Goal: Entertainment & Leisure: Browse casually

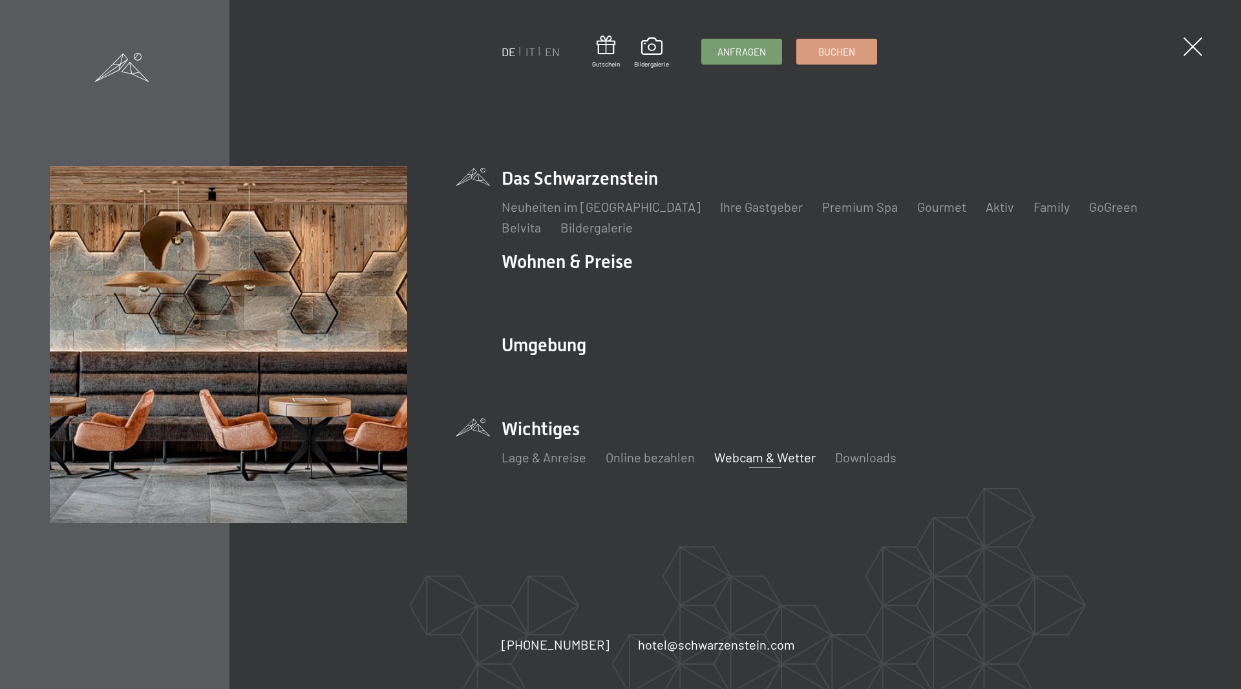
click at [764, 456] on link "Webcam & Wetter" at bounding box center [764, 458] width 101 height 16
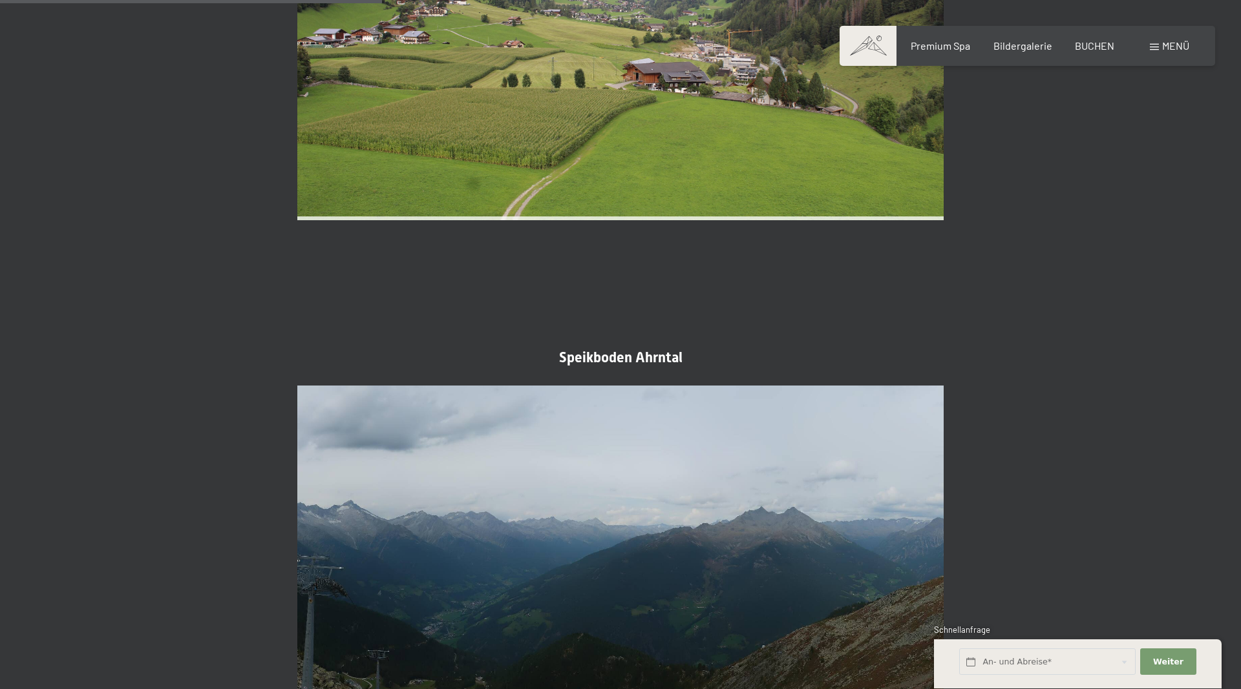
scroll to position [989, 0]
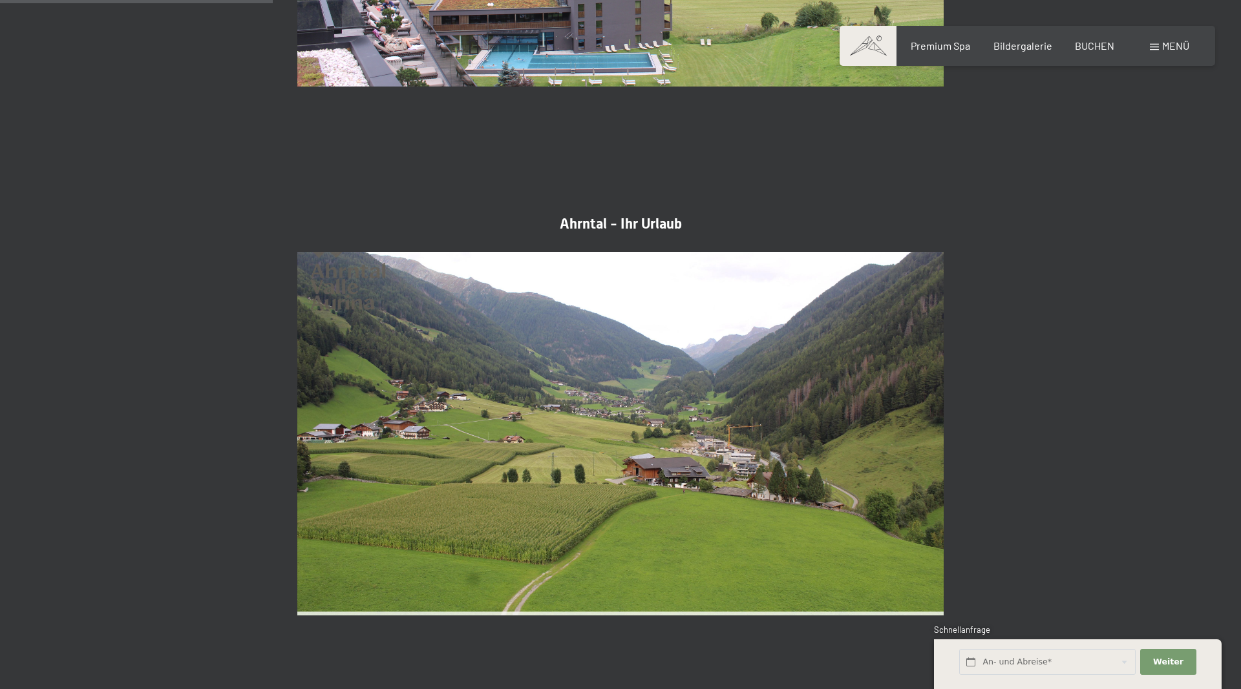
click at [1175, 47] on span "Menü" at bounding box center [1175, 45] width 27 height 12
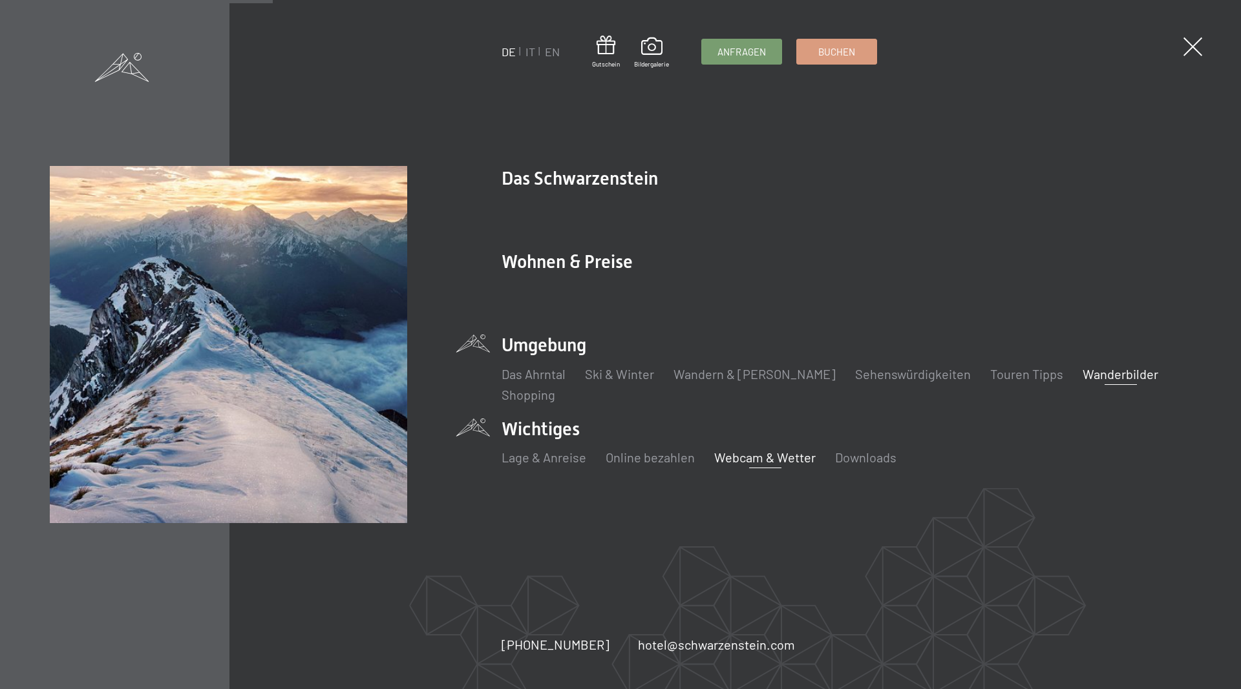
click at [1082, 372] on link "Wanderbilder" at bounding box center [1120, 374] width 76 height 16
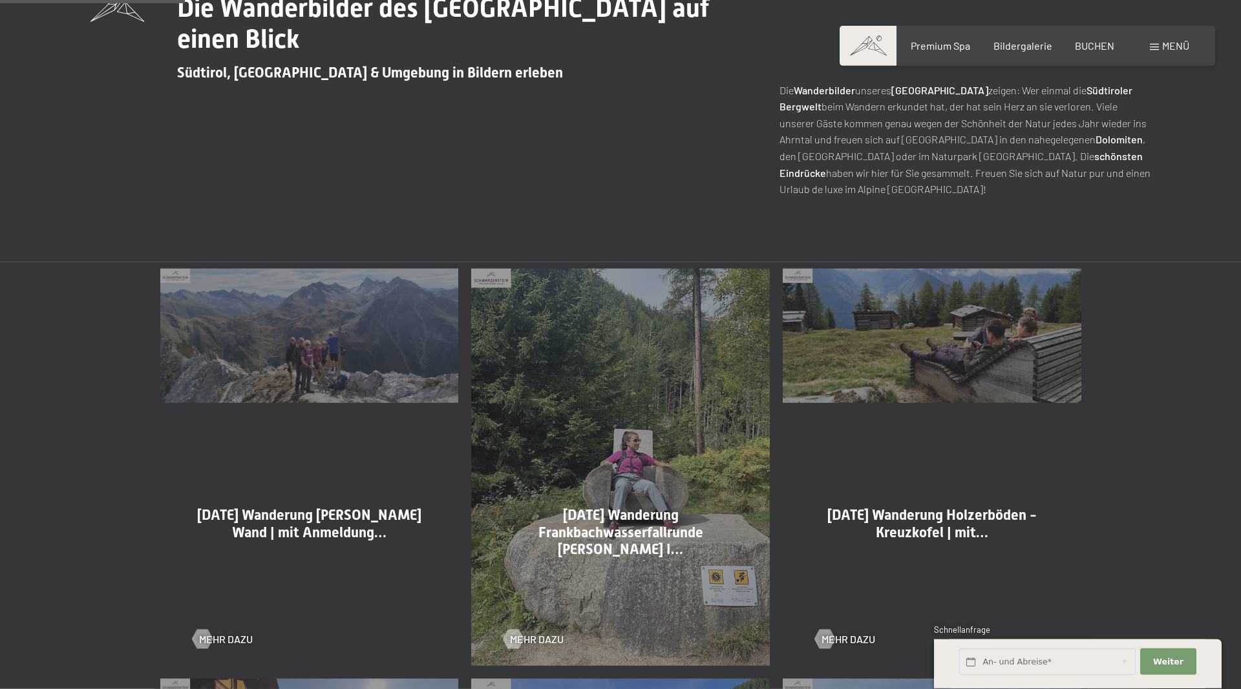
scroll to position [593, 0]
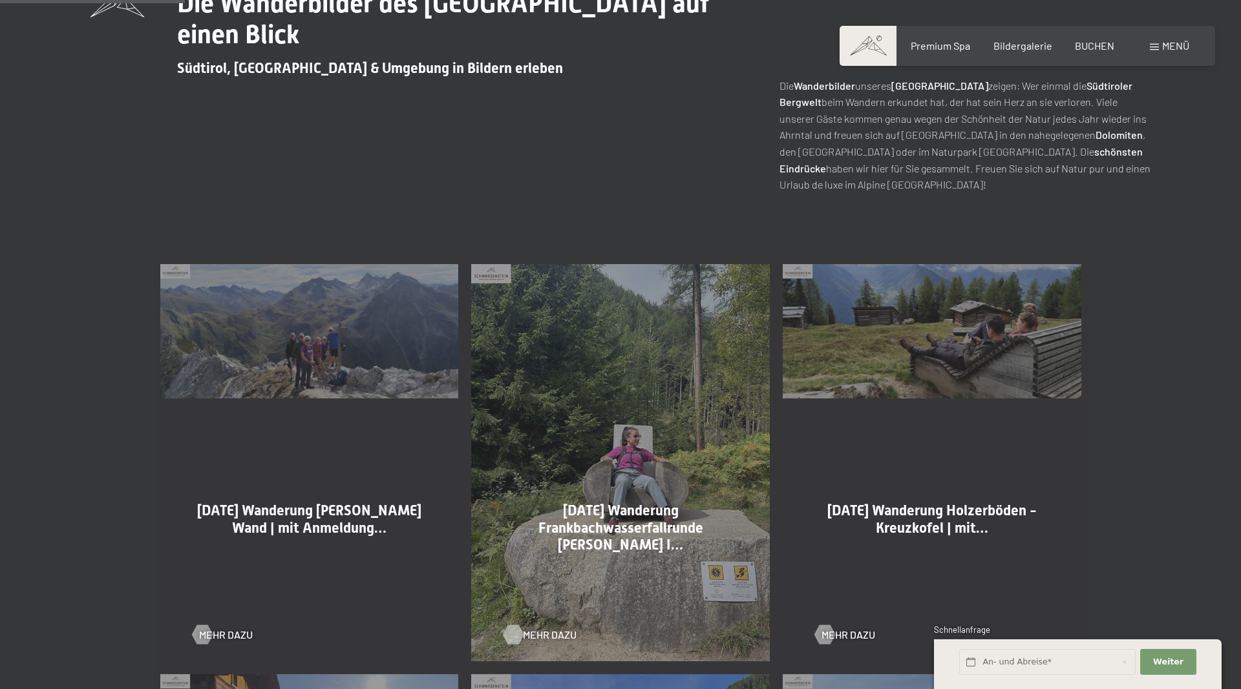
click at [539, 638] on span "Mehr dazu" at bounding box center [550, 635] width 54 height 14
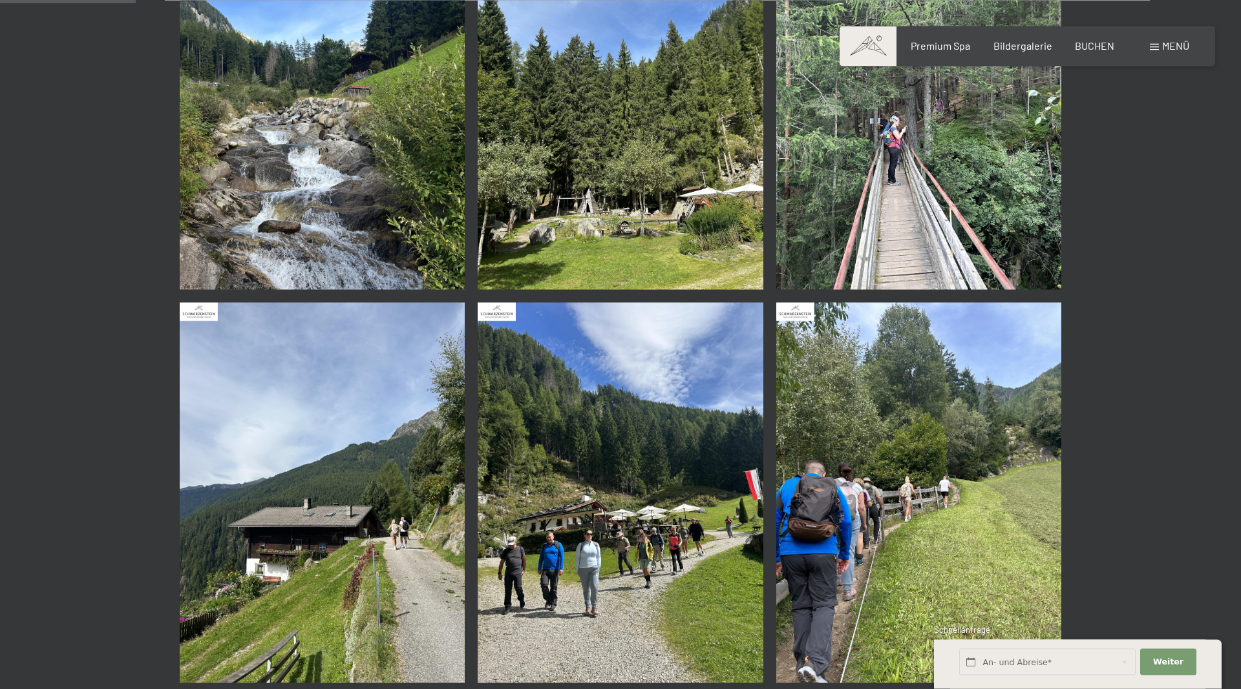
scroll to position [461, 0]
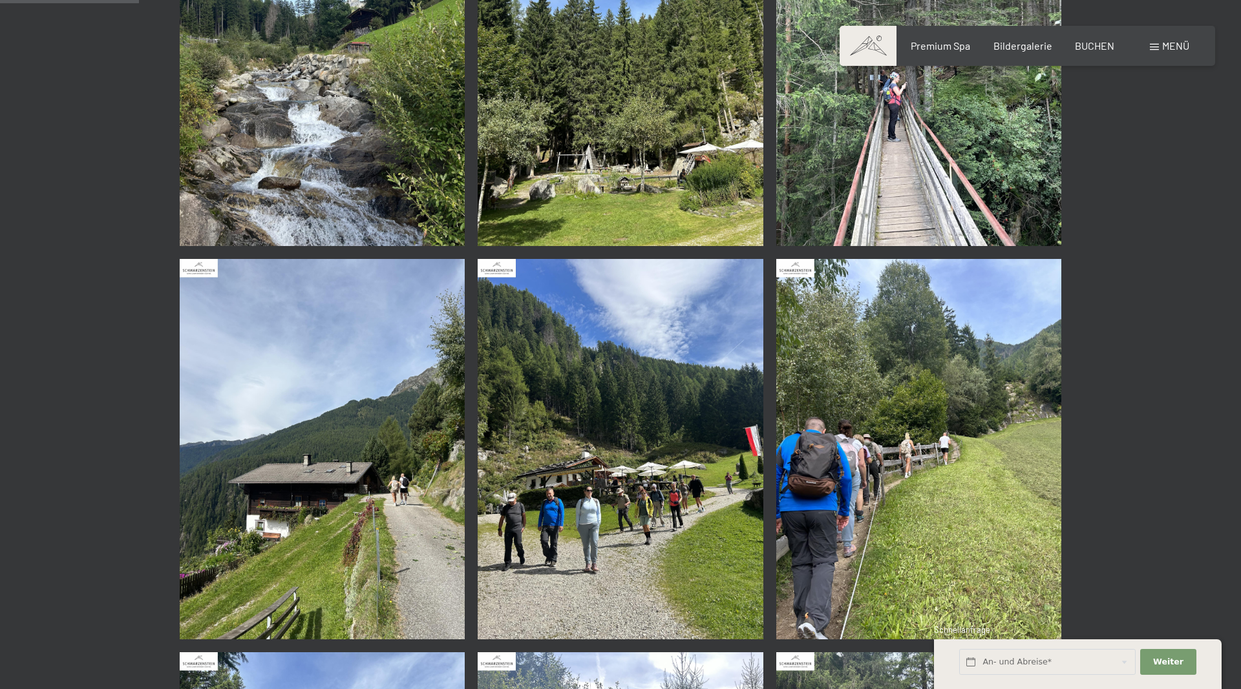
click at [559, 529] on img at bounding box center [620, 449] width 286 height 381
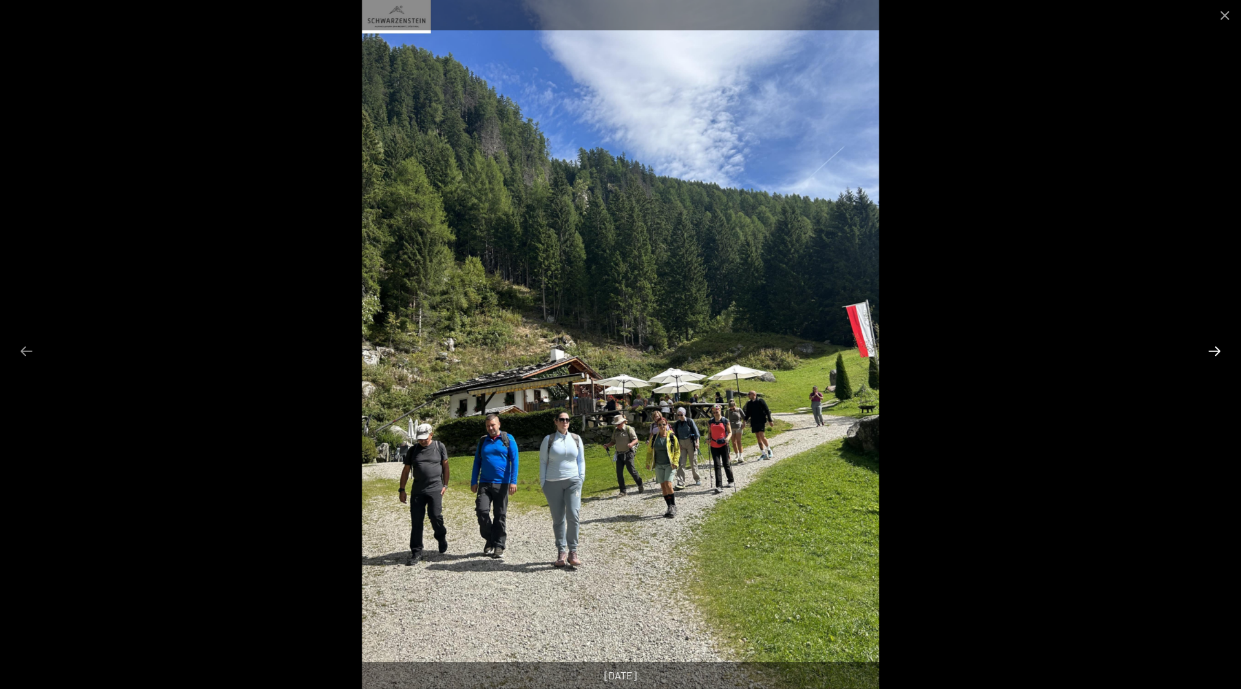
click at [1217, 348] on button "Next slide" at bounding box center [1213, 351] width 27 height 25
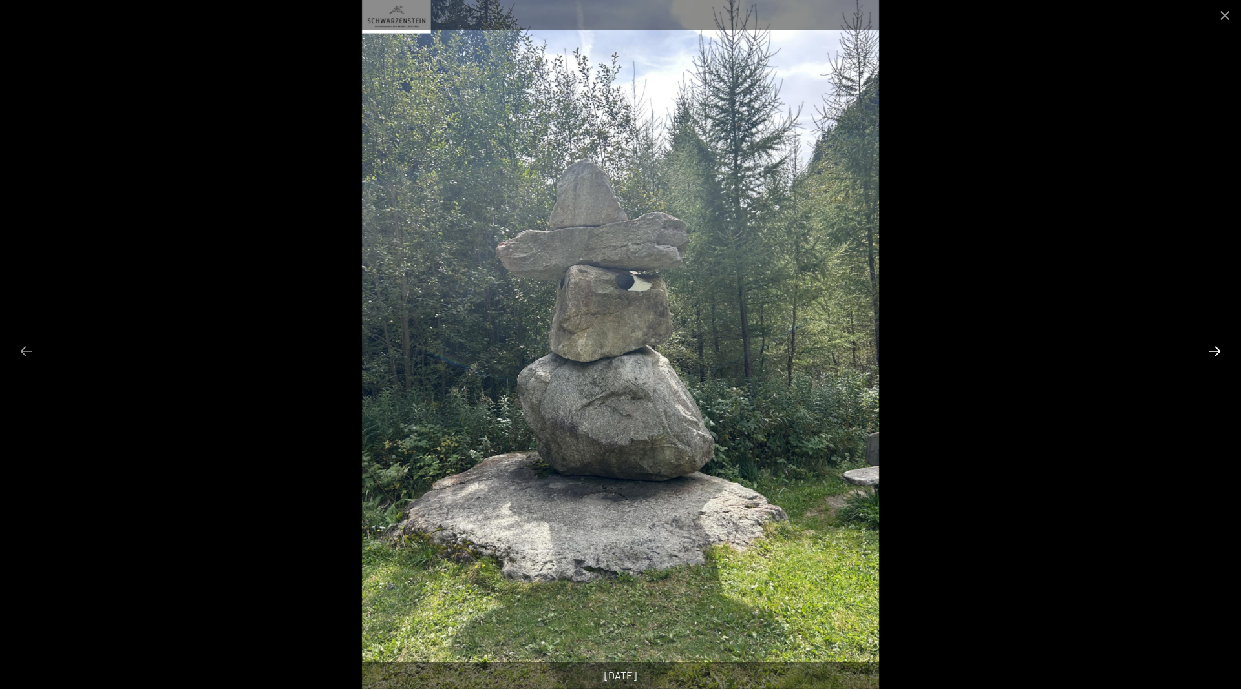
click at [1217, 348] on button "Next slide" at bounding box center [1213, 351] width 27 height 25
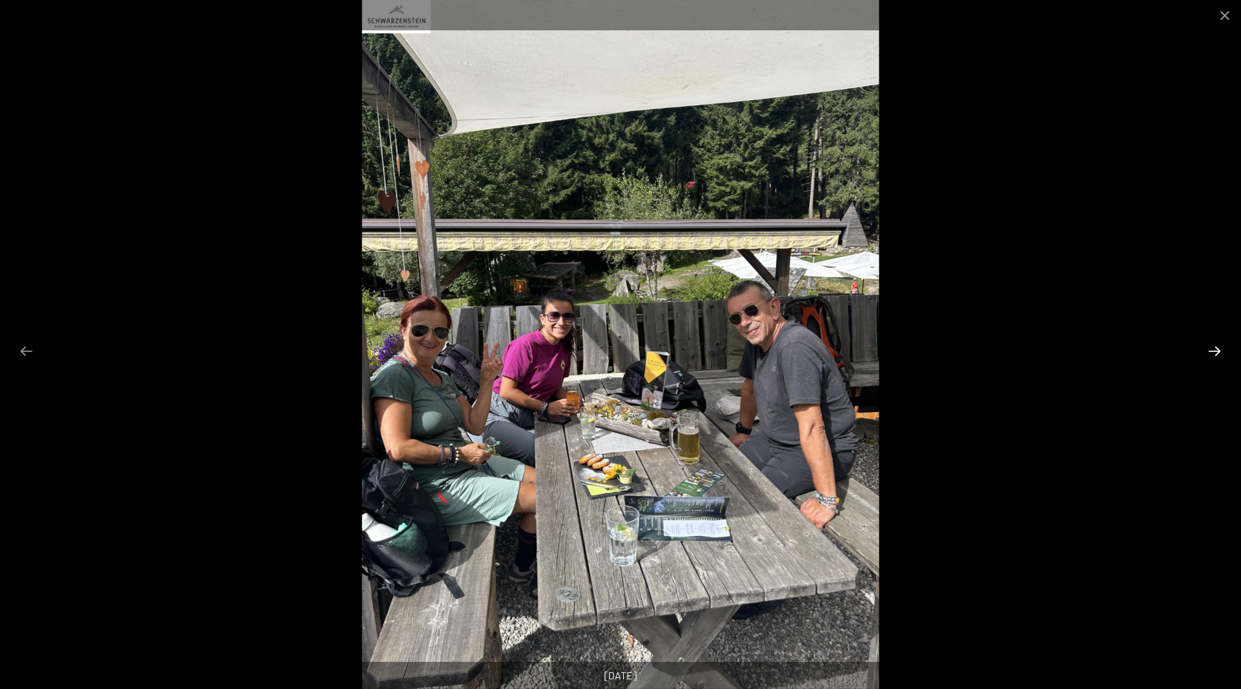
click at [1217, 348] on button "Next slide" at bounding box center [1213, 351] width 27 height 25
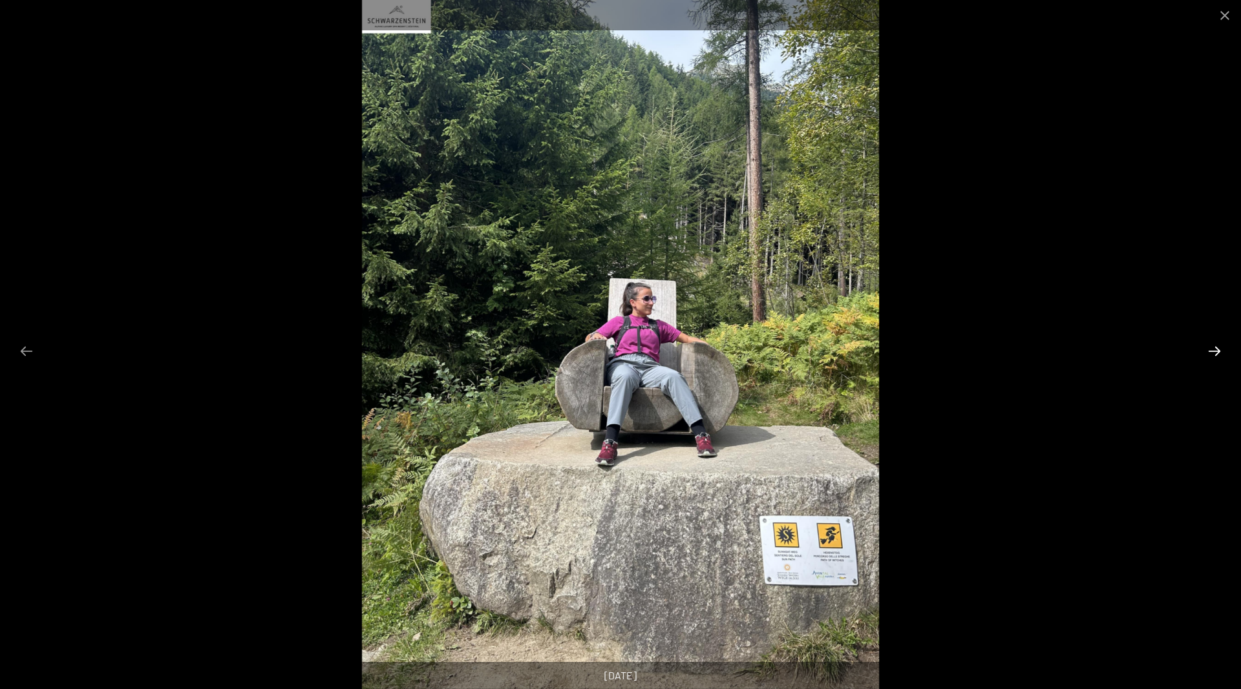
click at [1217, 348] on button "Next slide" at bounding box center [1213, 351] width 27 height 25
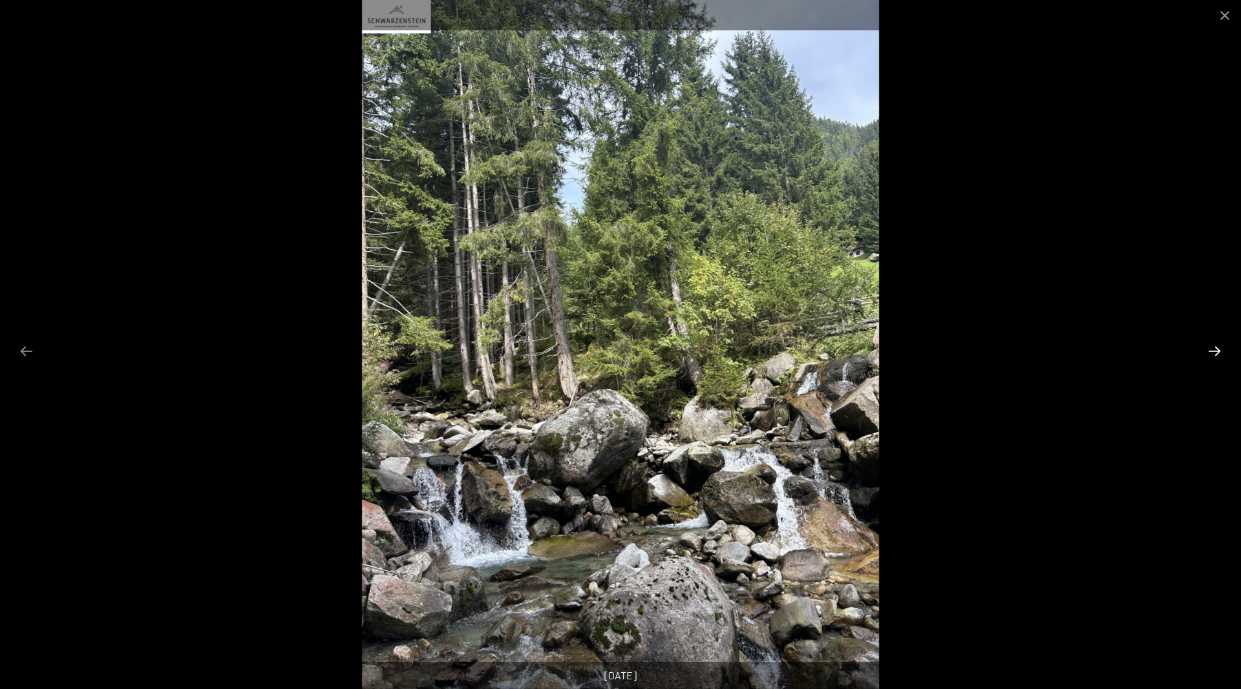
click at [1217, 348] on button "Next slide" at bounding box center [1213, 351] width 27 height 25
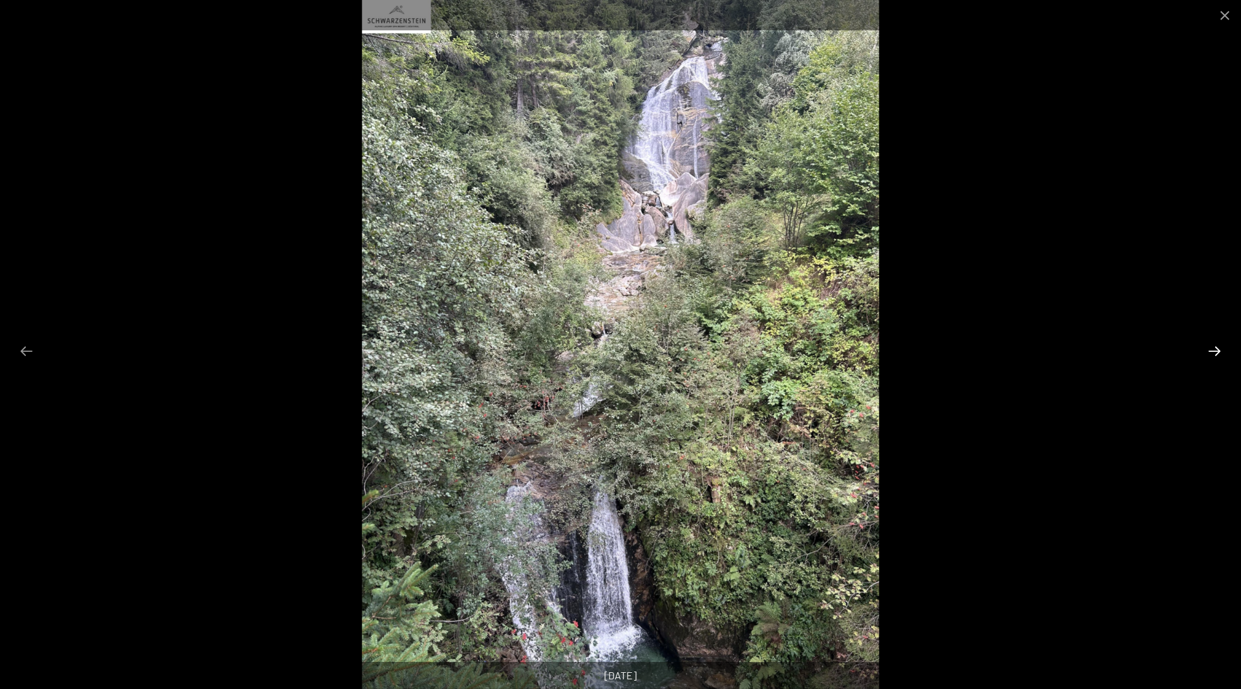
click at [1217, 348] on button "Next slide" at bounding box center [1213, 351] width 27 height 25
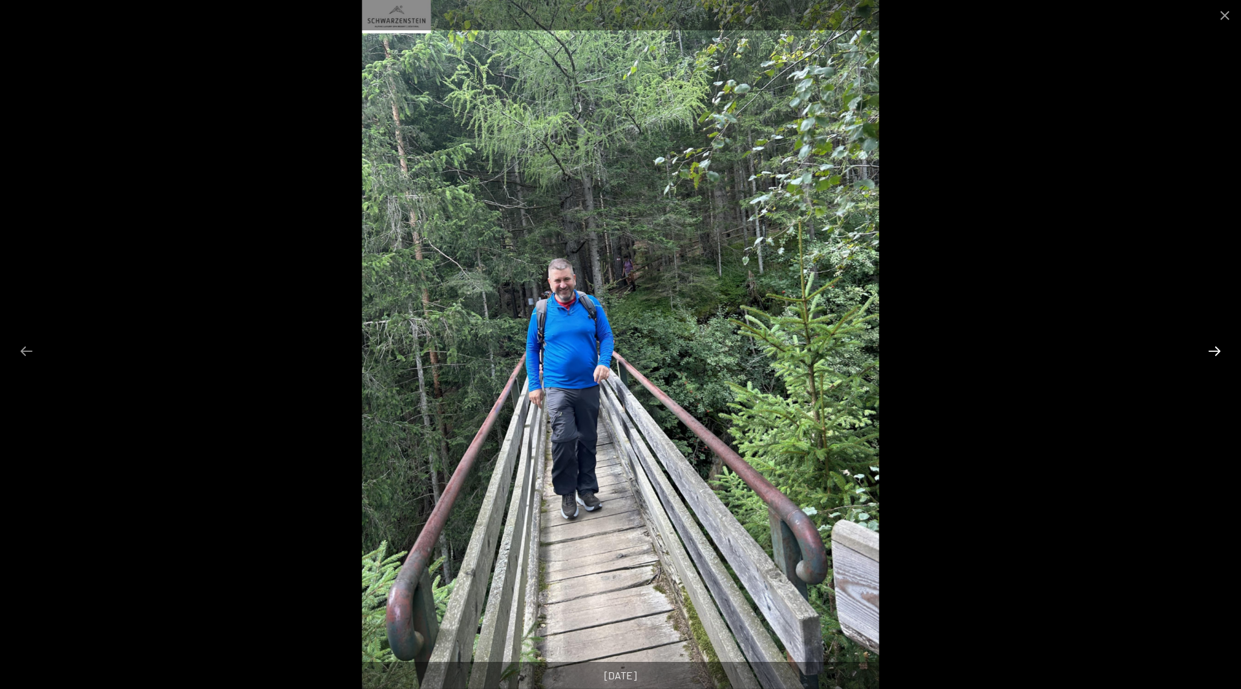
click at [1217, 348] on button "Next slide" at bounding box center [1213, 351] width 27 height 25
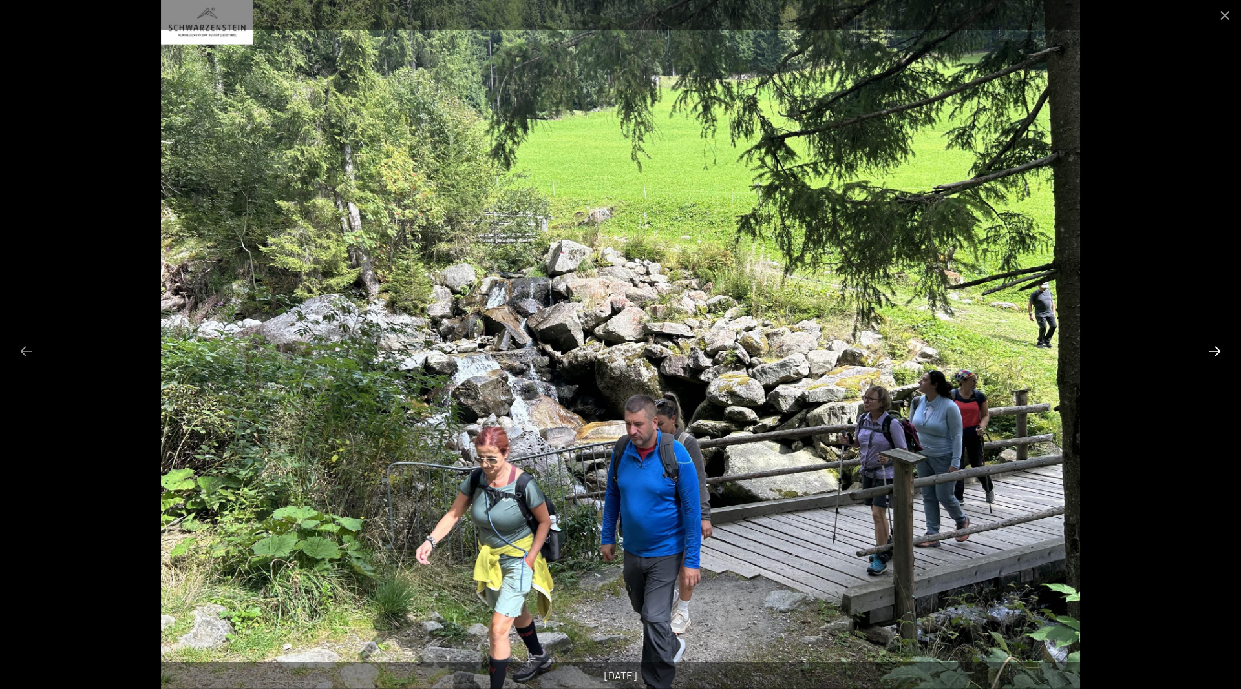
click at [1217, 348] on button "Next slide" at bounding box center [1213, 351] width 27 height 25
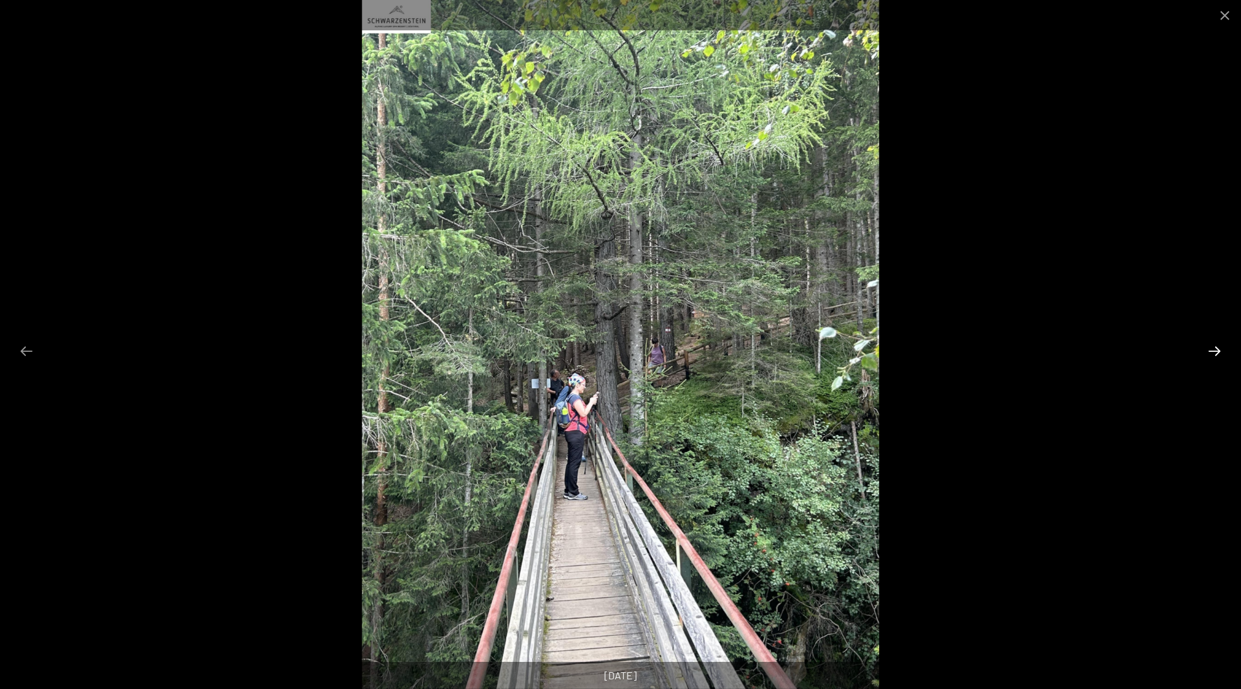
click at [1217, 348] on button "Next slide" at bounding box center [1213, 351] width 27 height 25
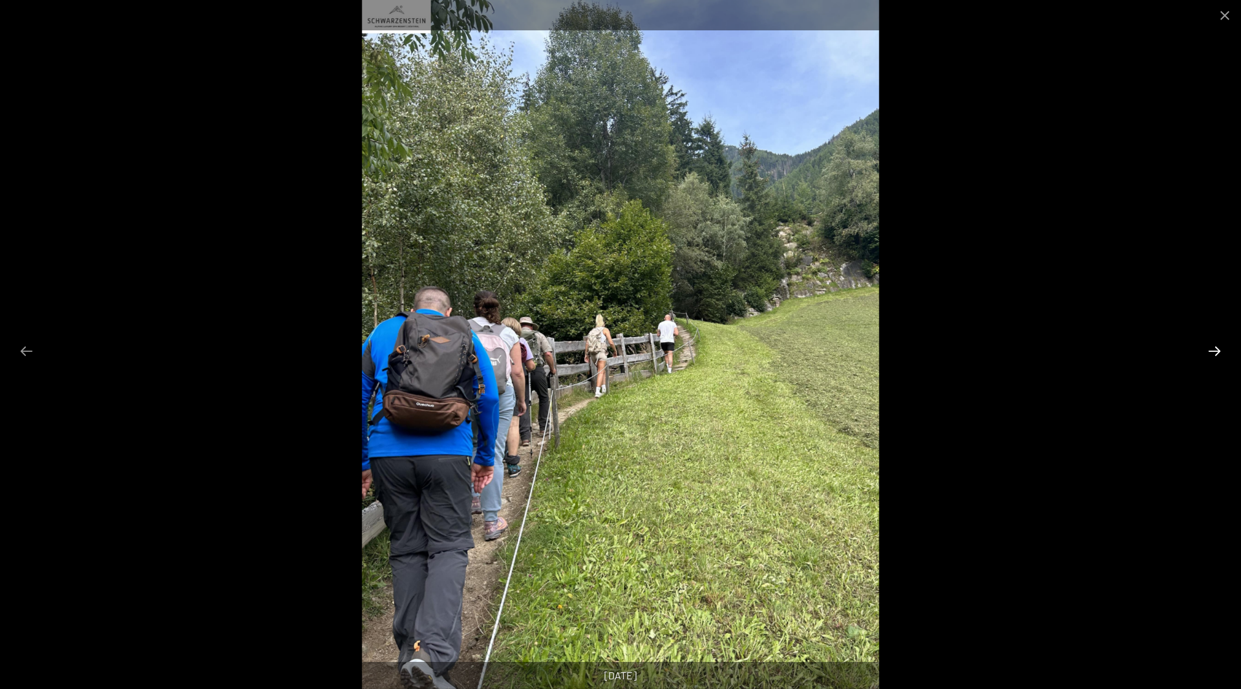
click at [1217, 348] on button "Next slide" at bounding box center [1213, 351] width 27 height 25
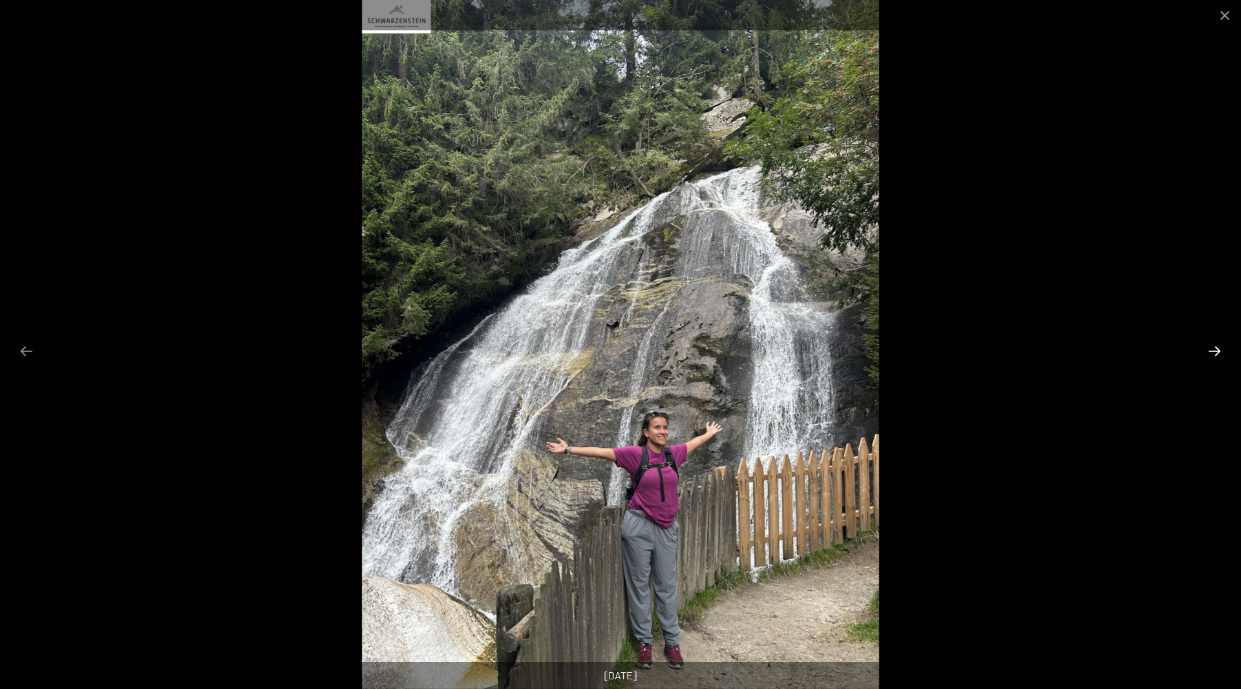
click at [1217, 348] on button "Next slide" at bounding box center [1213, 351] width 27 height 25
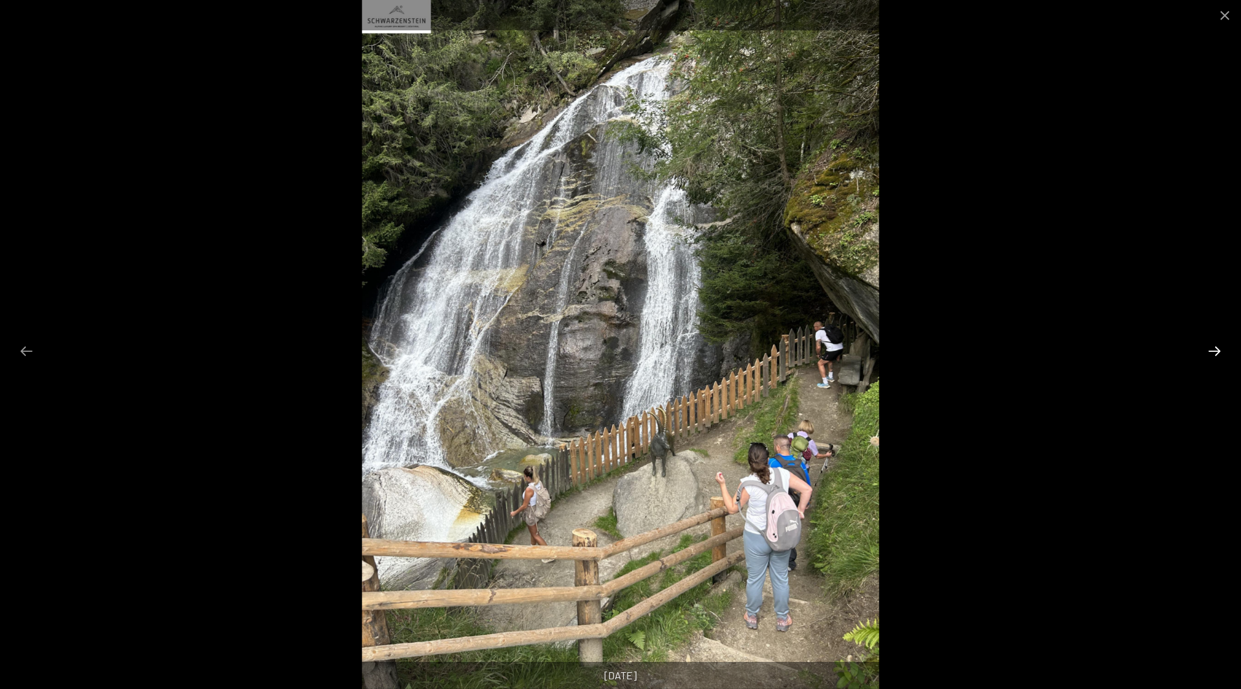
click at [1217, 348] on button "Next slide" at bounding box center [1213, 351] width 27 height 25
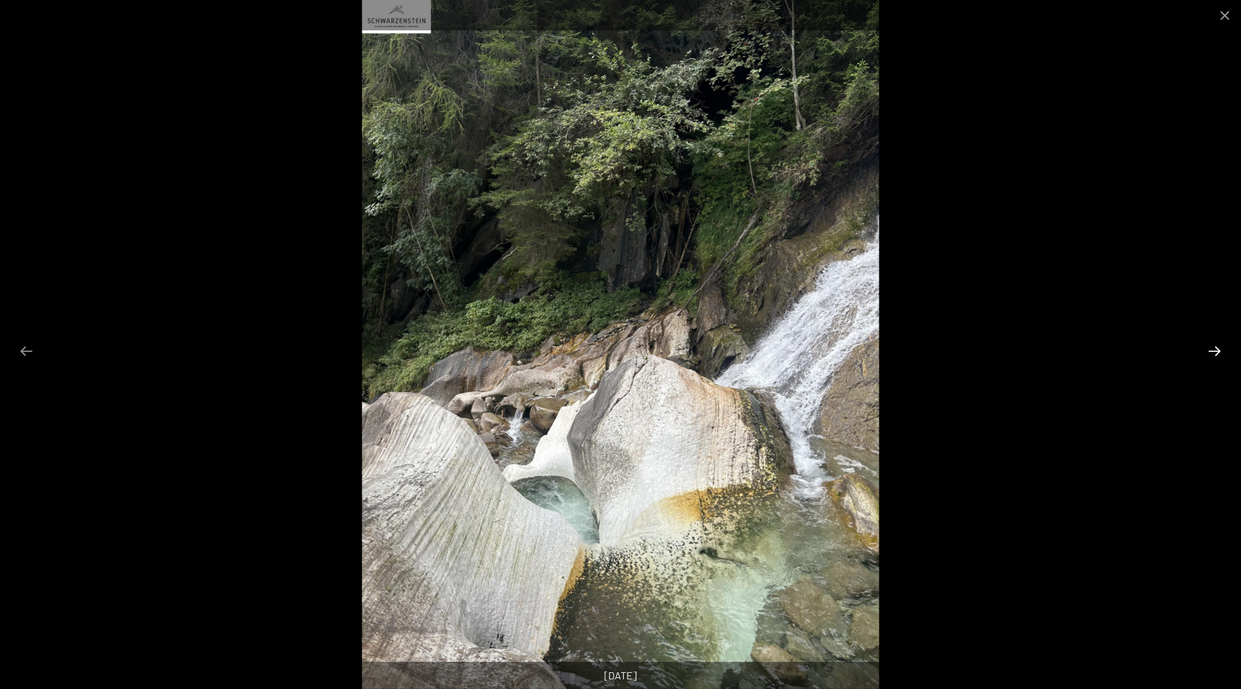
click at [1217, 348] on button "Next slide" at bounding box center [1213, 351] width 27 height 25
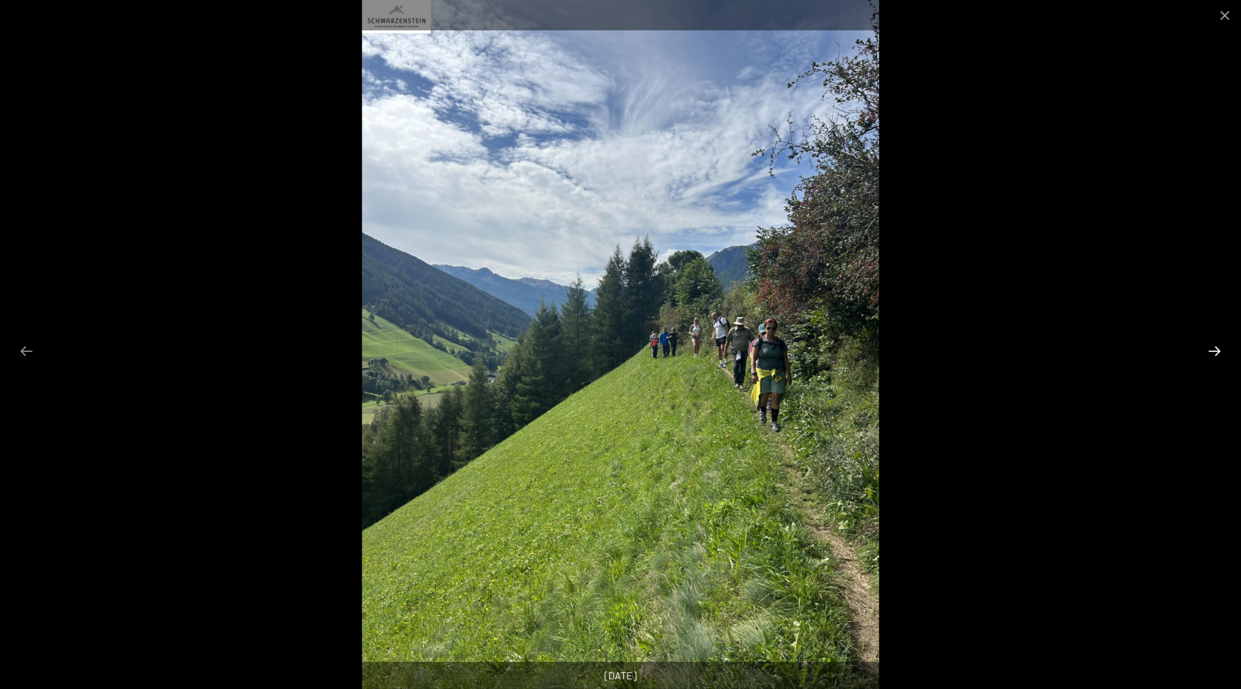
click at [1217, 348] on button "Next slide" at bounding box center [1213, 351] width 27 height 25
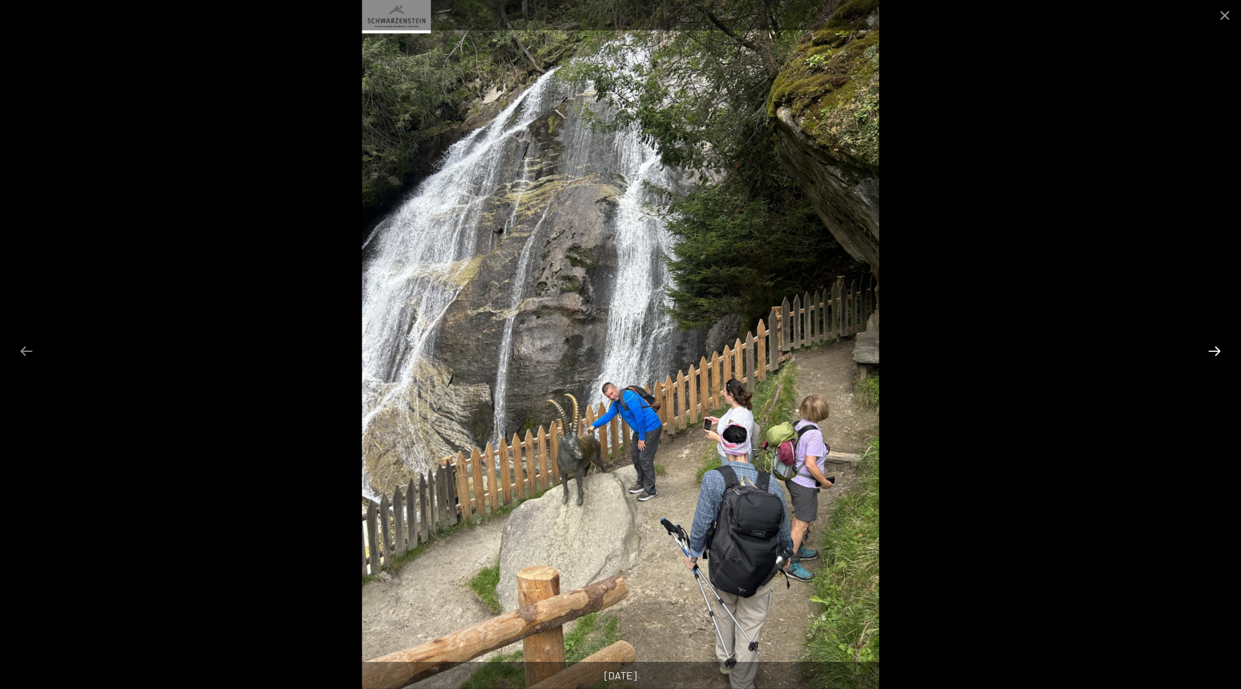
click at [1217, 348] on button "Next slide" at bounding box center [1213, 351] width 27 height 25
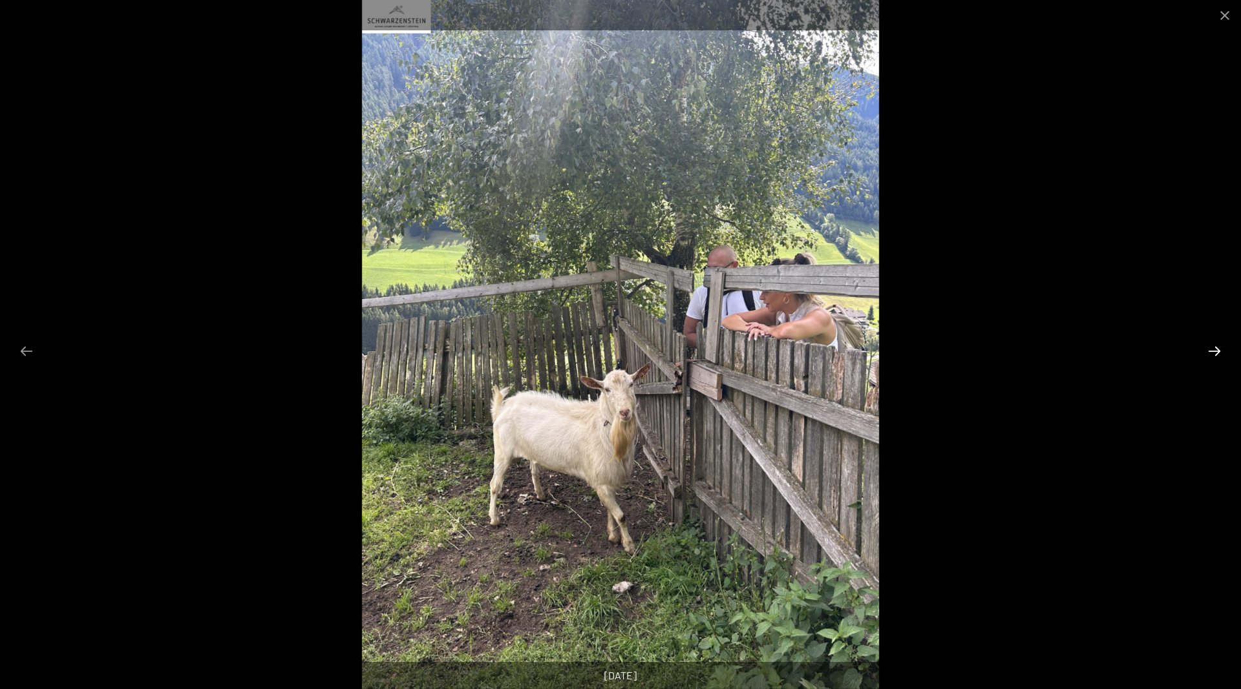
click at [1217, 348] on button "Next slide" at bounding box center [1213, 351] width 27 height 25
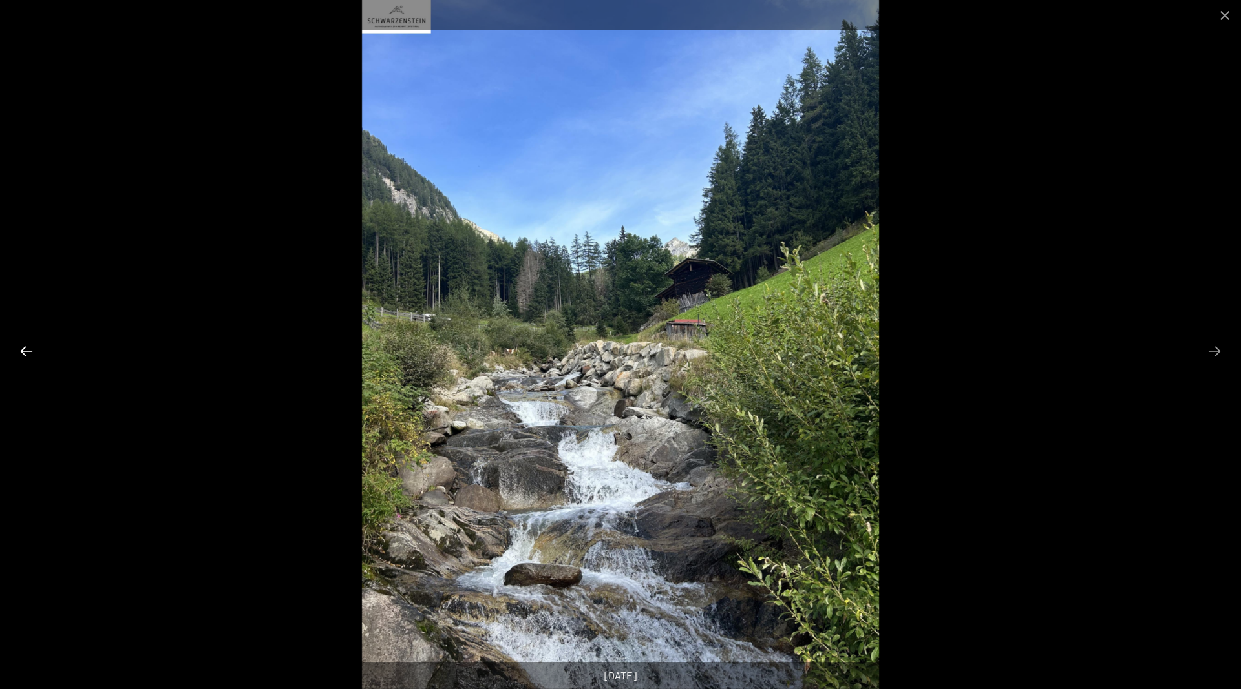
click at [30, 350] on button "Previous slide" at bounding box center [26, 351] width 27 height 25
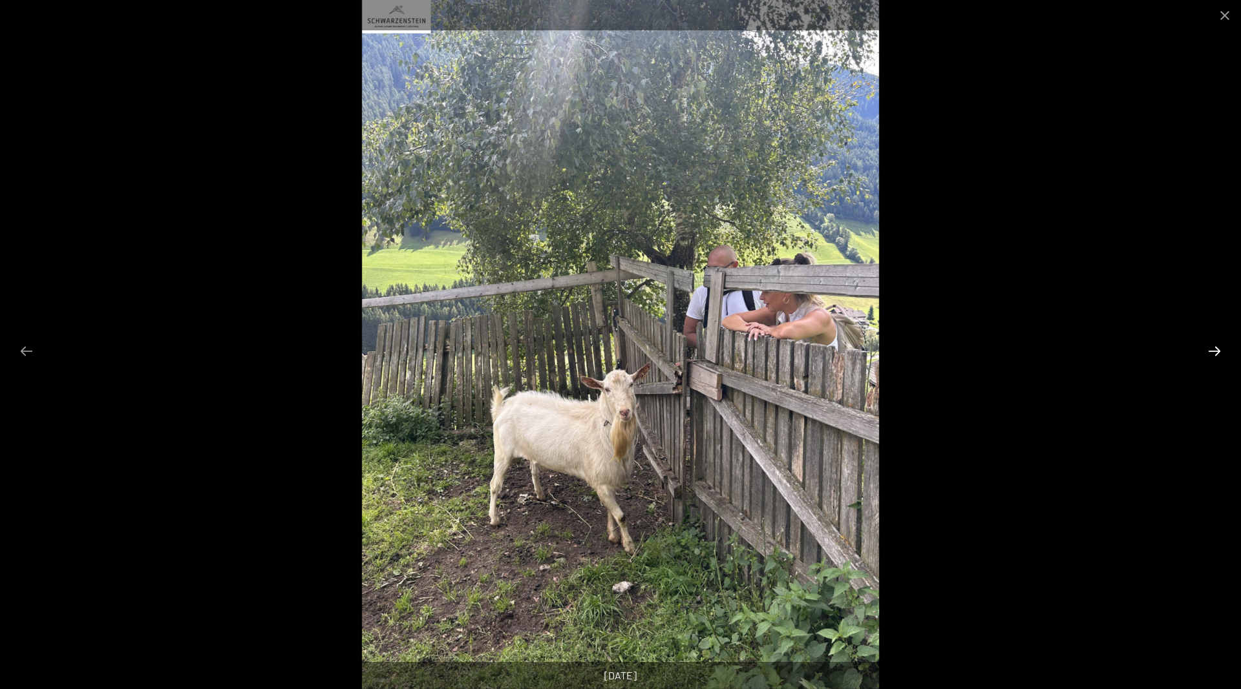
click at [1209, 353] on button "Next slide" at bounding box center [1213, 351] width 27 height 25
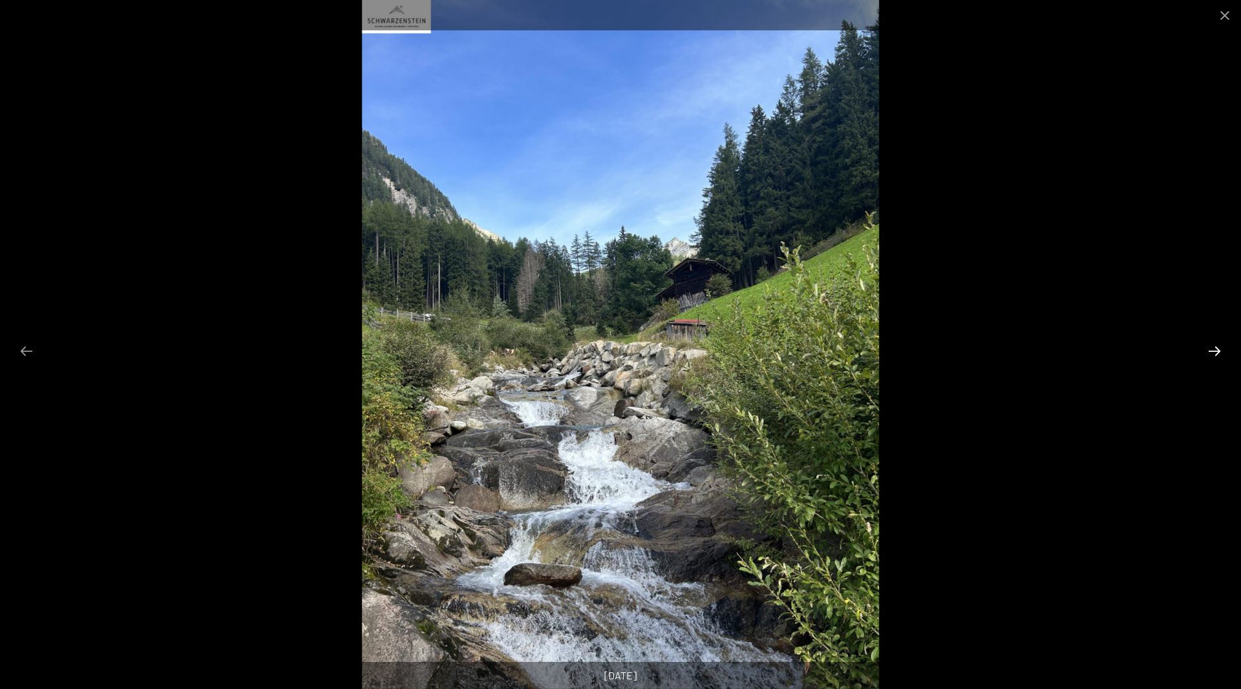
click at [1209, 353] on button "Next slide" at bounding box center [1213, 351] width 27 height 25
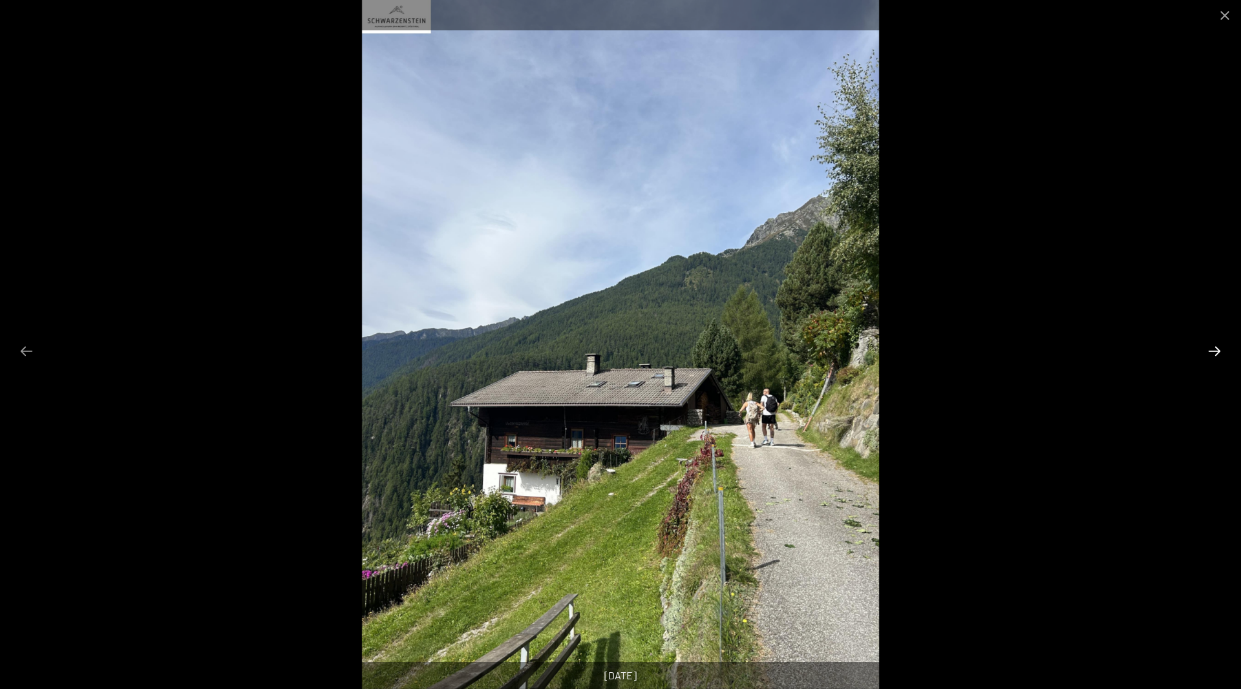
click at [1209, 353] on button "Next slide" at bounding box center [1213, 351] width 27 height 25
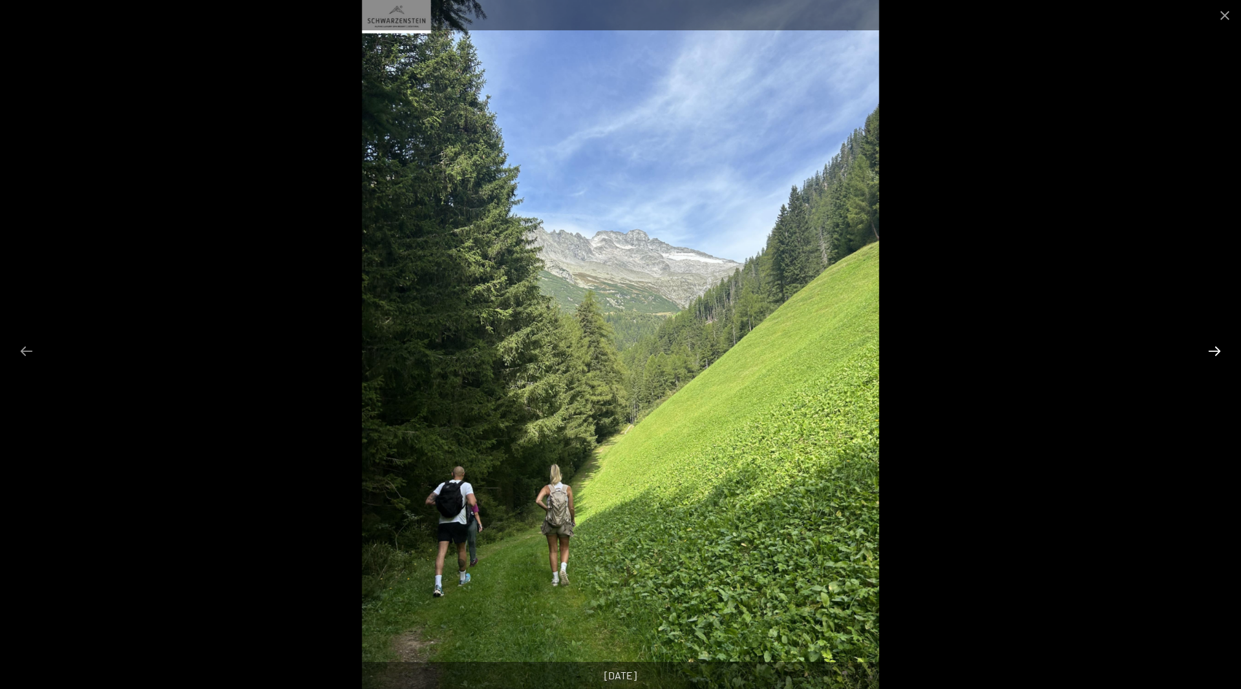
click at [1209, 353] on button "Next slide" at bounding box center [1213, 351] width 27 height 25
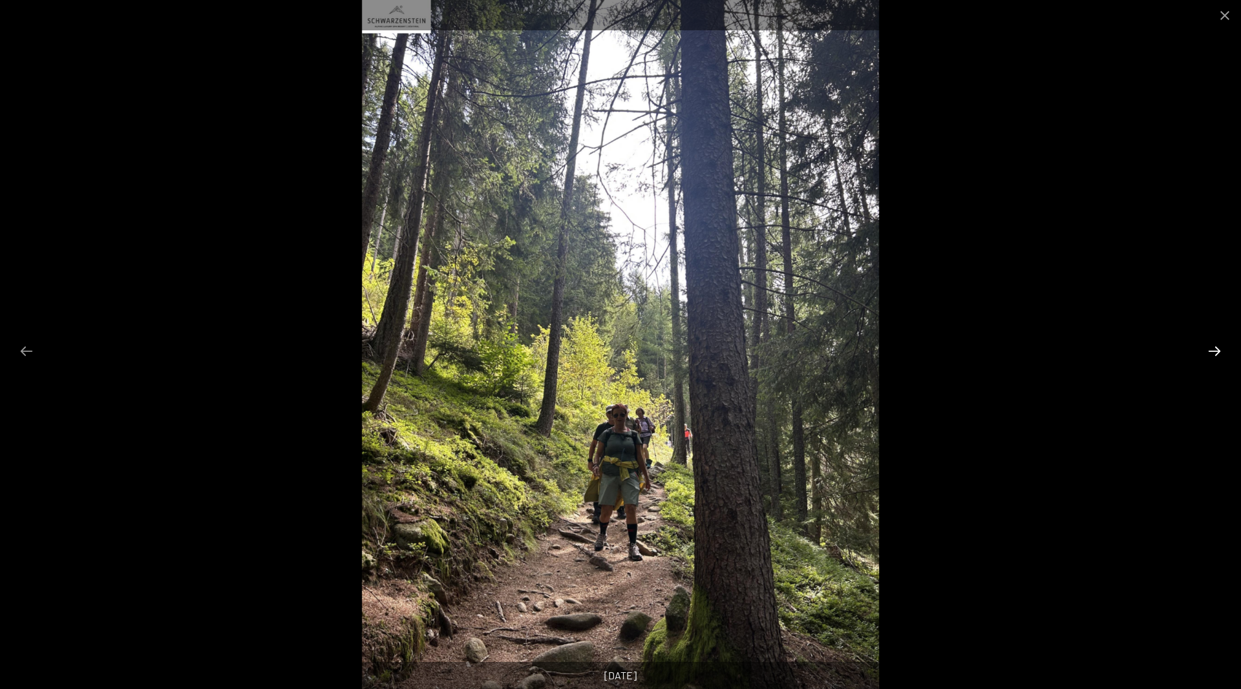
click at [1209, 353] on button "Next slide" at bounding box center [1213, 351] width 27 height 25
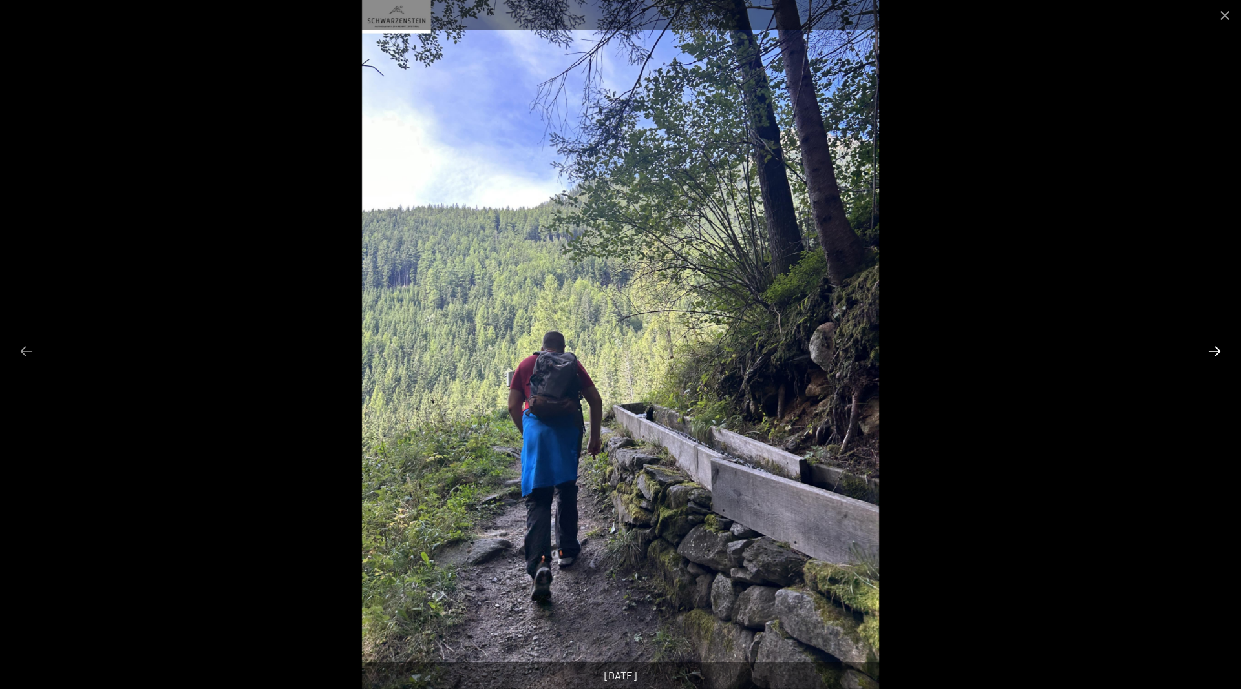
click at [1209, 353] on button "Next slide" at bounding box center [1213, 351] width 27 height 25
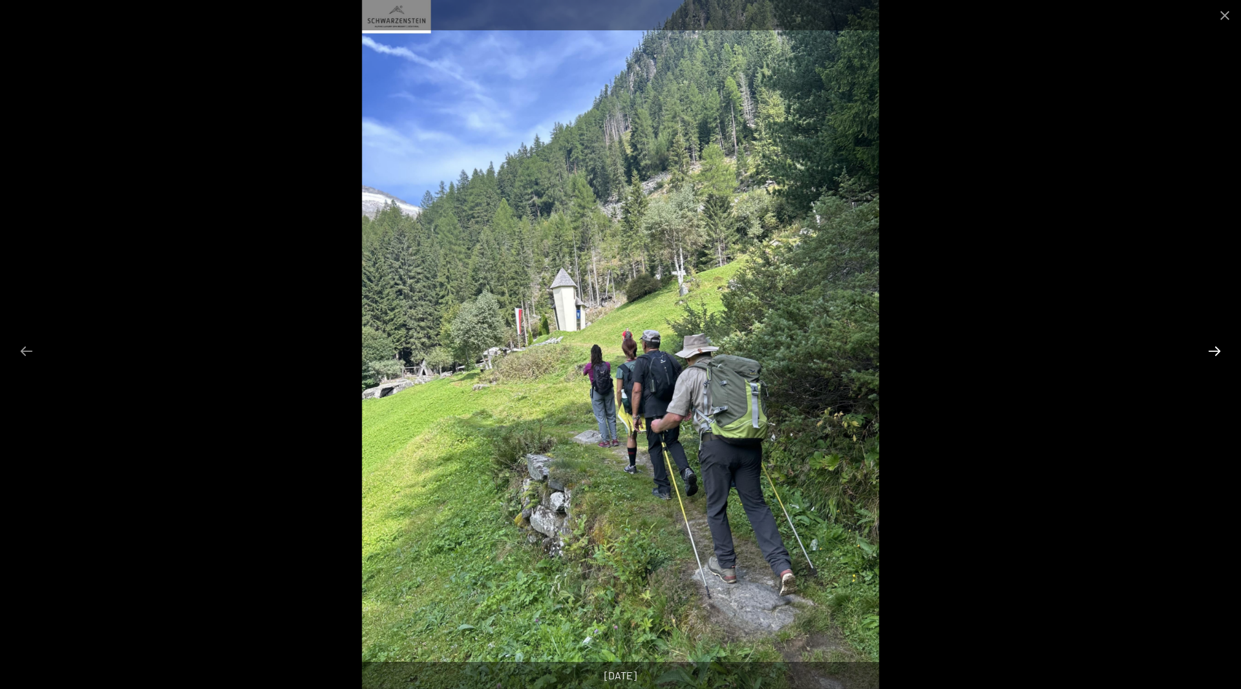
click at [1209, 353] on button "Next slide" at bounding box center [1213, 351] width 27 height 25
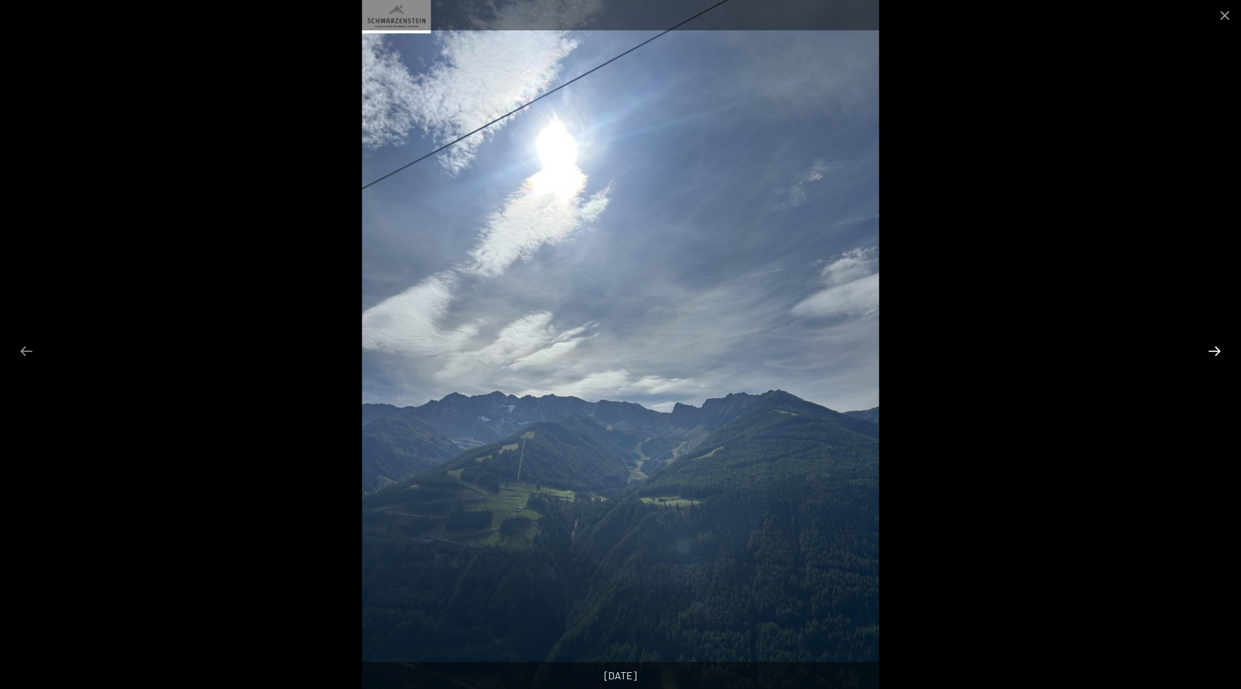
click at [1209, 353] on button "Next slide" at bounding box center [1213, 351] width 27 height 25
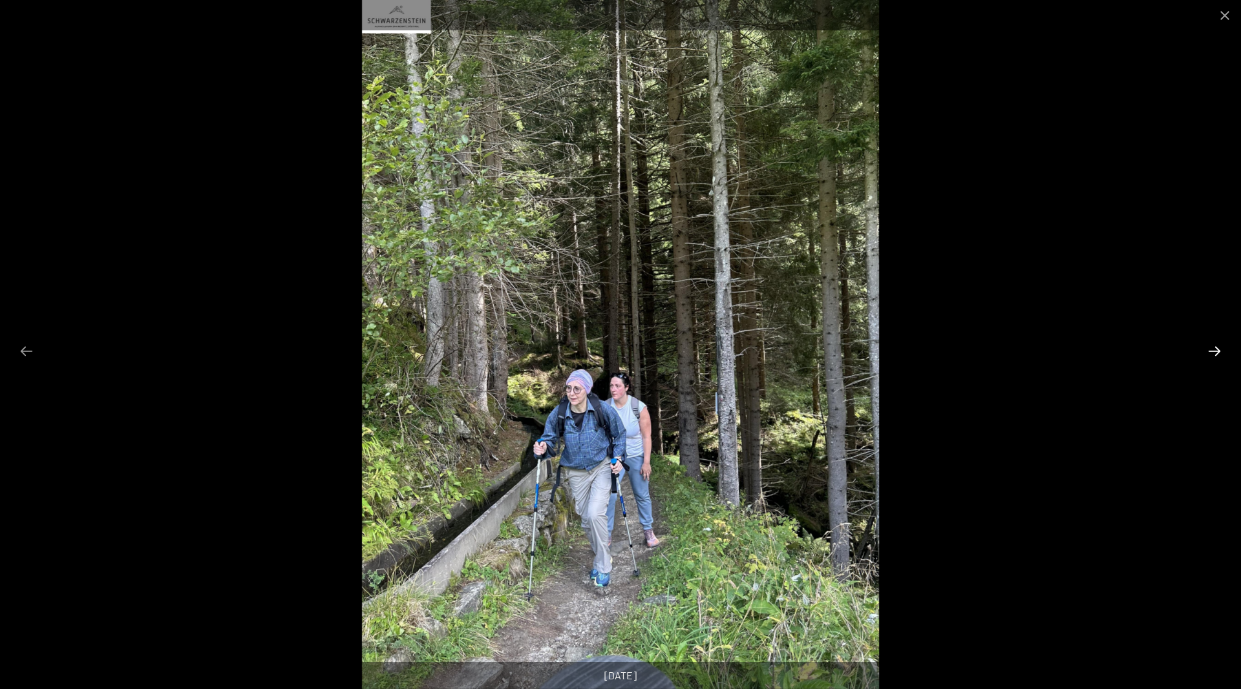
click at [1209, 353] on button "Next slide" at bounding box center [1213, 351] width 27 height 25
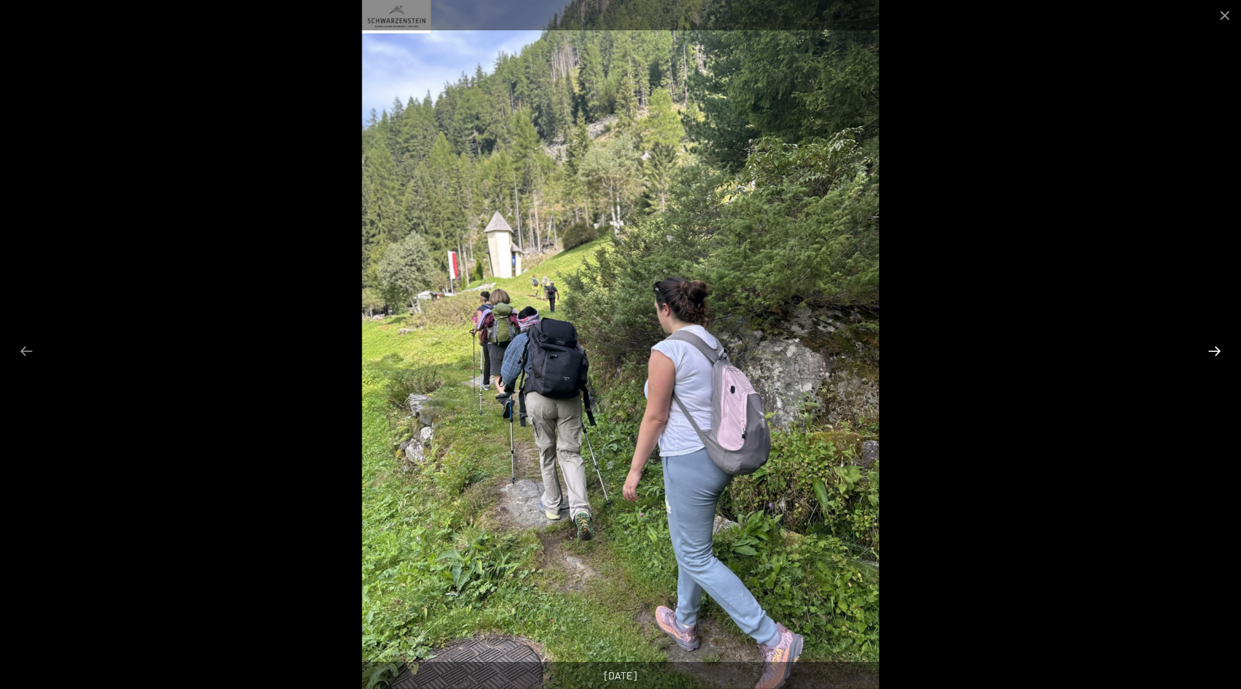
click at [1209, 353] on button "Next slide" at bounding box center [1213, 351] width 27 height 25
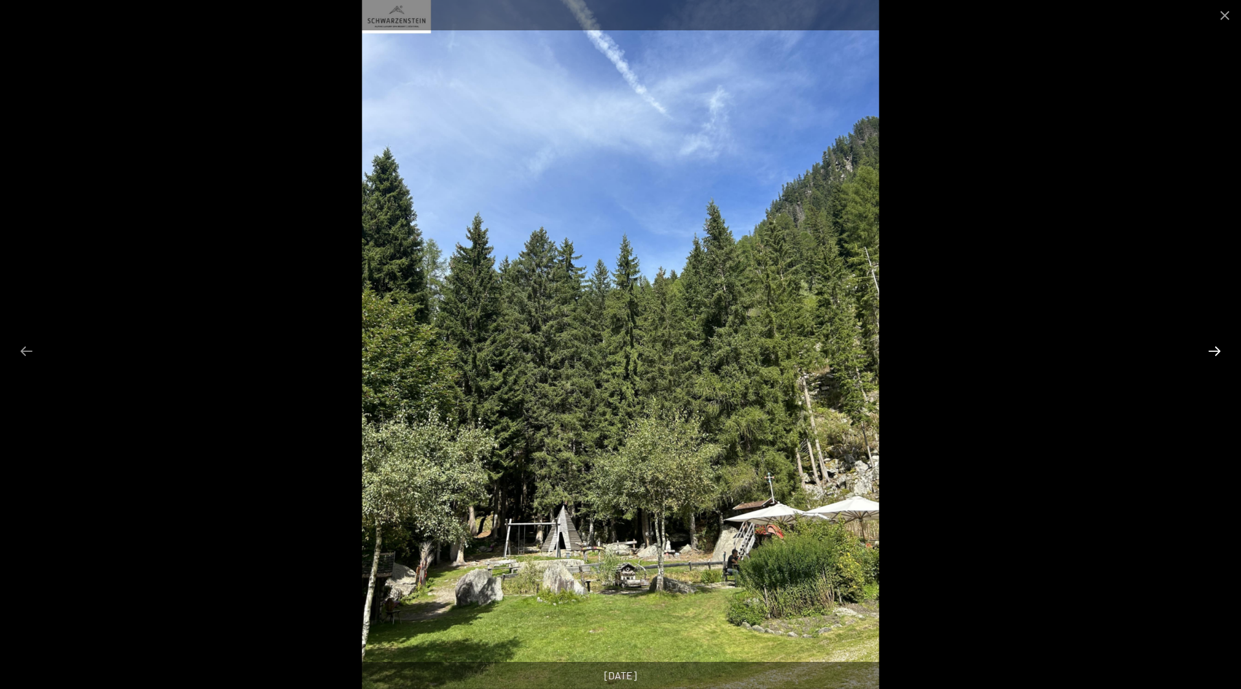
click at [1209, 353] on button "Next slide" at bounding box center [1213, 351] width 27 height 25
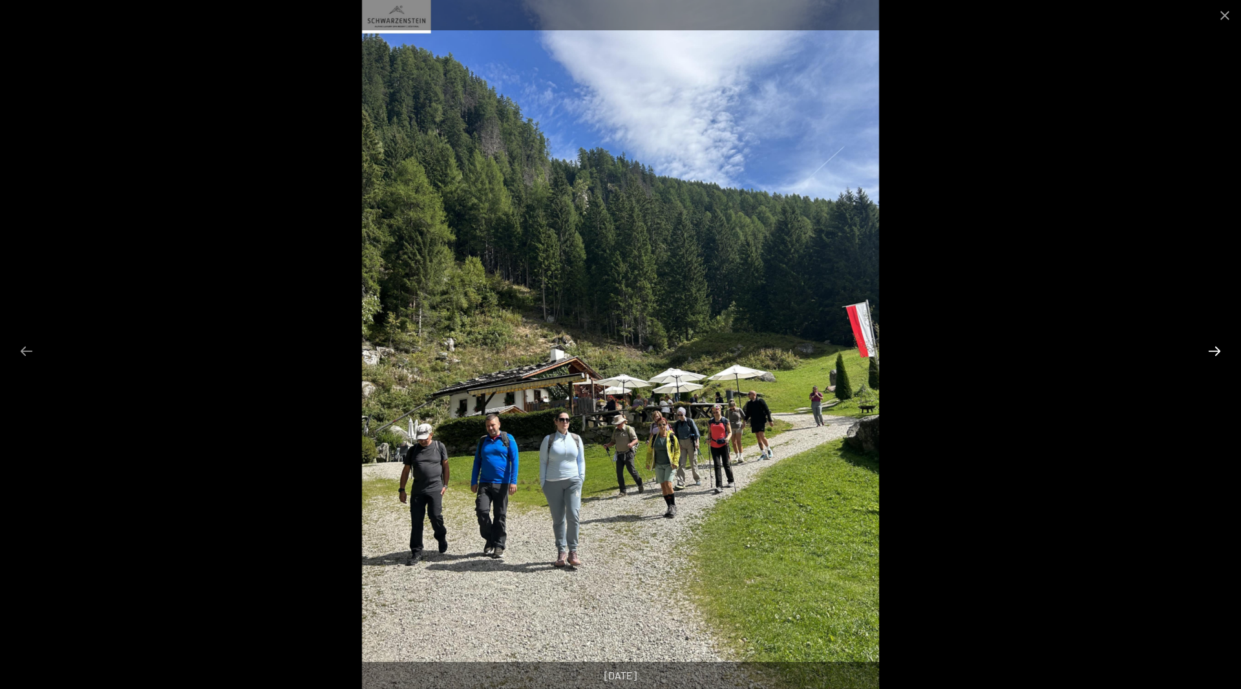
click at [1209, 353] on button "Next slide" at bounding box center [1213, 351] width 27 height 25
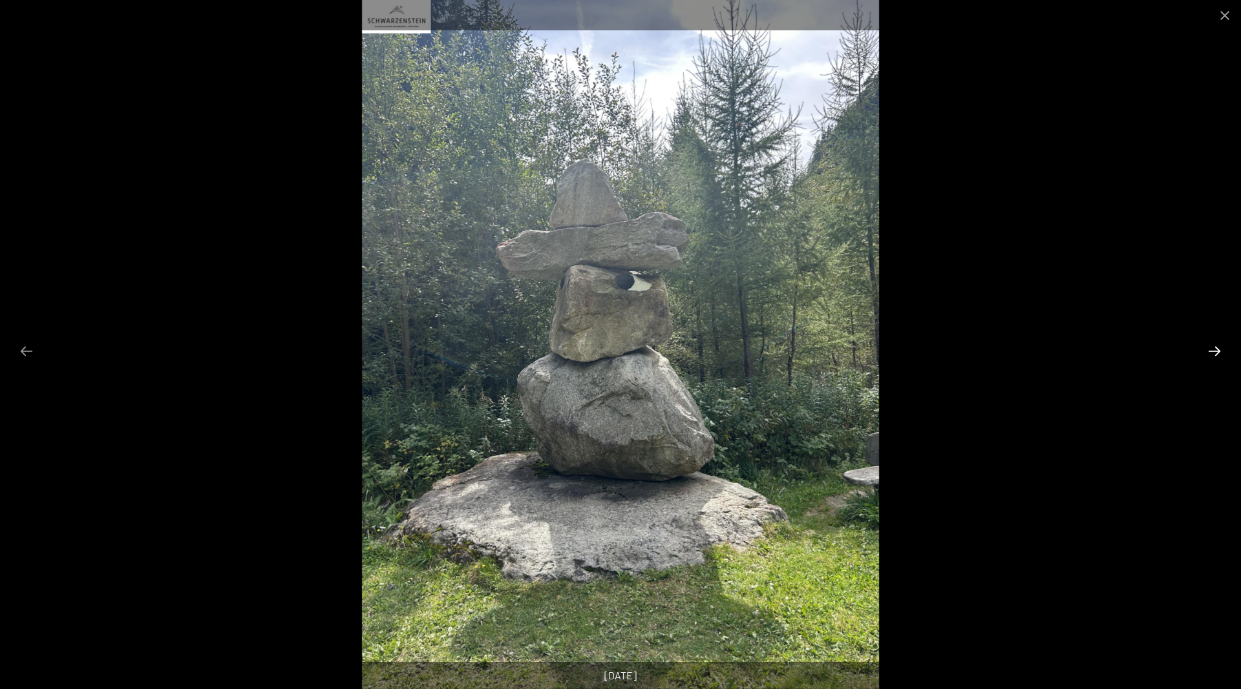
click at [1209, 353] on button "Next slide" at bounding box center [1213, 351] width 27 height 25
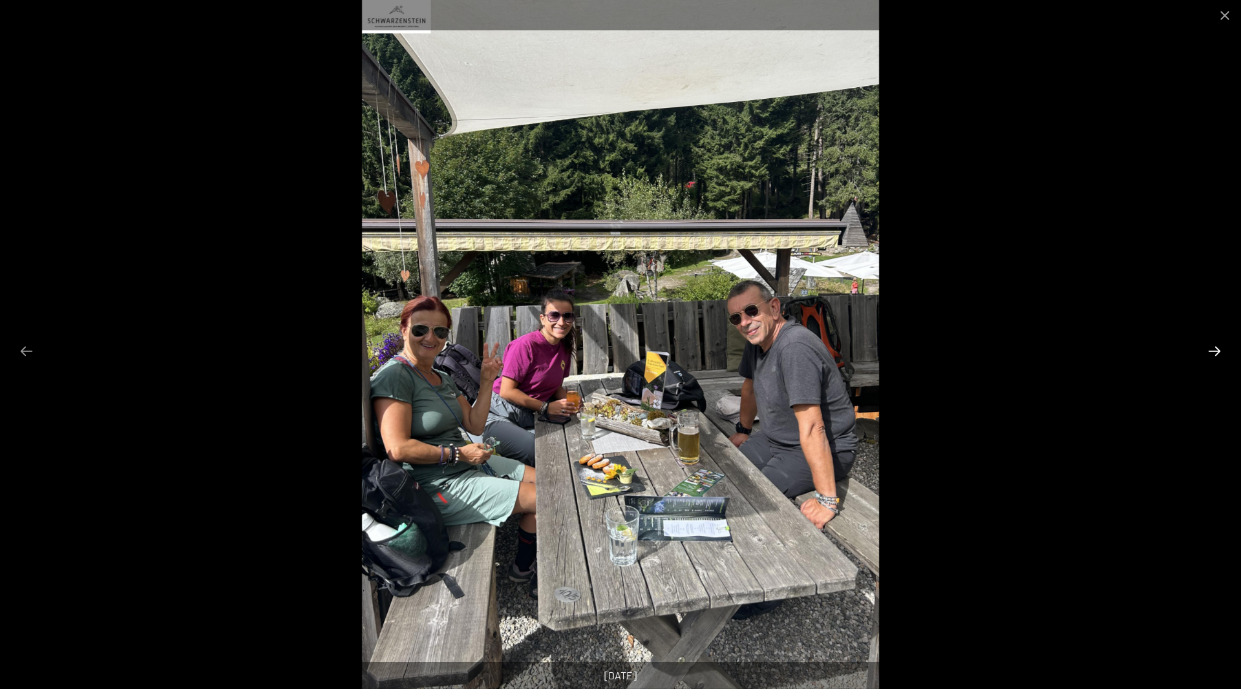
click at [1209, 353] on button "Next slide" at bounding box center [1213, 351] width 27 height 25
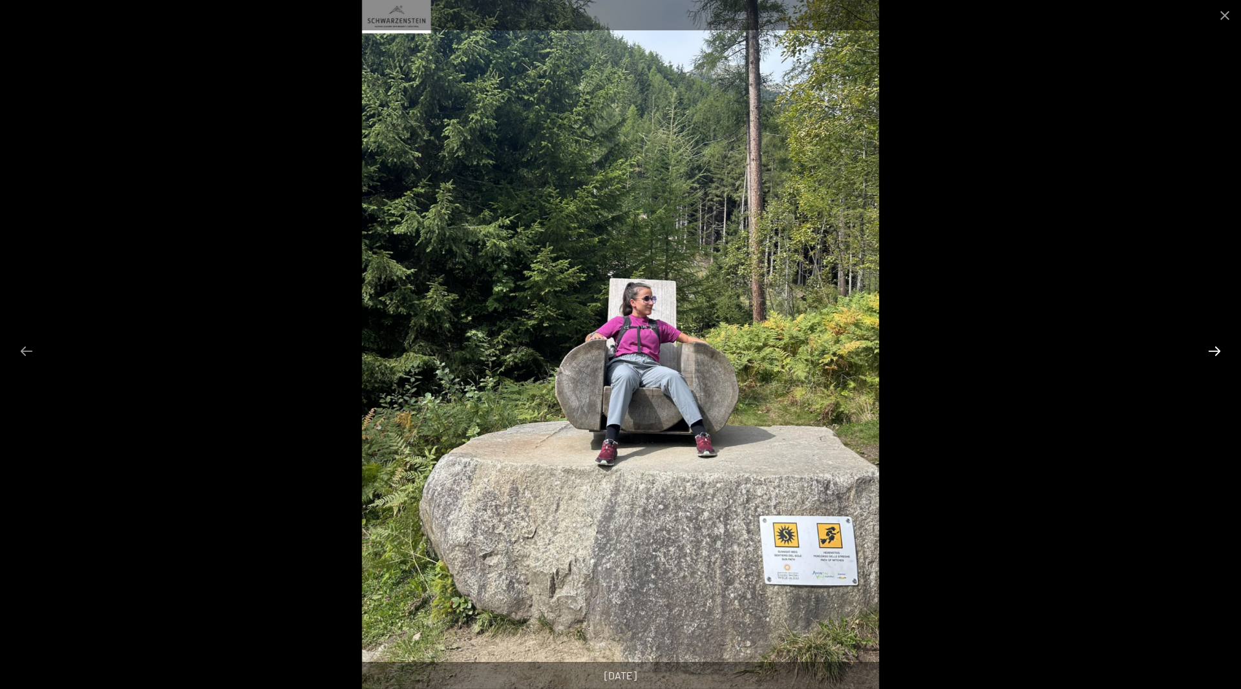
click at [1209, 353] on button "Next slide" at bounding box center [1213, 351] width 27 height 25
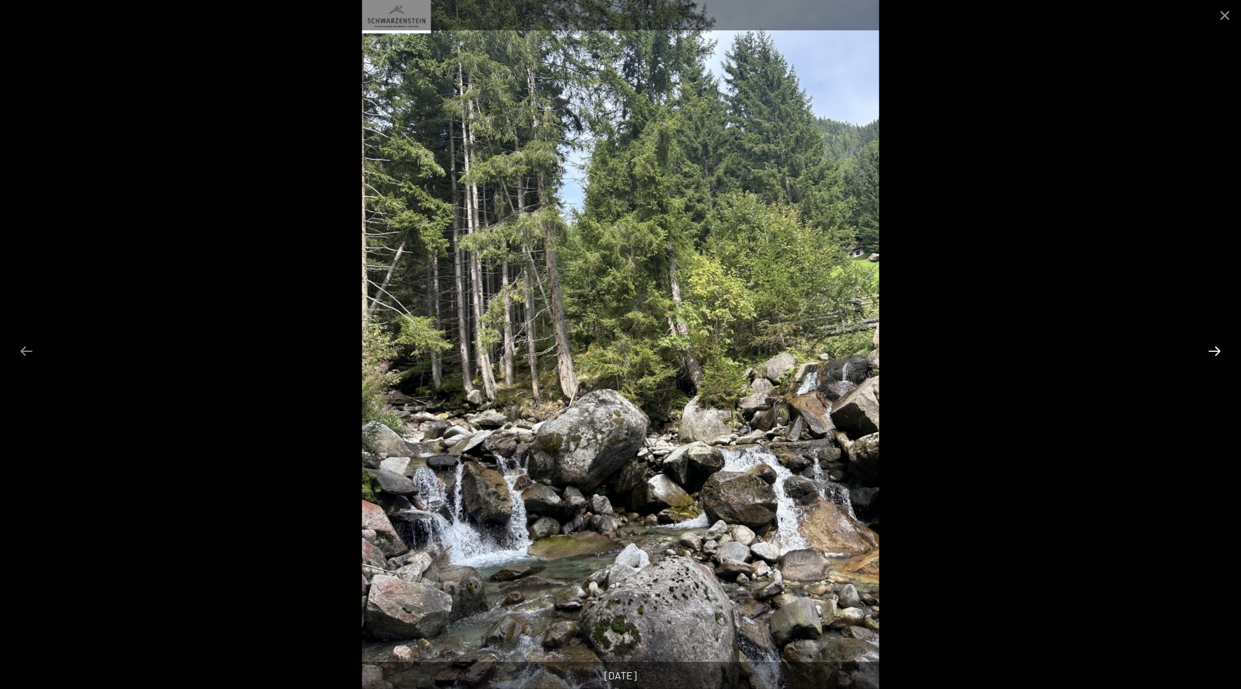
click at [1209, 353] on button "Next slide" at bounding box center [1213, 351] width 27 height 25
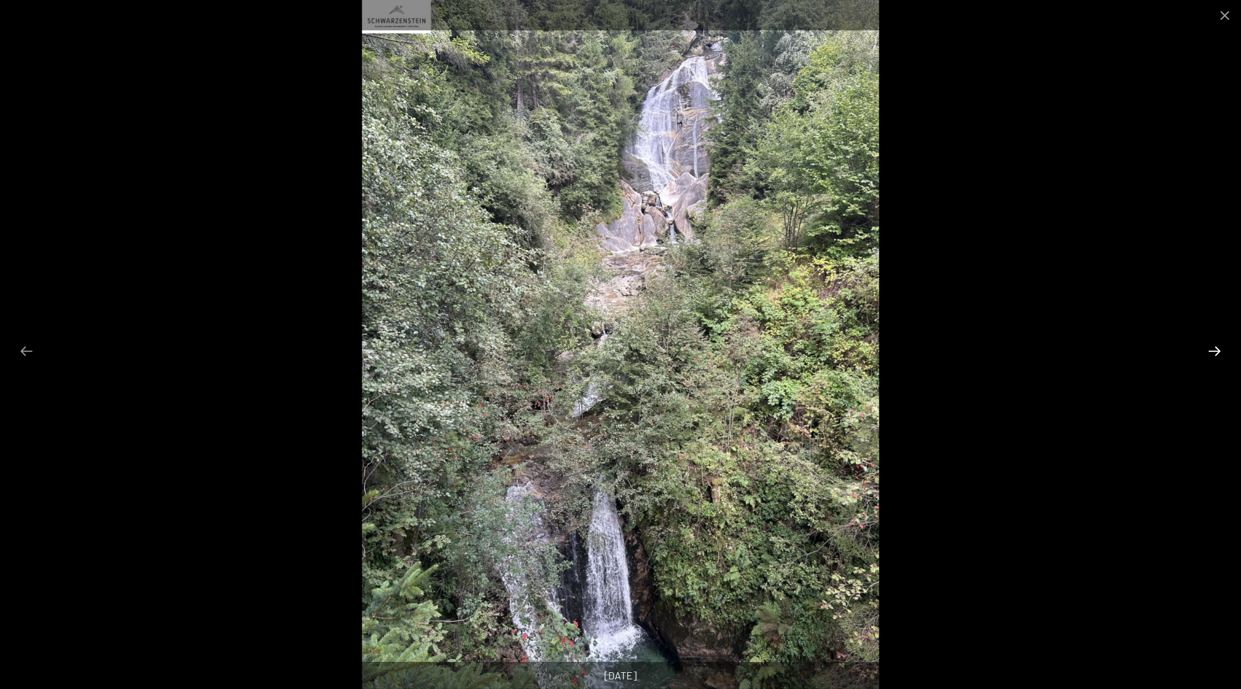
click at [1209, 353] on button "Next slide" at bounding box center [1213, 351] width 27 height 25
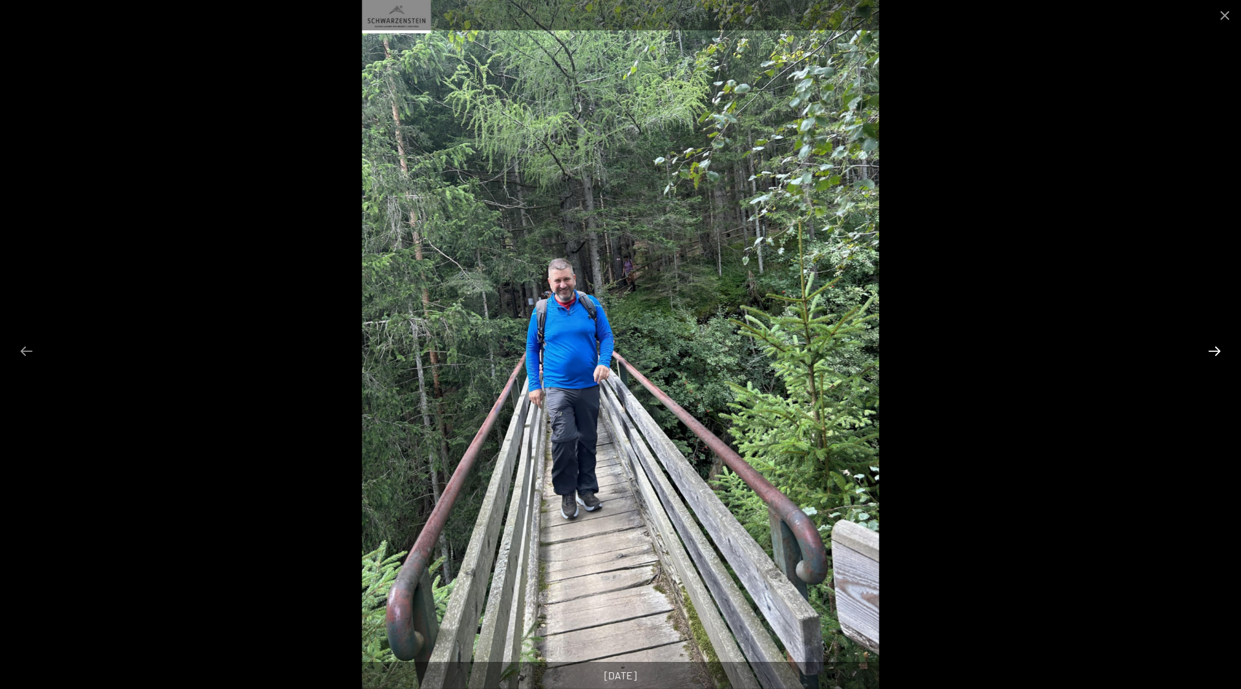
click at [1209, 353] on button "Next slide" at bounding box center [1213, 351] width 27 height 25
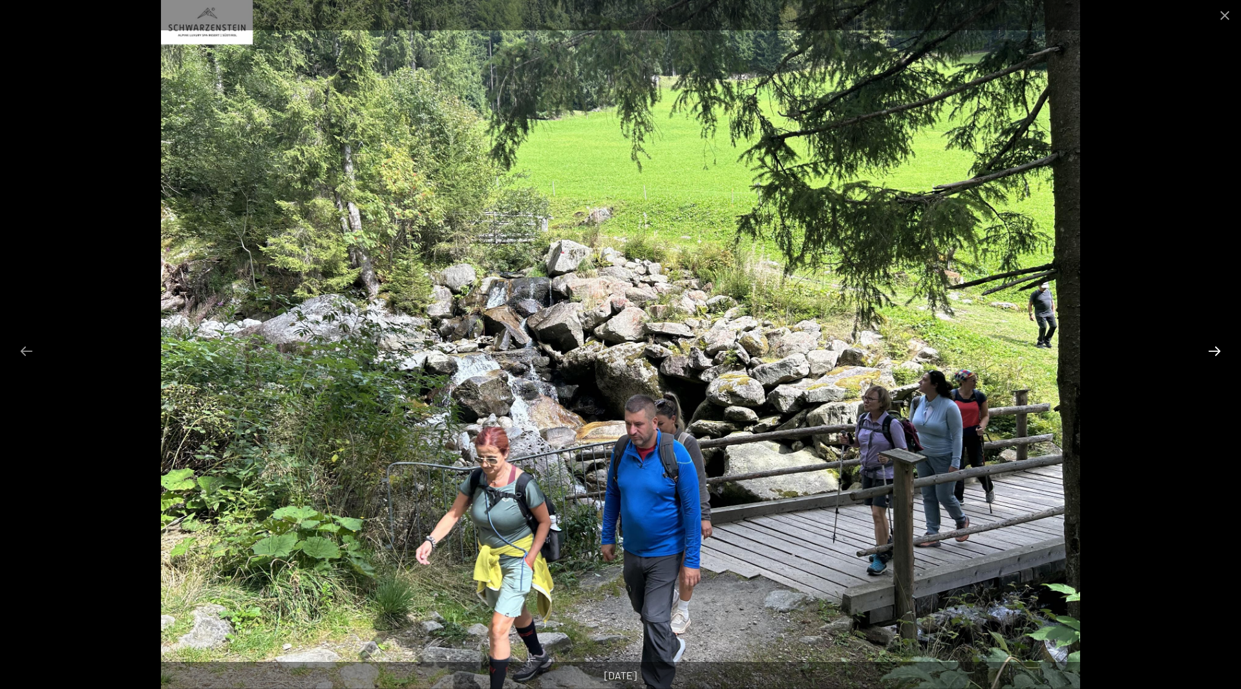
click at [1209, 353] on button "Next slide" at bounding box center [1213, 351] width 27 height 25
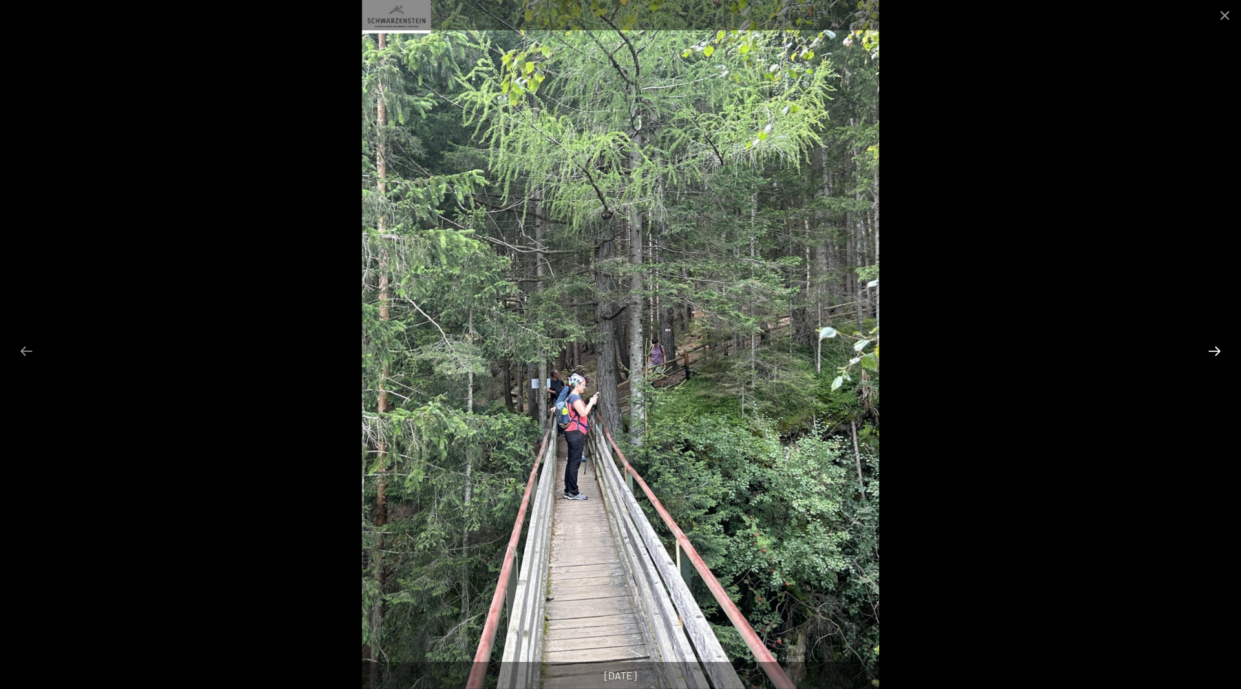
click at [1209, 353] on button "Next slide" at bounding box center [1213, 351] width 27 height 25
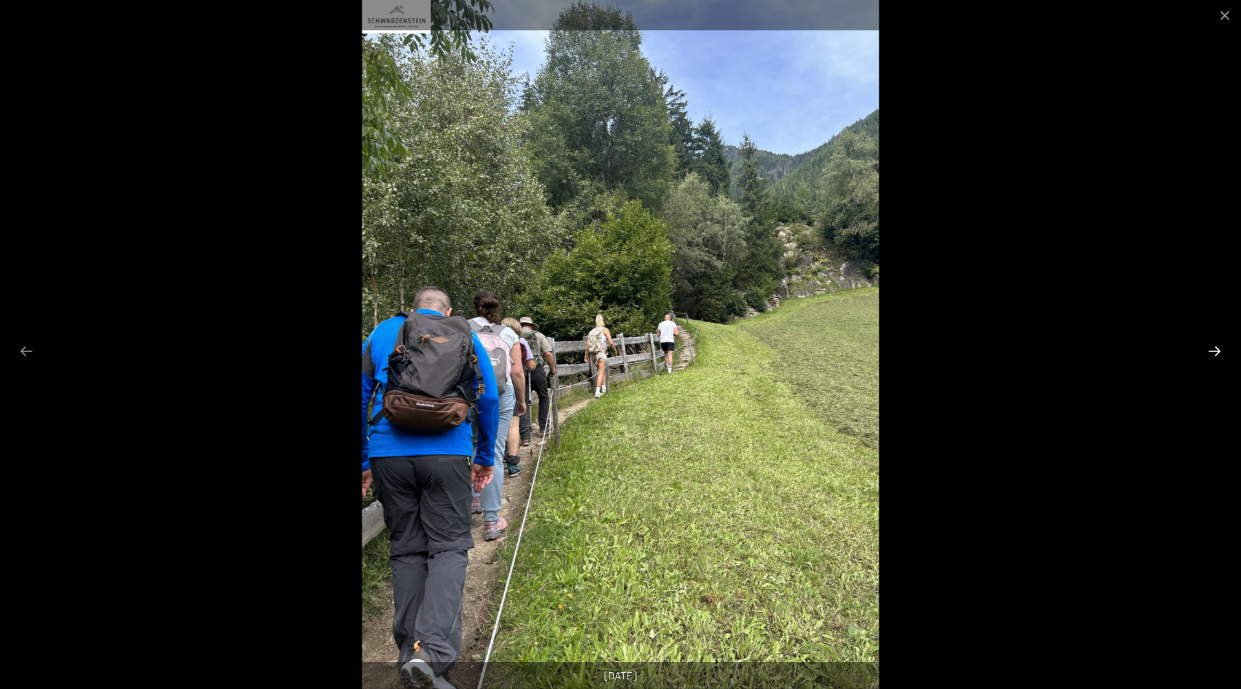
click at [1209, 353] on button "Next slide" at bounding box center [1213, 351] width 27 height 25
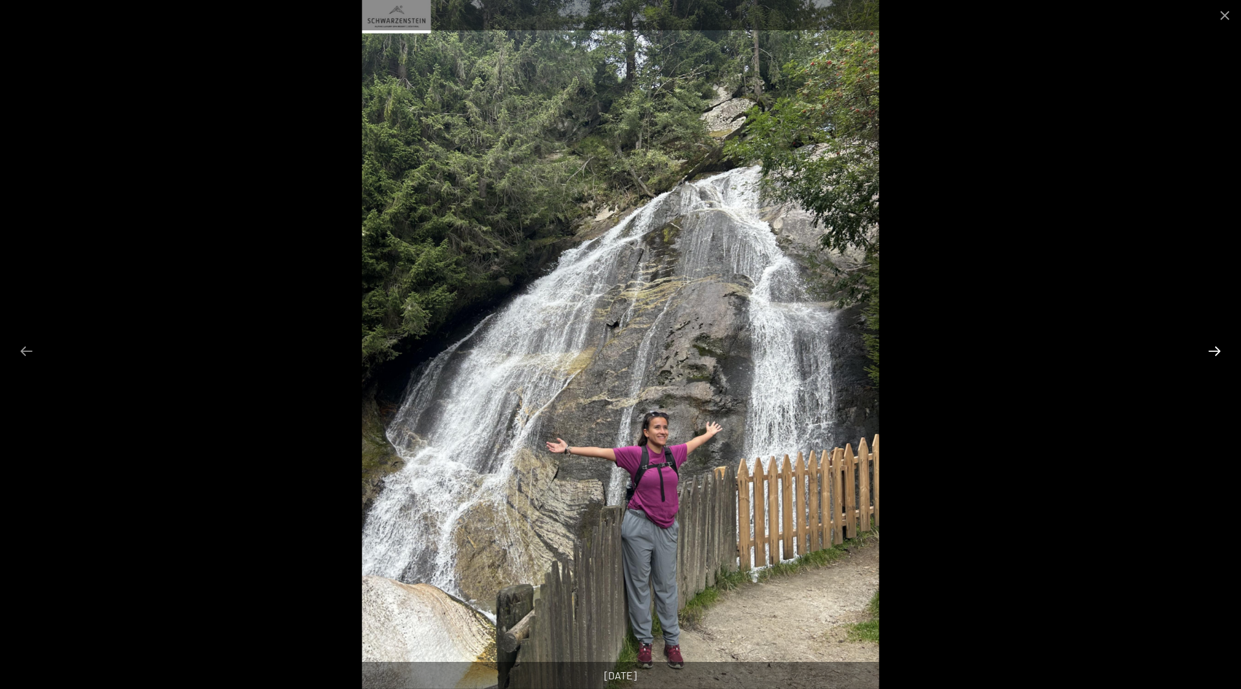
click at [1209, 353] on button "Next slide" at bounding box center [1213, 351] width 27 height 25
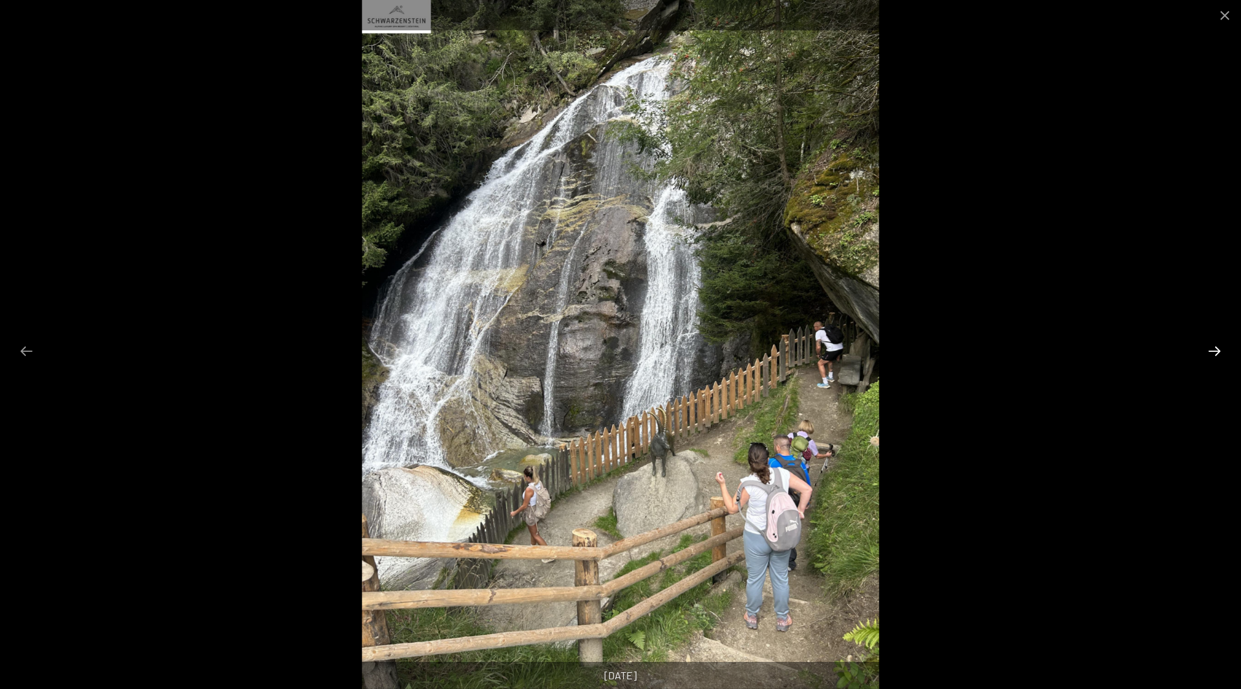
click at [1209, 353] on button "Next slide" at bounding box center [1213, 351] width 27 height 25
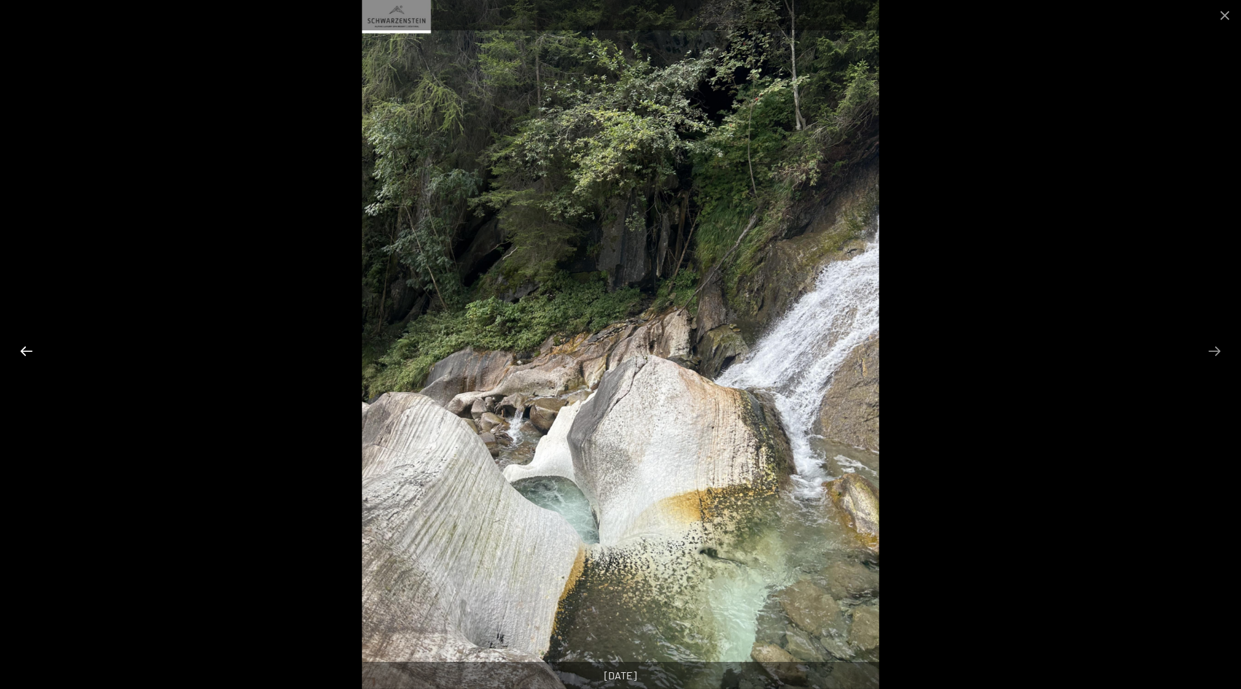
click at [29, 352] on button "Previous slide" at bounding box center [26, 351] width 27 height 25
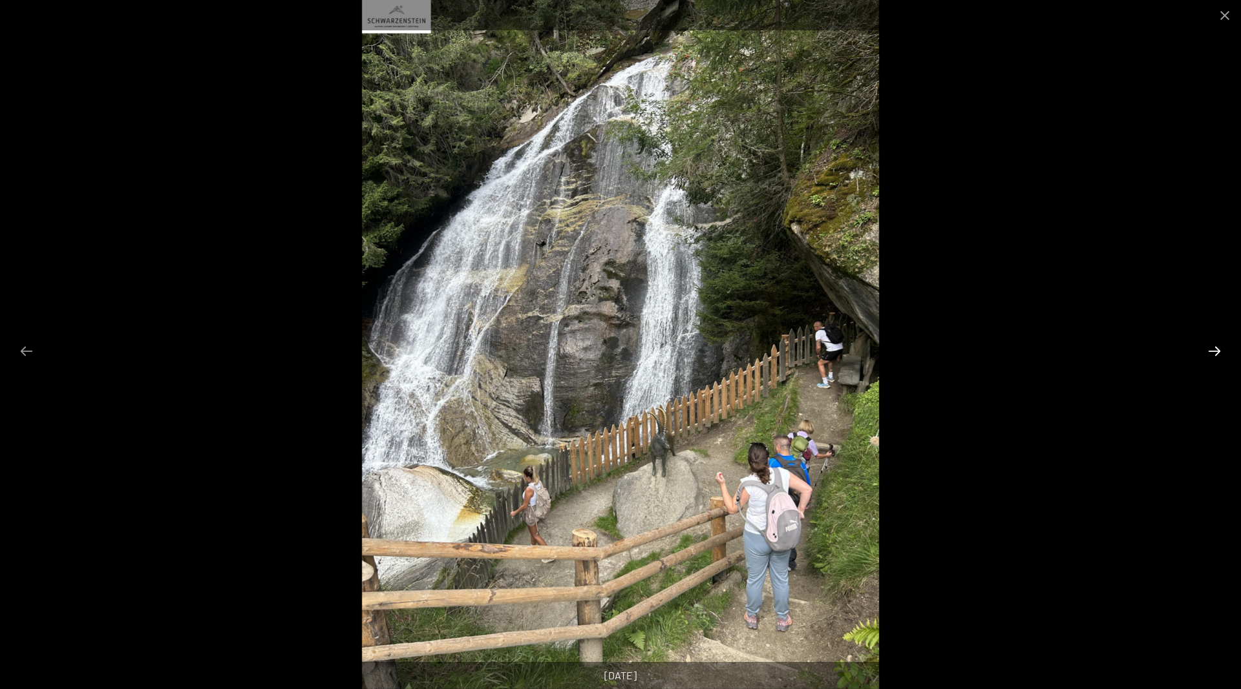
click at [1210, 349] on button "Next slide" at bounding box center [1213, 351] width 27 height 25
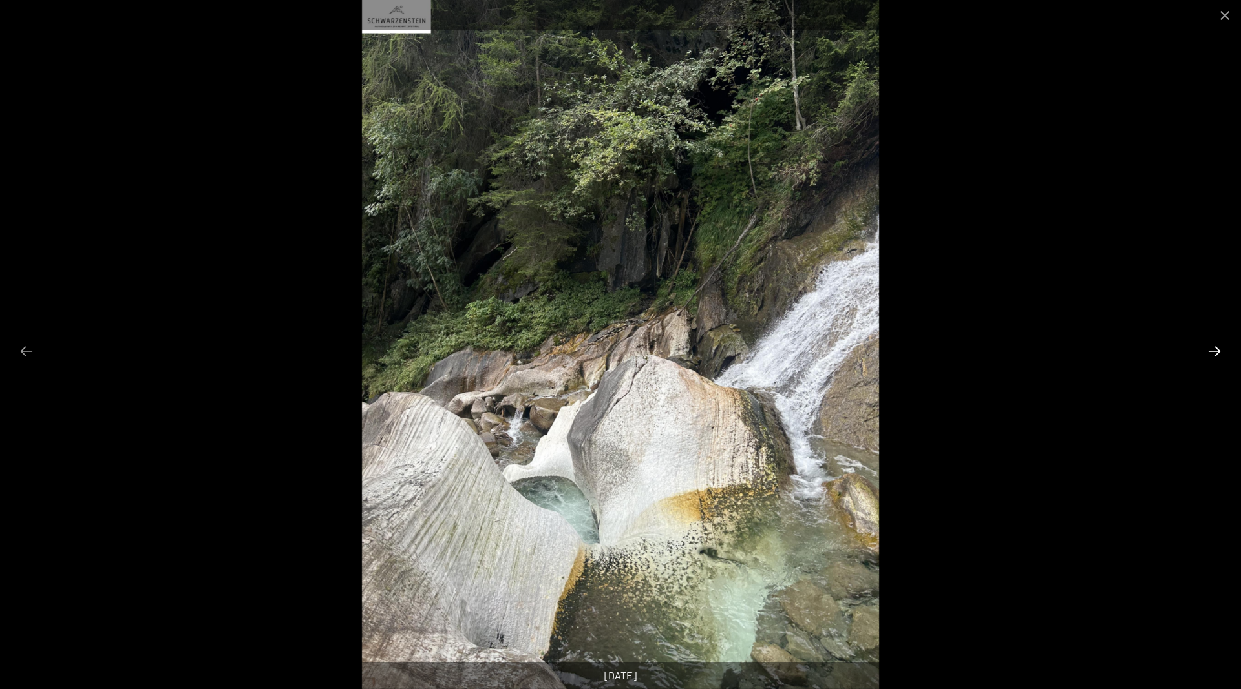
click at [1210, 349] on button "Next slide" at bounding box center [1213, 351] width 27 height 25
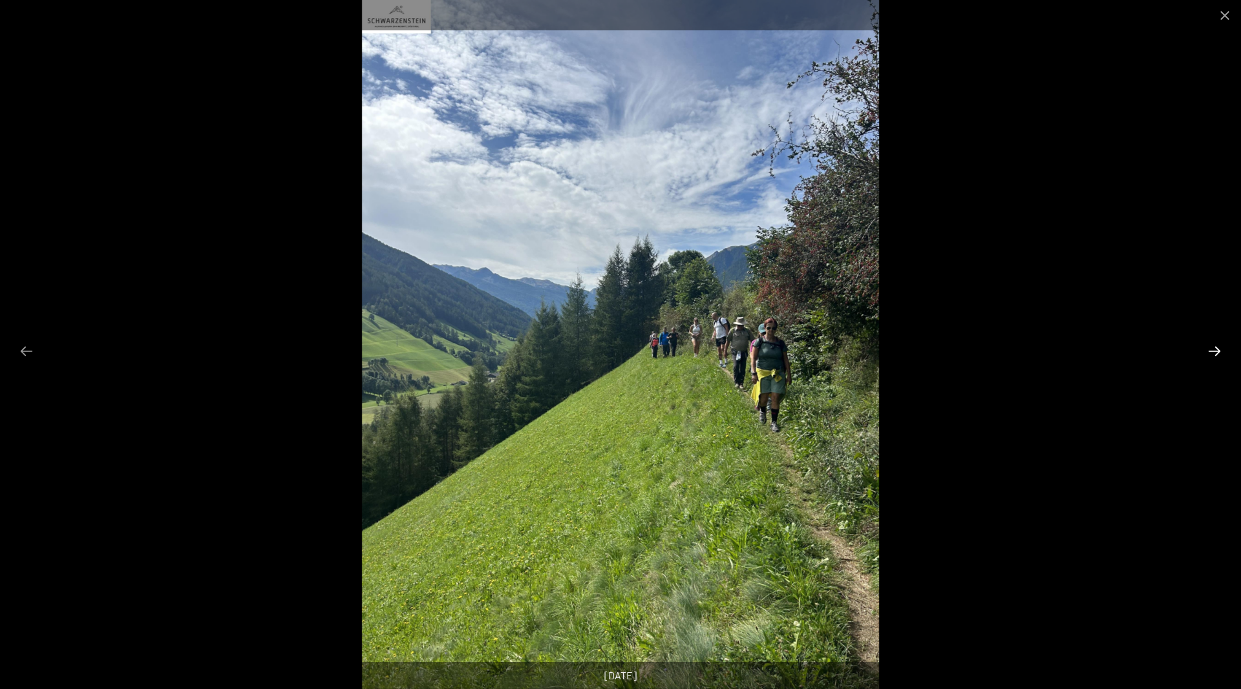
click at [1210, 349] on button "Next slide" at bounding box center [1213, 351] width 27 height 25
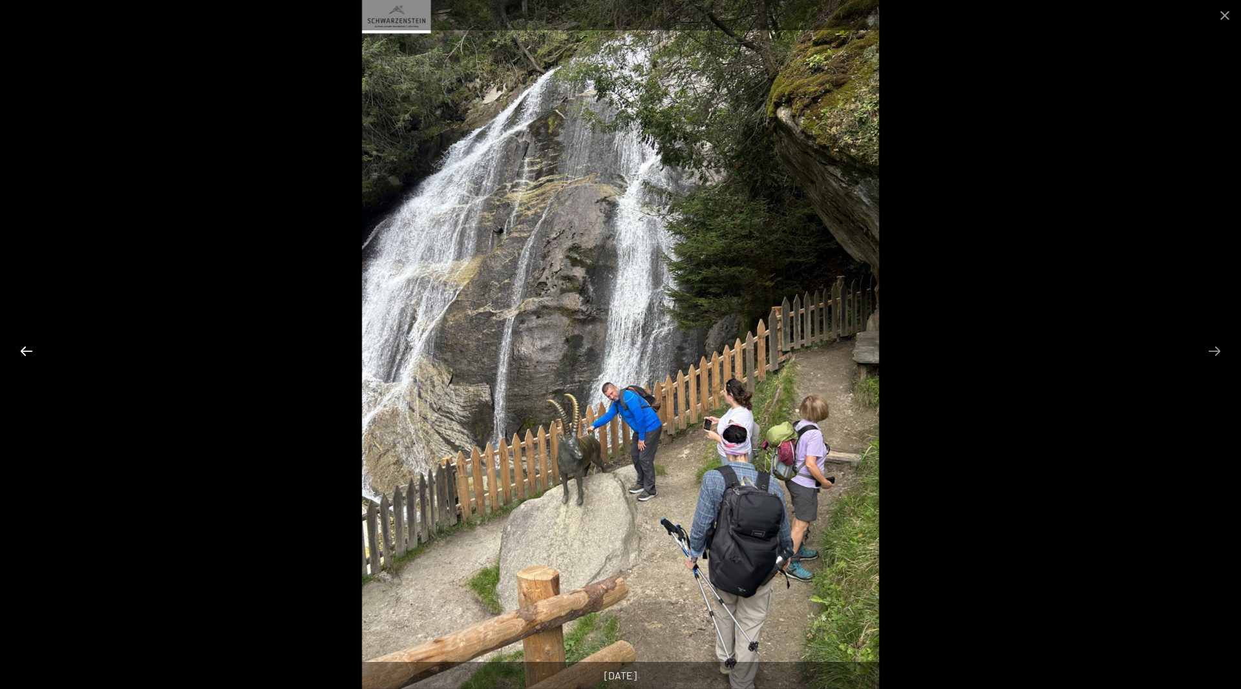
click at [27, 350] on button "Previous slide" at bounding box center [26, 351] width 27 height 25
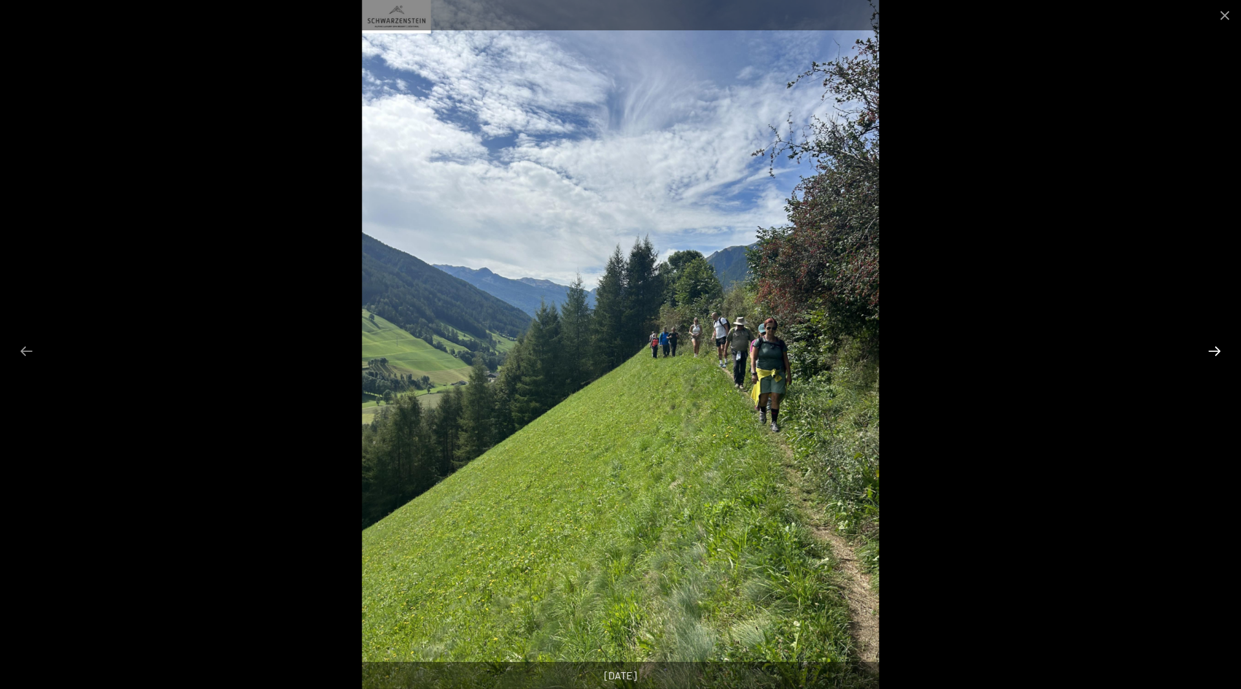
click at [1217, 349] on button "Next slide" at bounding box center [1213, 351] width 27 height 25
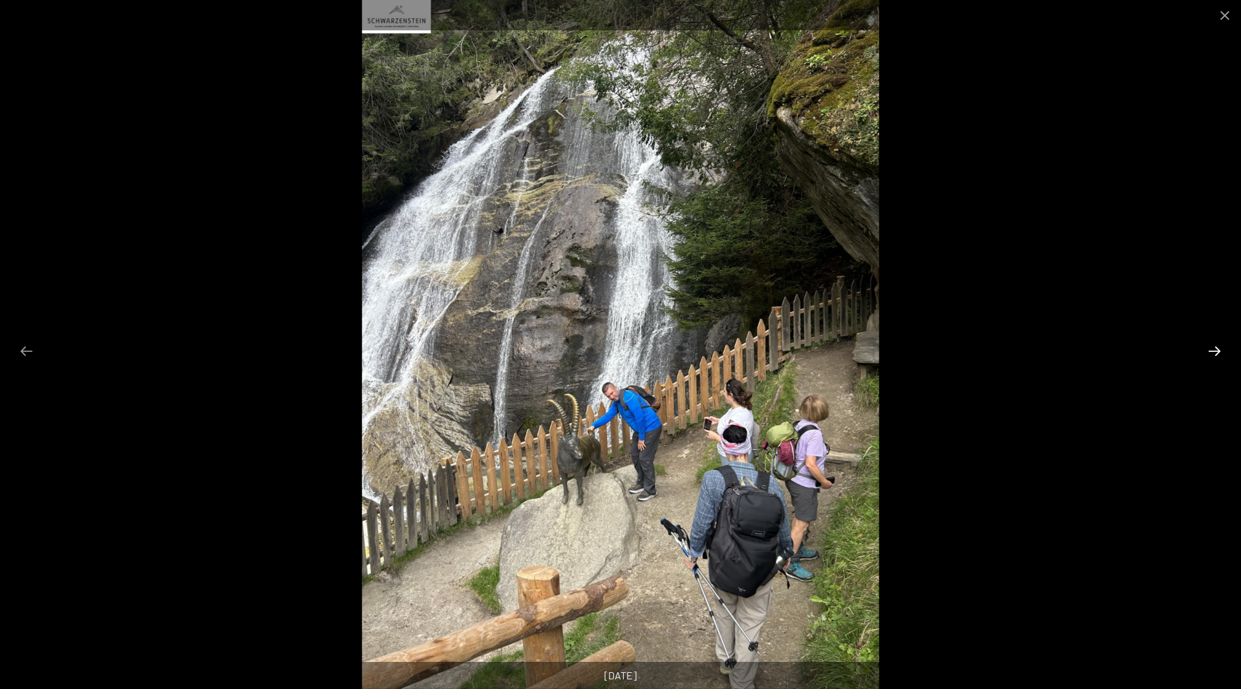
click at [1217, 349] on button "Next slide" at bounding box center [1213, 351] width 27 height 25
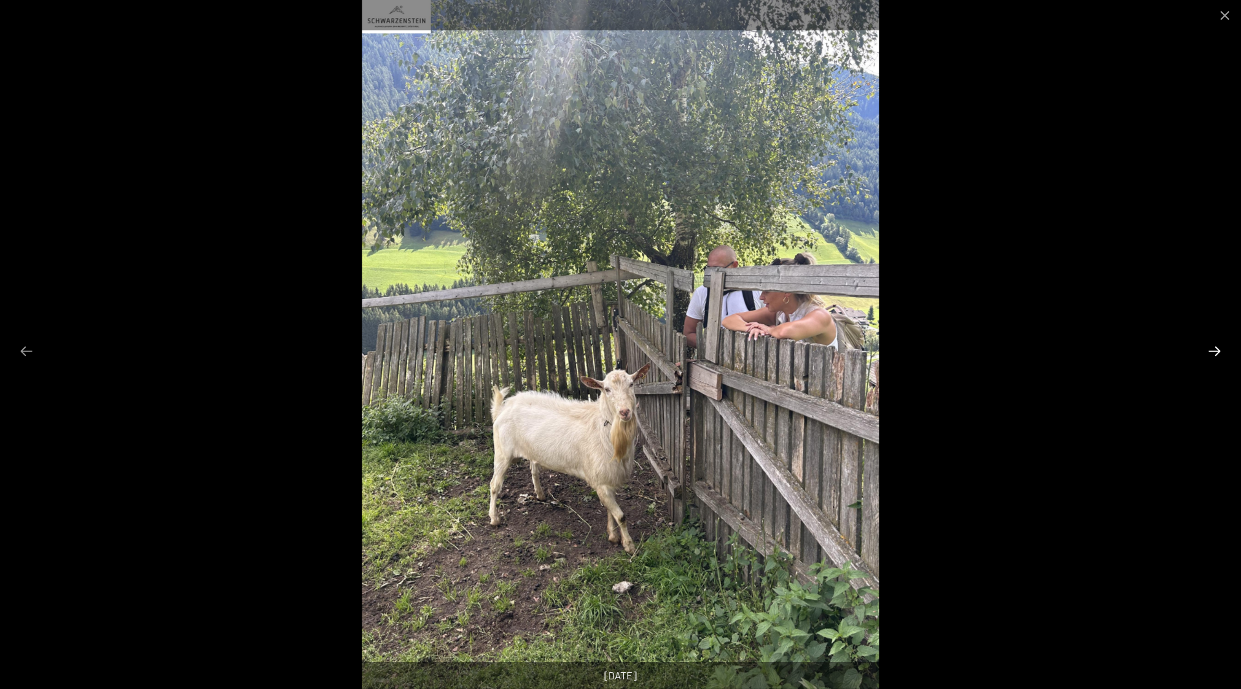
click at [1217, 349] on button "Next slide" at bounding box center [1213, 351] width 27 height 25
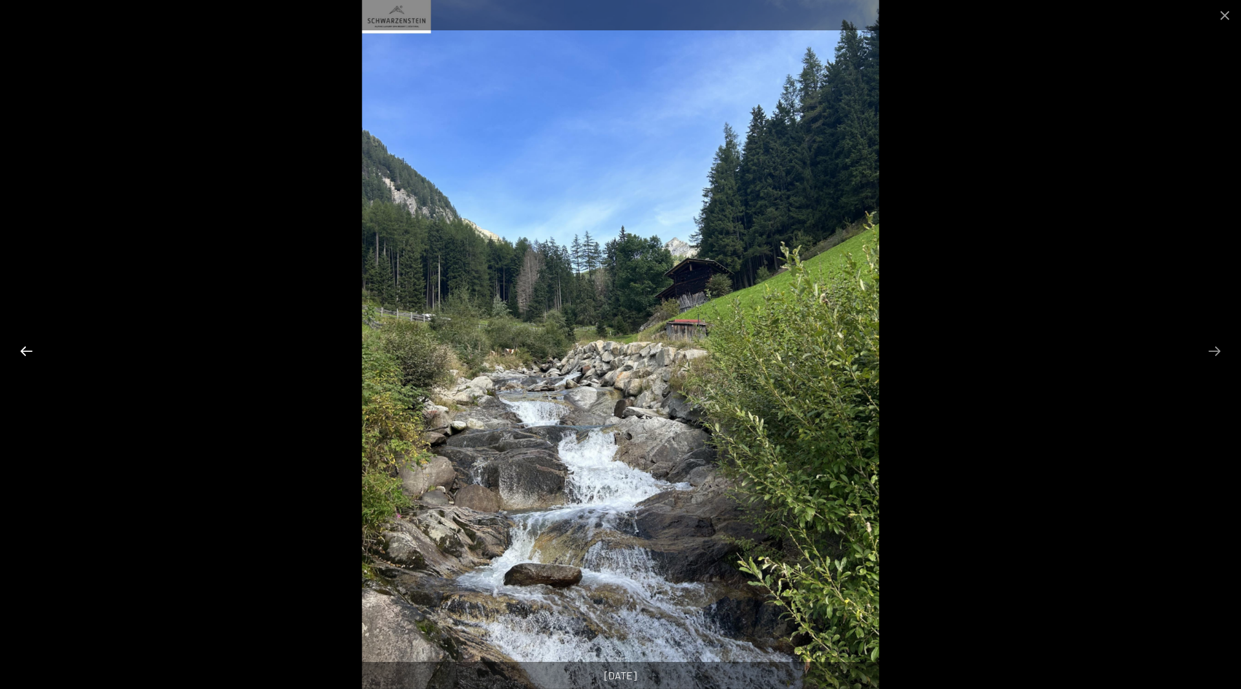
click at [23, 355] on button "Previous slide" at bounding box center [26, 351] width 27 height 25
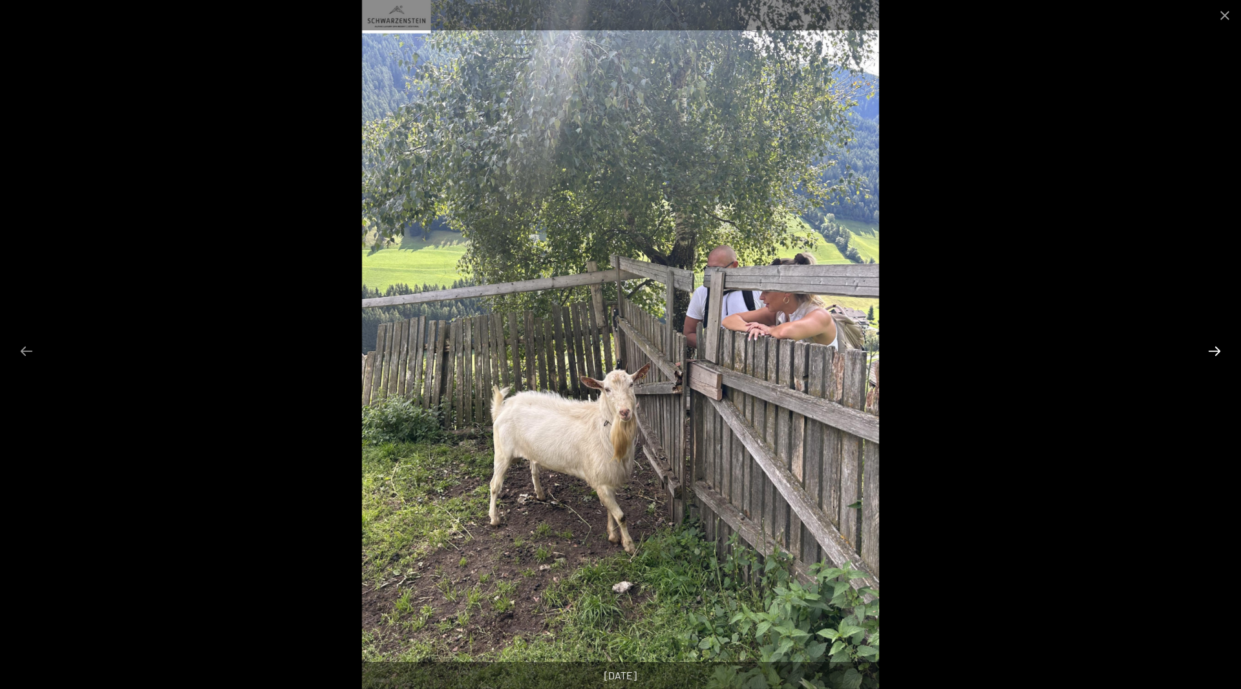
click at [1214, 350] on button "Next slide" at bounding box center [1213, 351] width 27 height 25
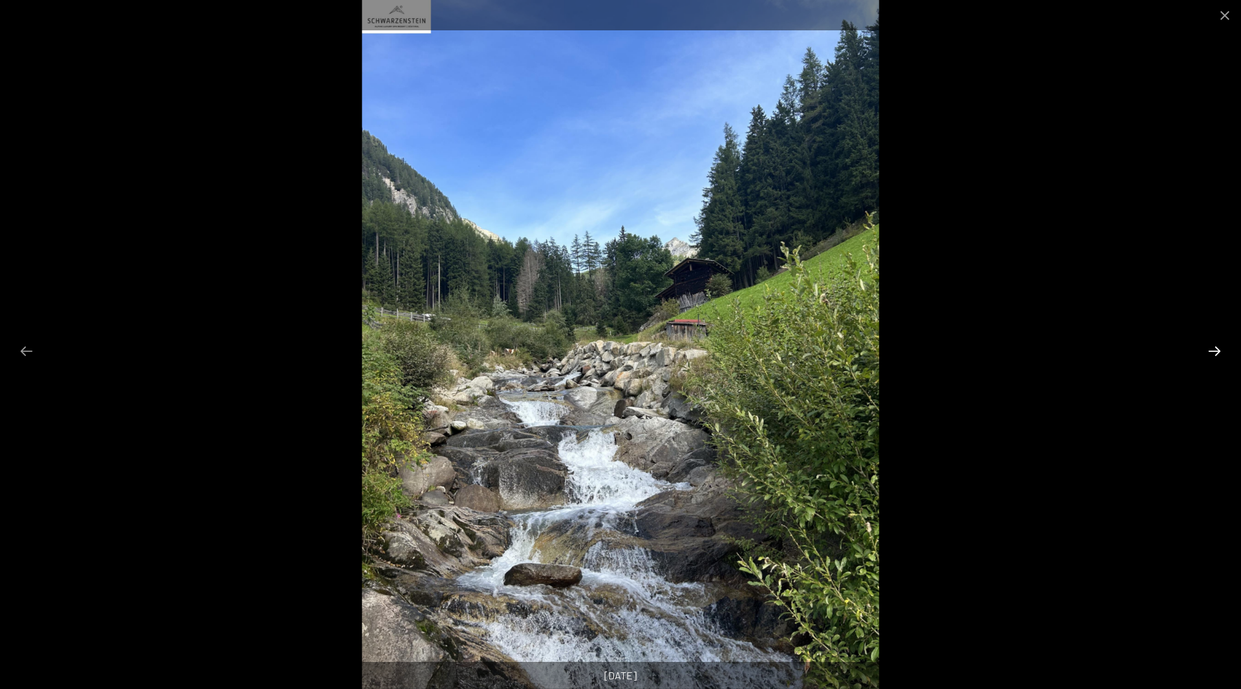
click at [1214, 350] on button "Next slide" at bounding box center [1213, 351] width 27 height 25
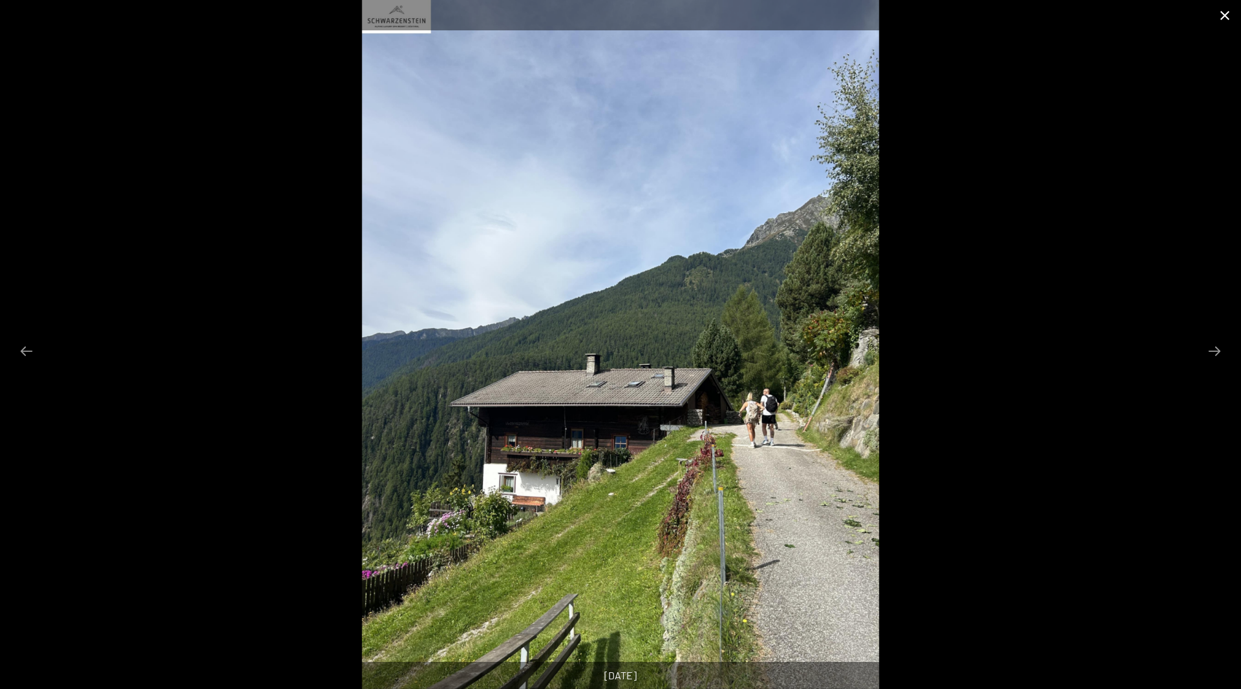
click at [1220, 17] on button "Close gallery" at bounding box center [1224, 15] width 32 height 30
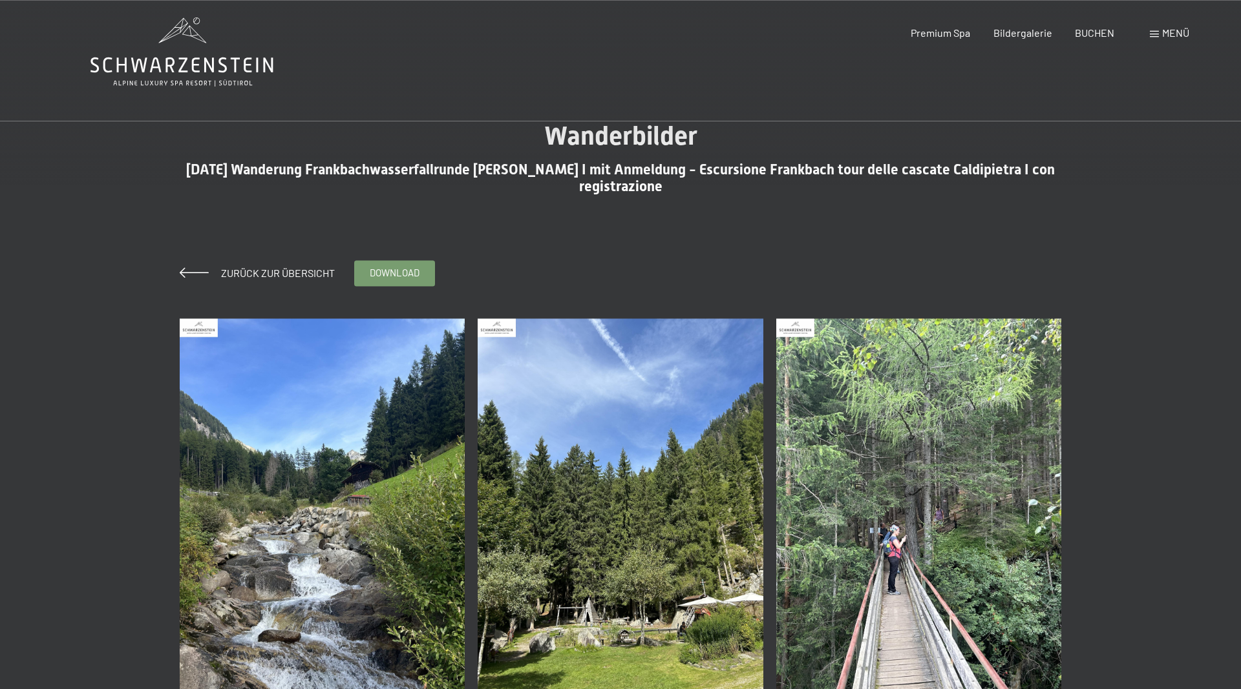
scroll to position [0, 0]
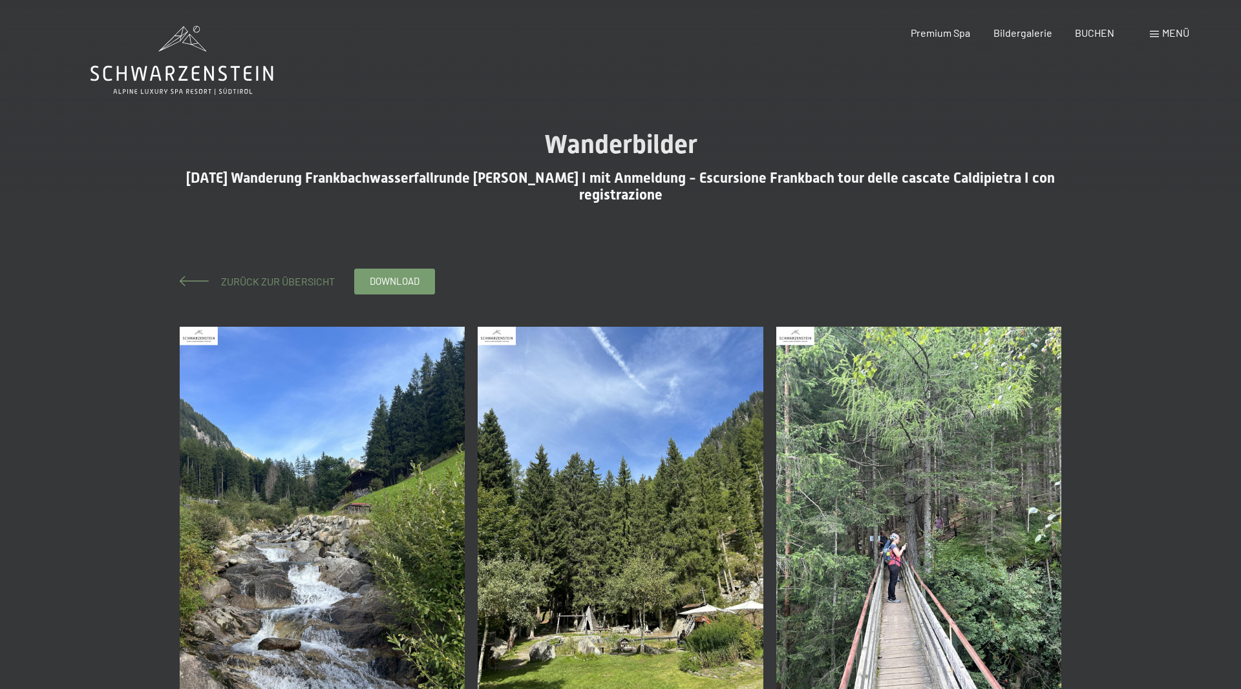
click at [273, 278] on span "Zurück zur Übersicht" at bounding box center [273, 281] width 124 height 12
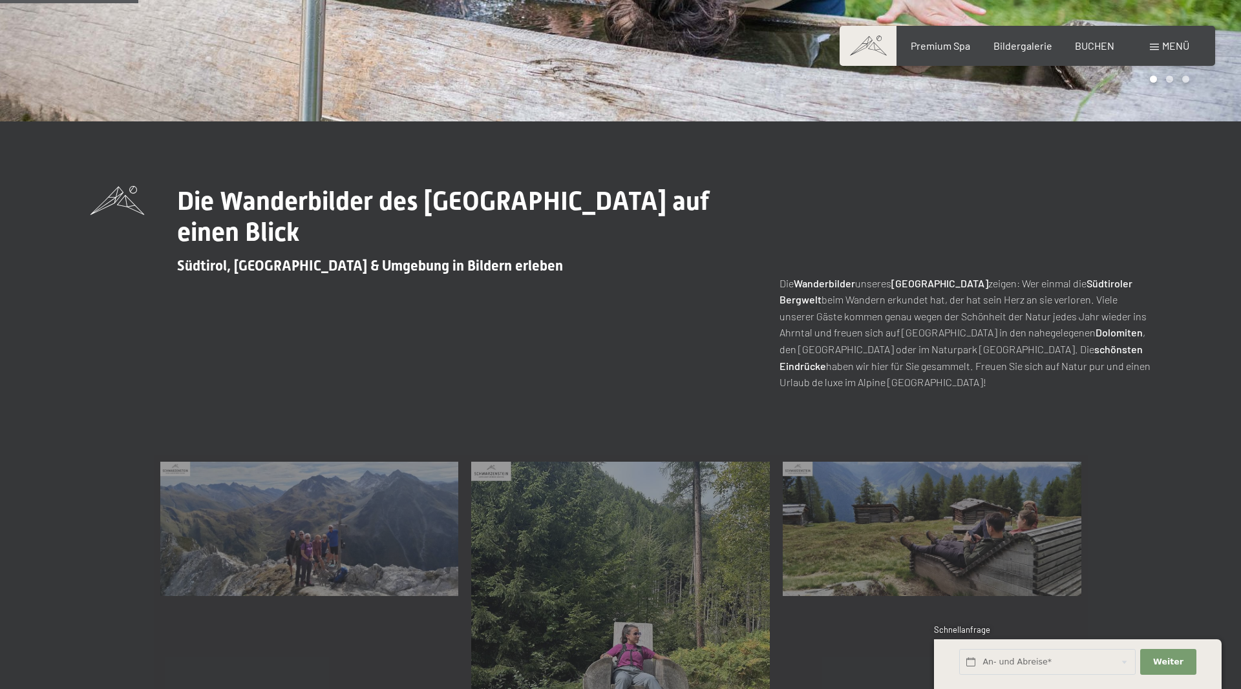
scroll to position [593, 0]
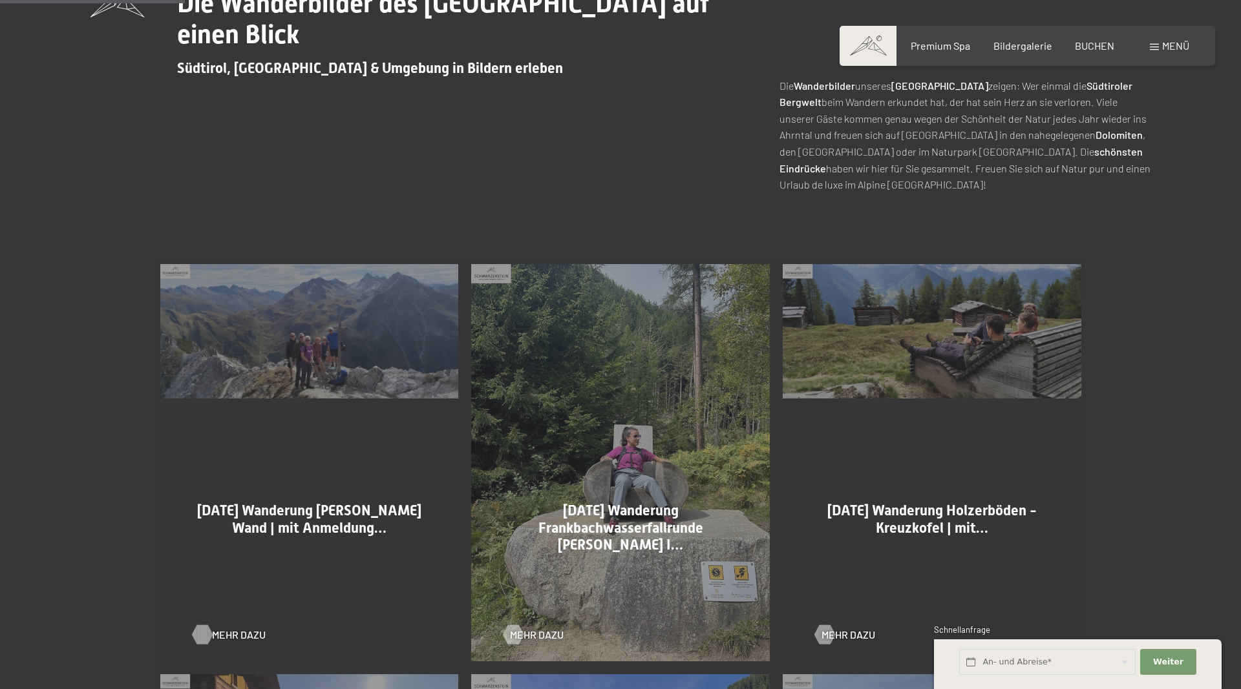
click at [225, 638] on span "Mehr dazu" at bounding box center [239, 635] width 54 height 14
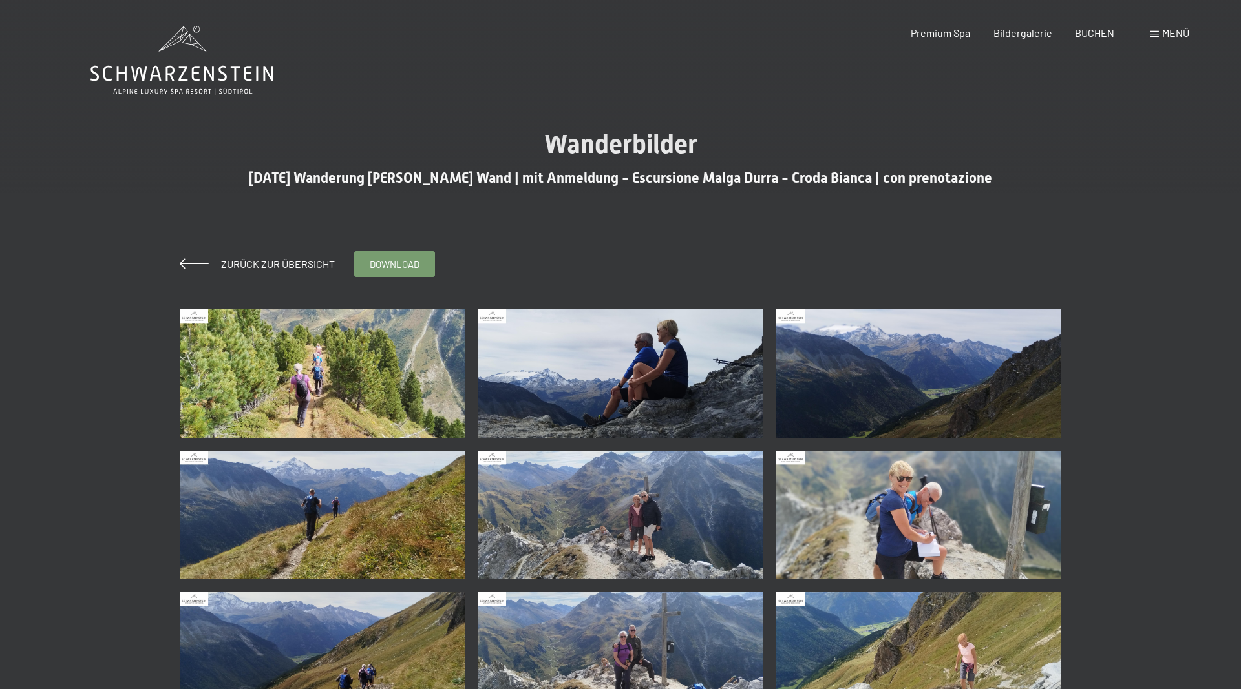
click at [302, 392] on img at bounding box center [323, 373] width 286 height 129
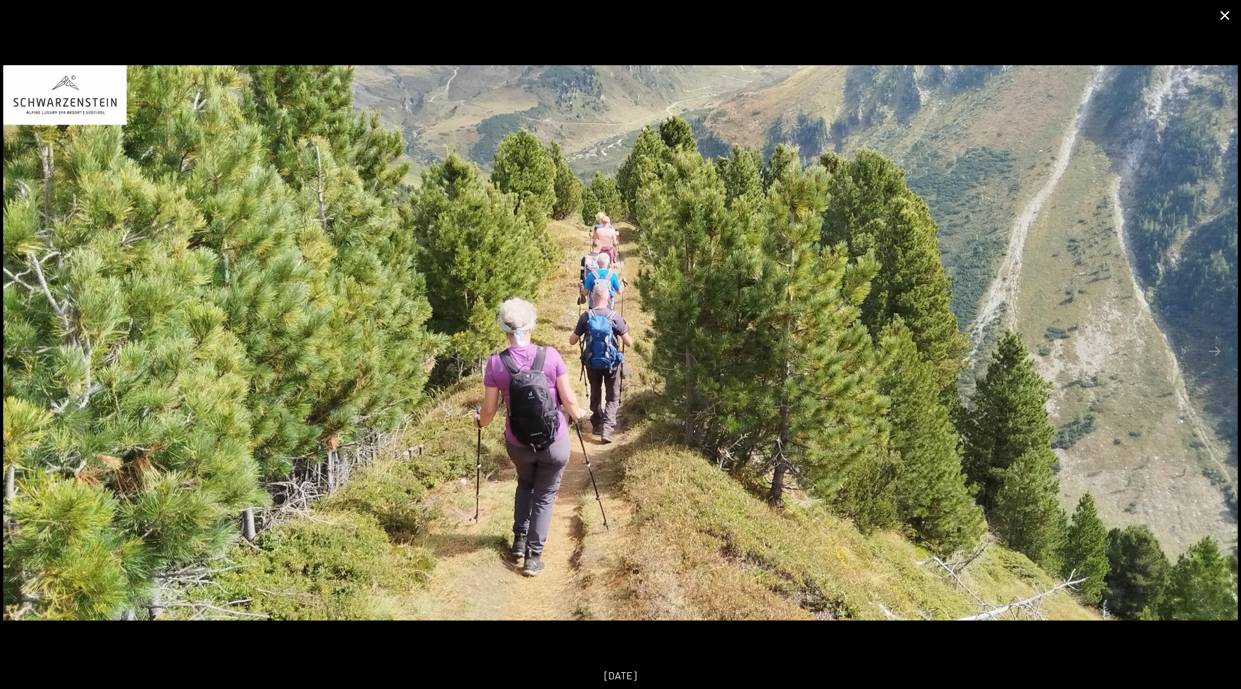
click at [1228, 17] on button "Close gallery" at bounding box center [1224, 15] width 32 height 30
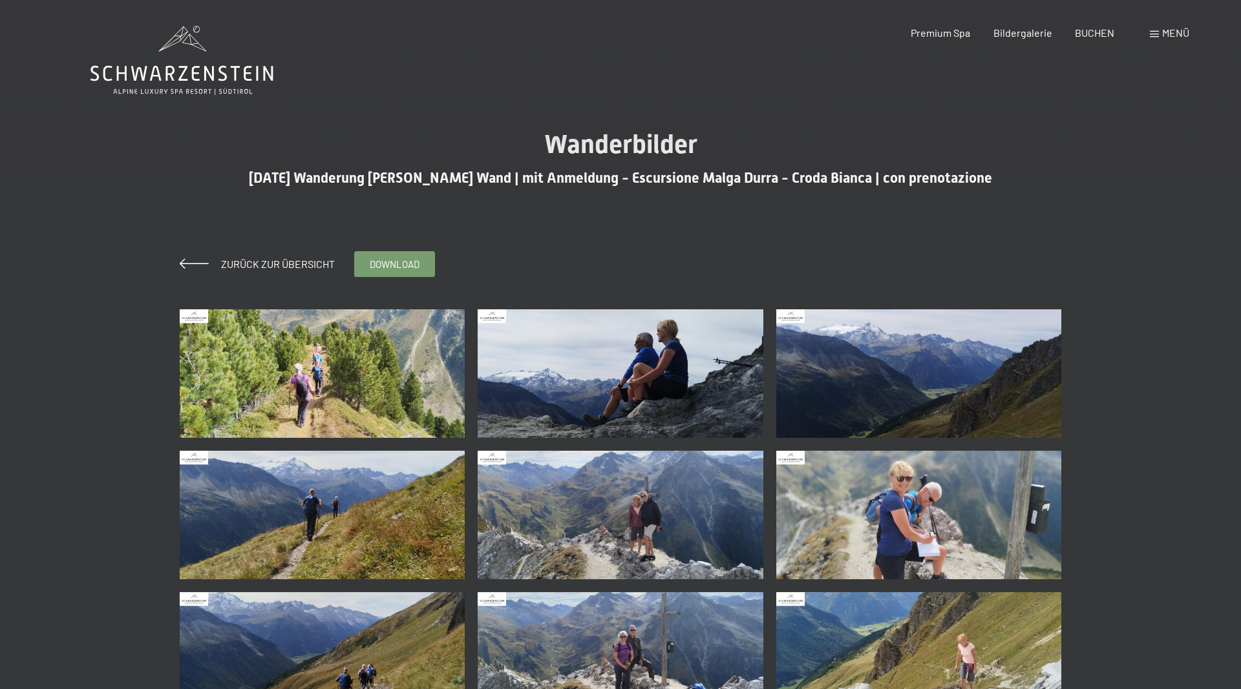
click at [330, 394] on img at bounding box center [323, 373] width 286 height 129
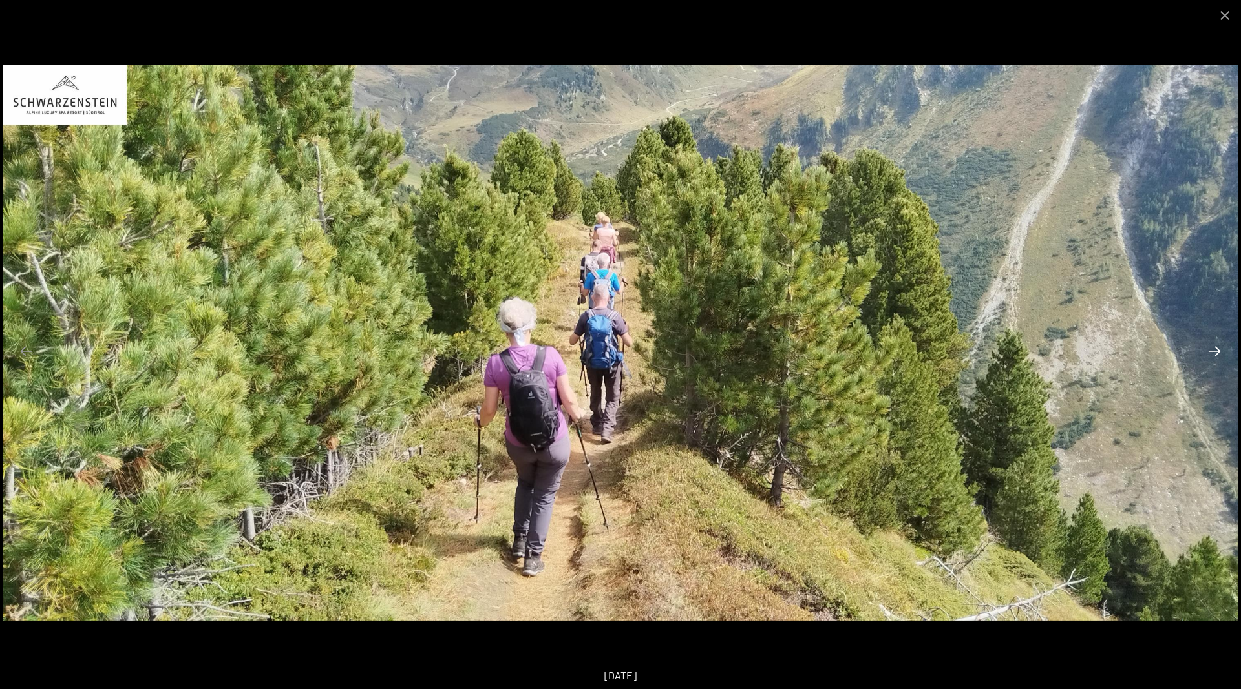
click at [1217, 354] on button "Next slide" at bounding box center [1213, 351] width 27 height 25
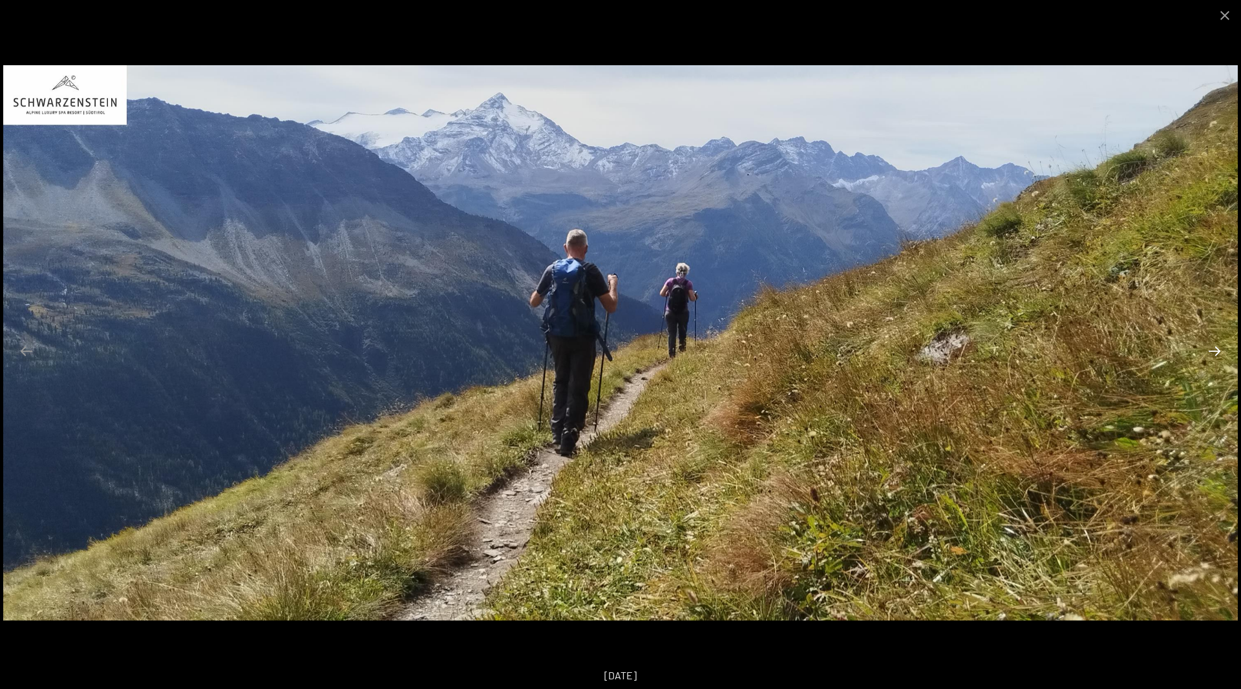
click at [1217, 354] on button "Next slide" at bounding box center [1213, 351] width 27 height 25
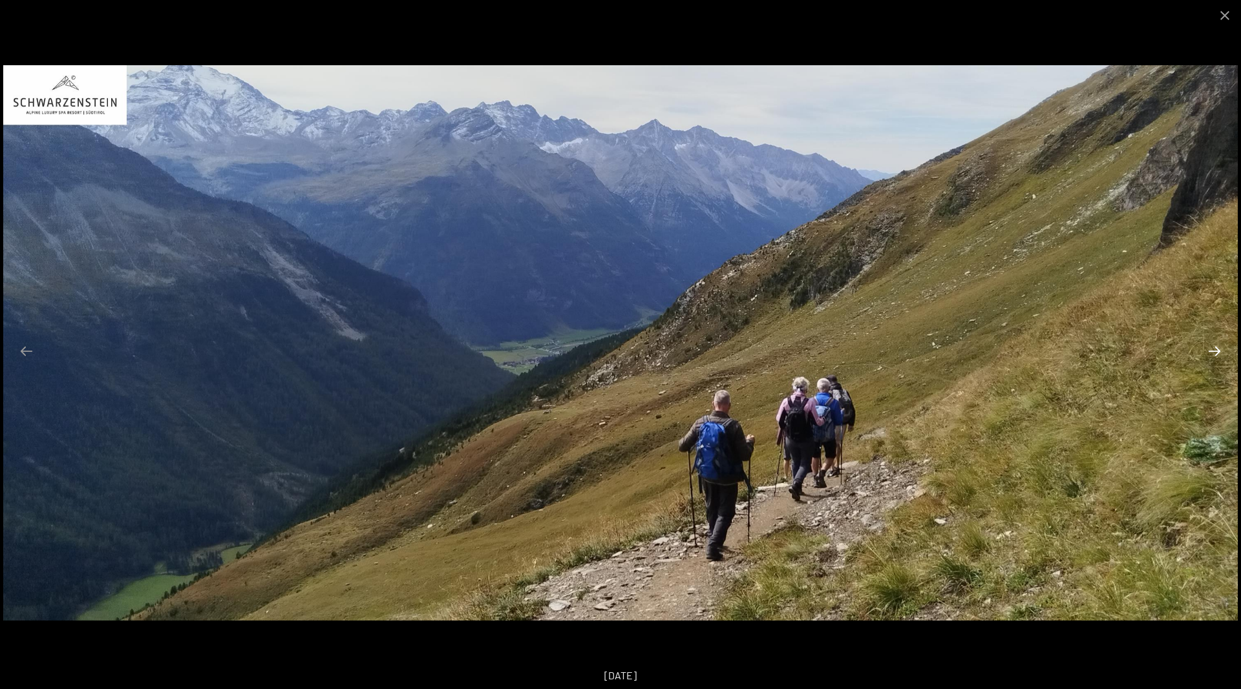
click at [1217, 354] on button "Next slide" at bounding box center [1213, 351] width 27 height 25
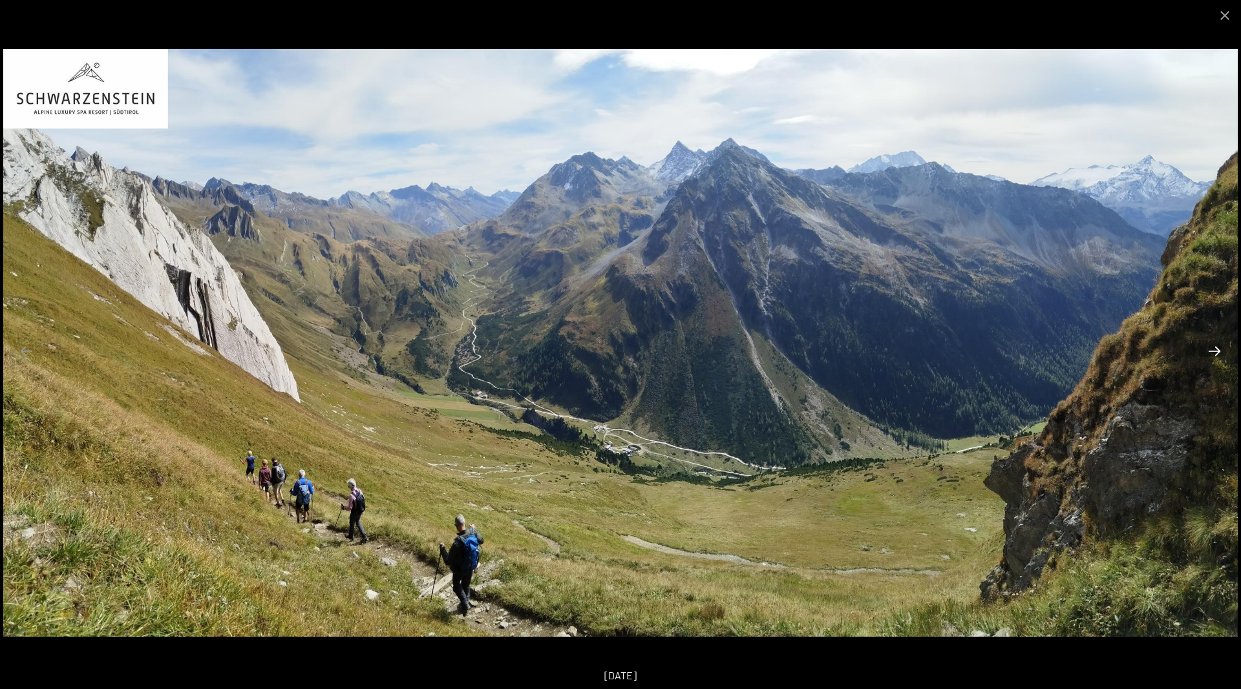
click at [1217, 354] on button "Next slide" at bounding box center [1213, 351] width 27 height 25
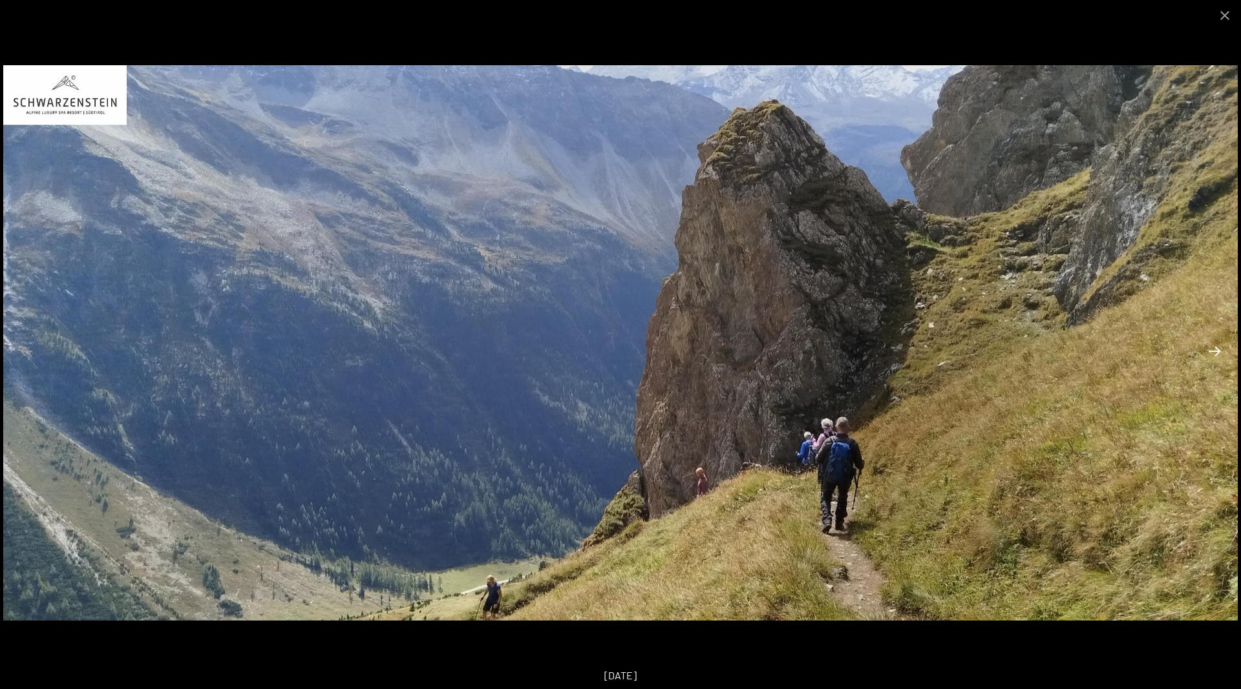
click at [1217, 354] on button "Next slide" at bounding box center [1213, 351] width 27 height 25
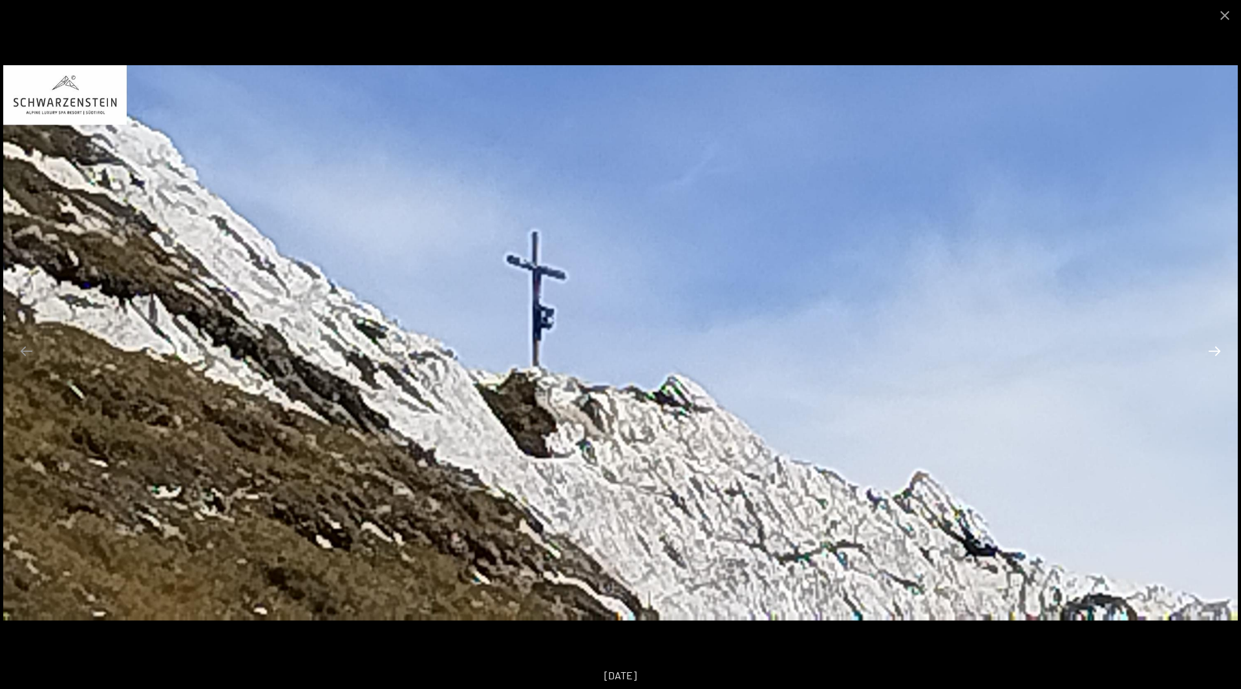
click at [1217, 354] on button "Next slide" at bounding box center [1213, 351] width 27 height 25
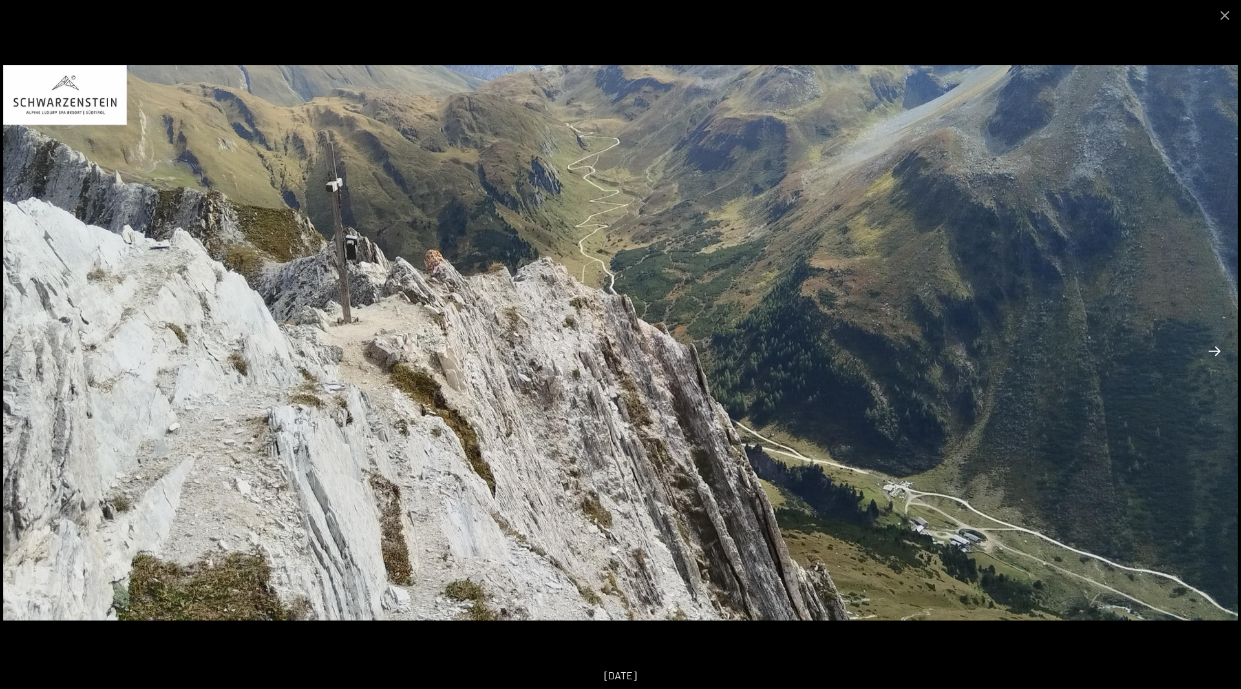
click at [1217, 354] on button "Next slide" at bounding box center [1213, 351] width 27 height 25
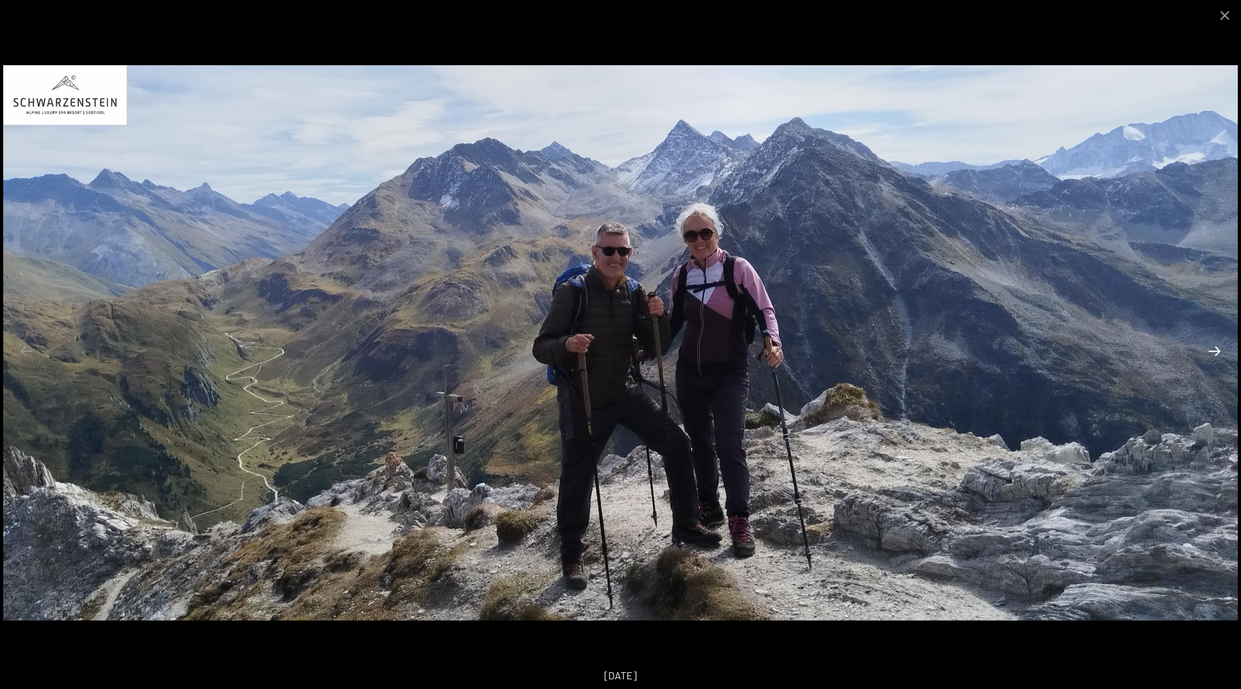
click at [1217, 354] on button "Next slide" at bounding box center [1213, 351] width 27 height 25
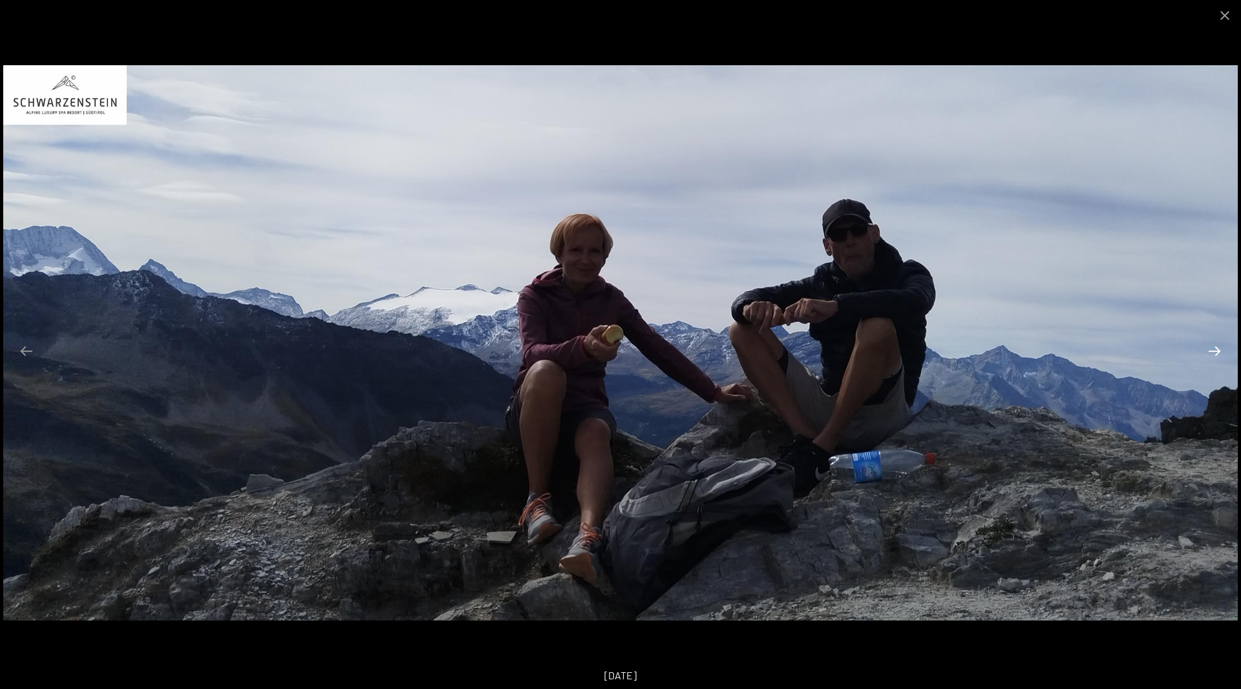
click at [1217, 354] on button "Next slide" at bounding box center [1213, 351] width 27 height 25
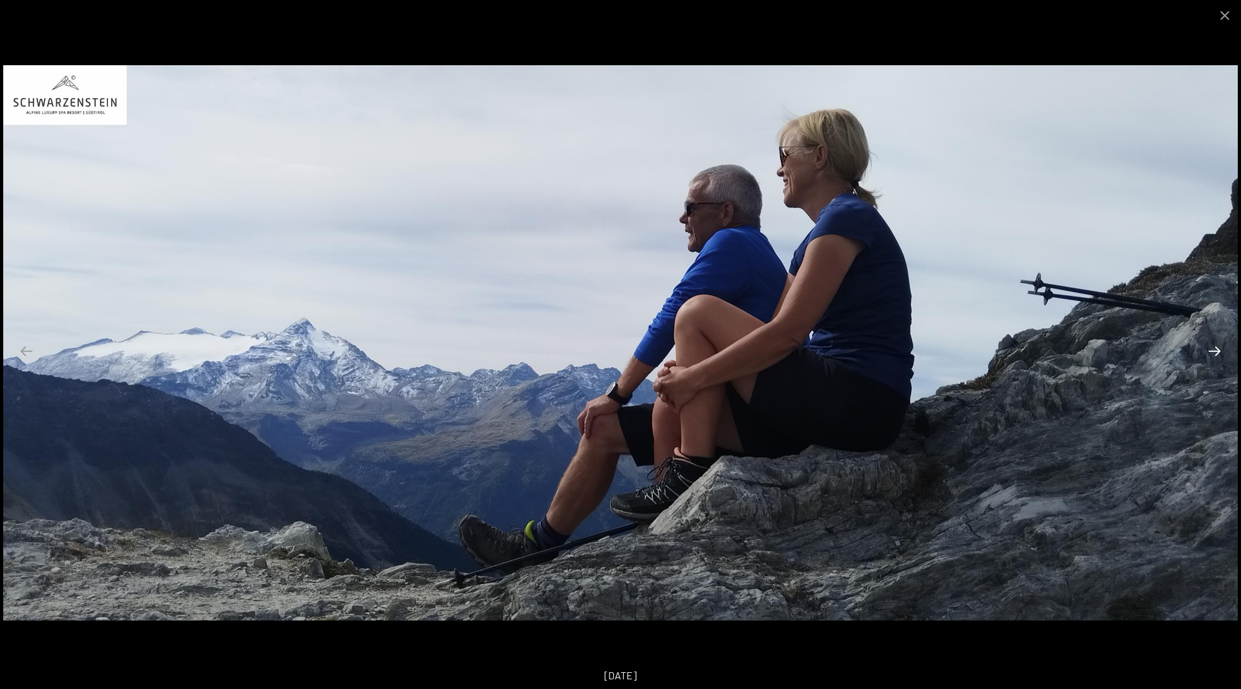
click at [1217, 354] on button "Next slide" at bounding box center [1213, 351] width 27 height 25
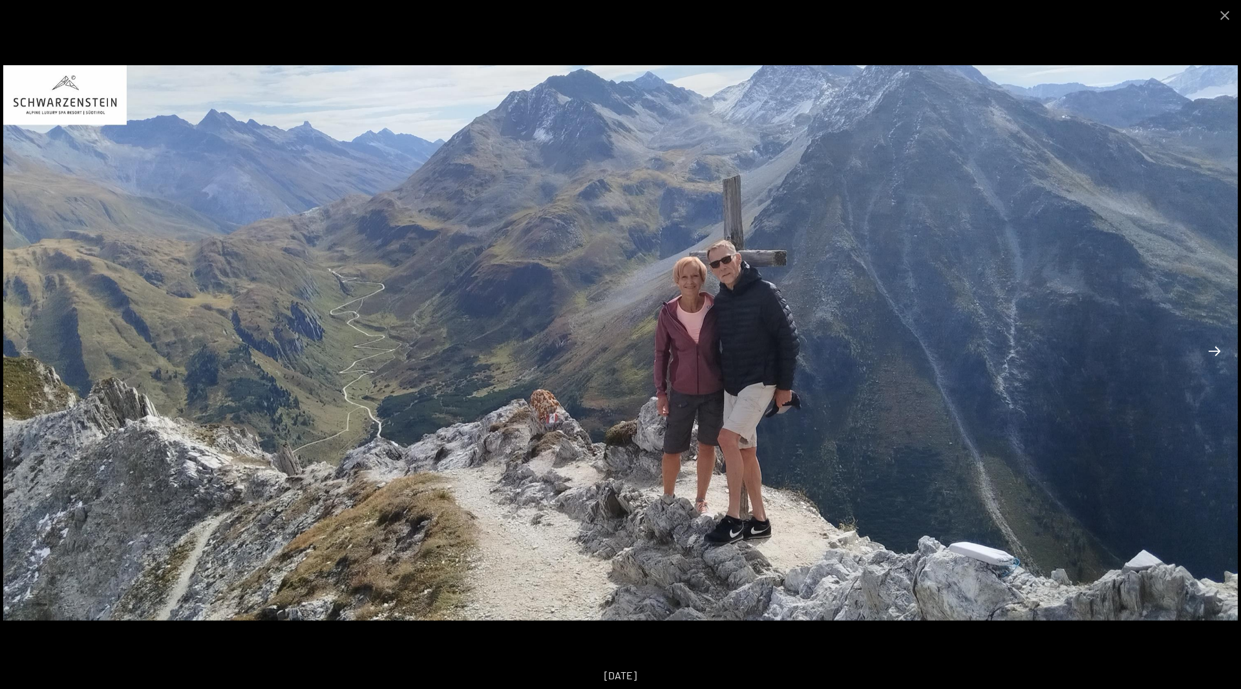
click at [1217, 354] on button "Next slide" at bounding box center [1213, 351] width 27 height 25
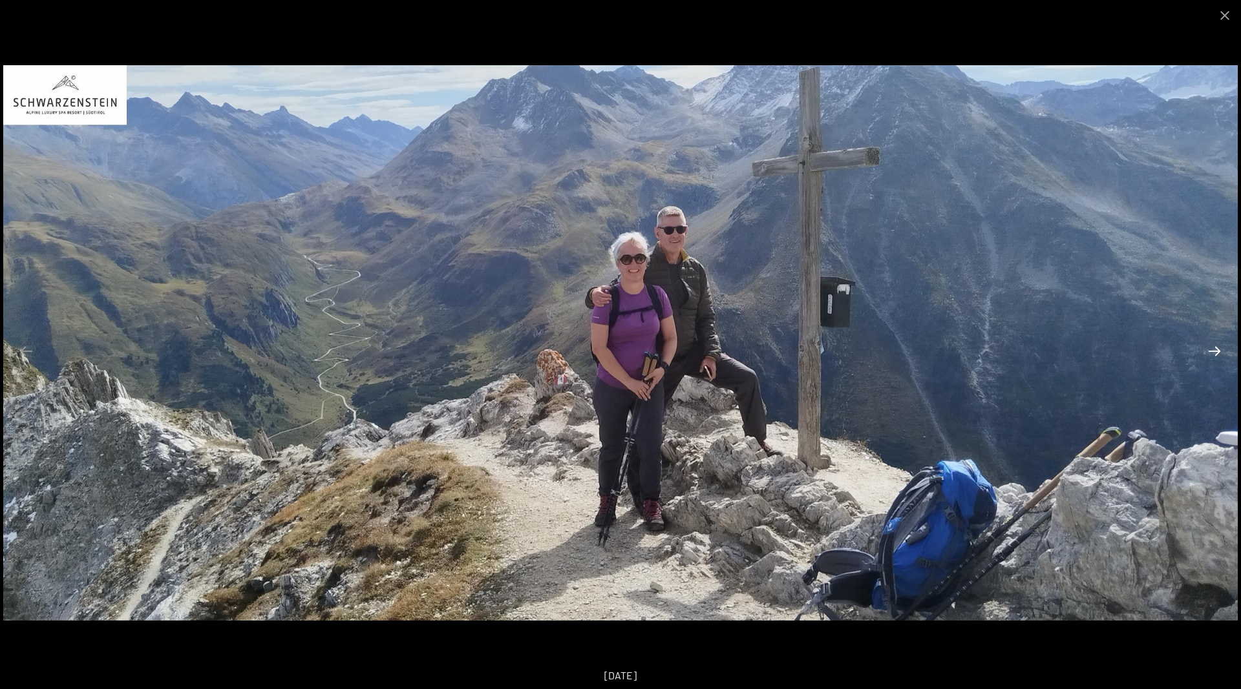
click at [1217, 354] on button "Next slide" at bounding box center [1213, 351] width 27 height 25
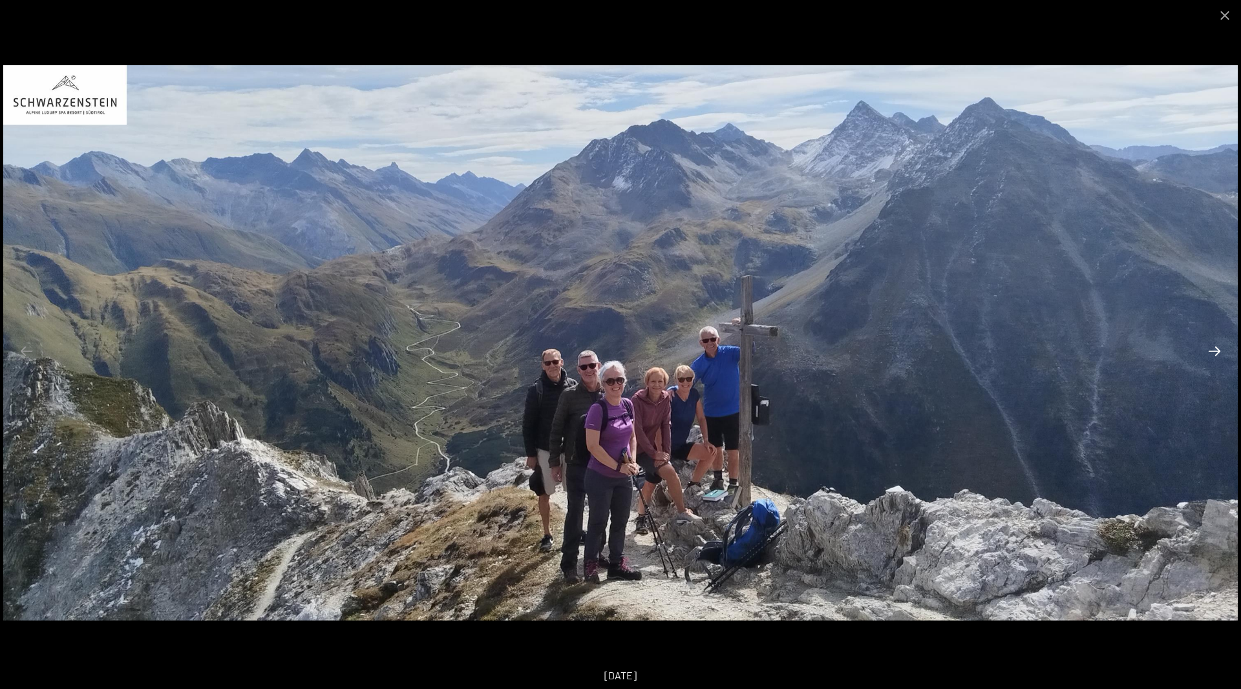
click at [1217, 354] on button "Next slide" at bounding box center [1213, 351] width 27 height 25
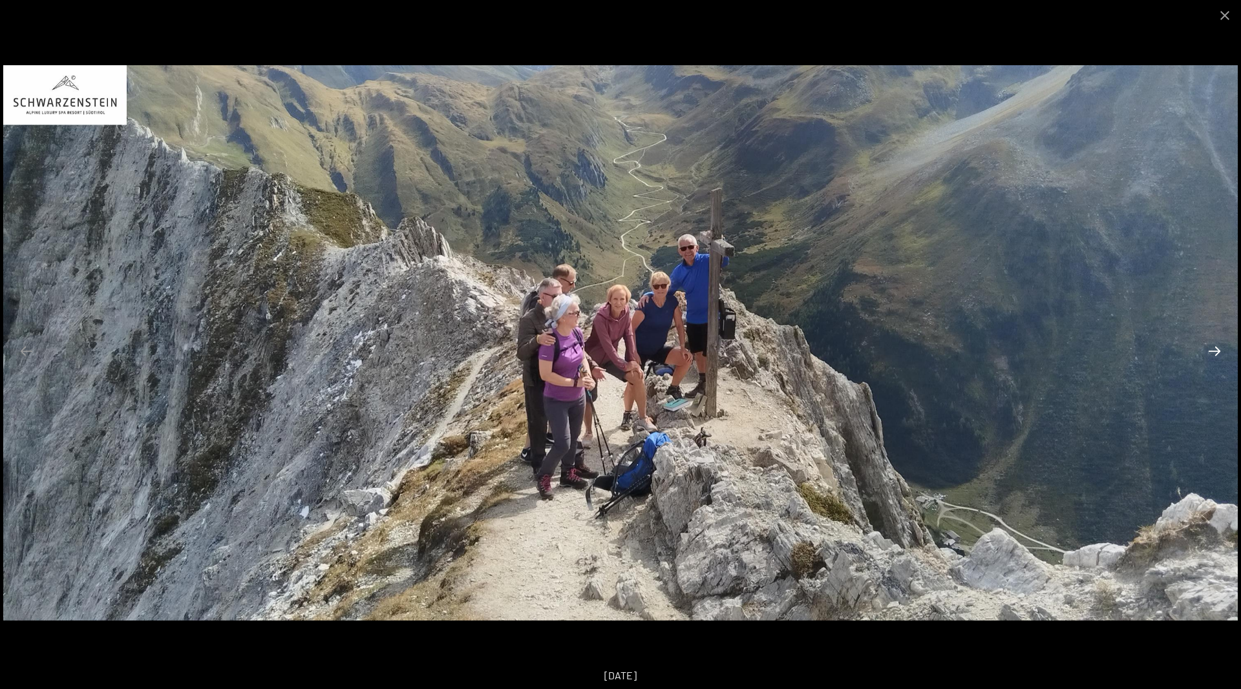
click at [1217, 354] on button "Next slide" at bounding box center [1213, 351] width 27 height 25
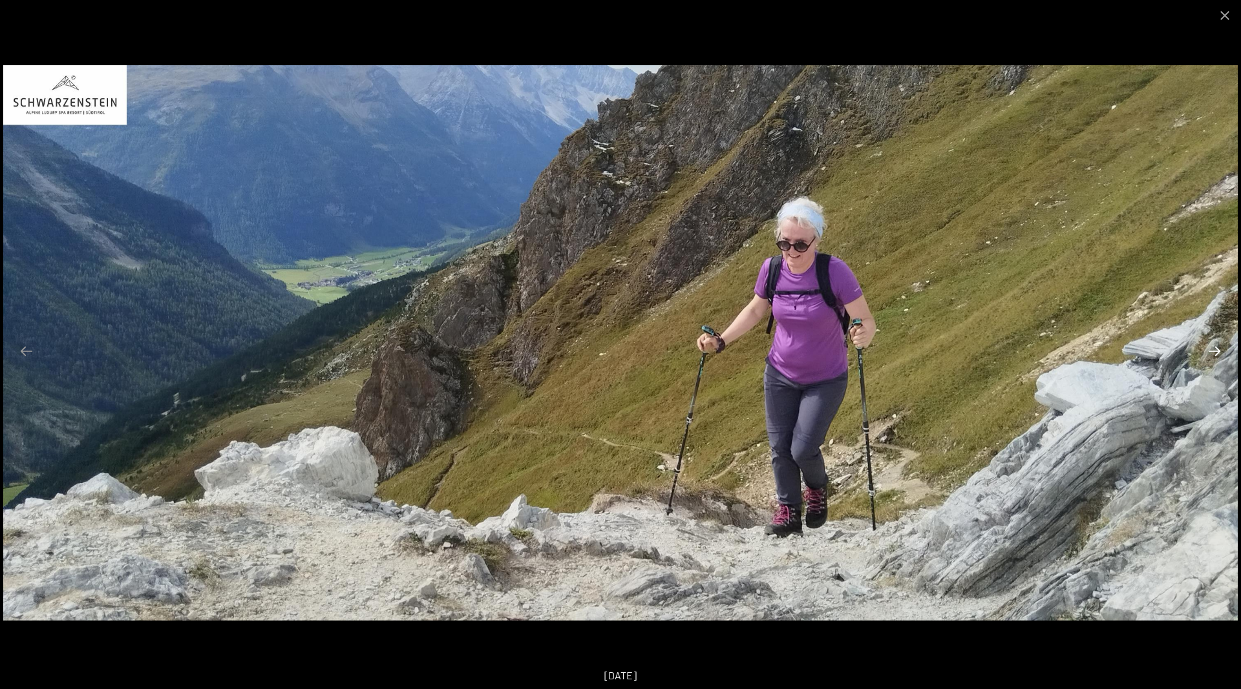
click at [1217, 354] on button "Next slide" at bounding box center [1213, 351] width 27 height 25
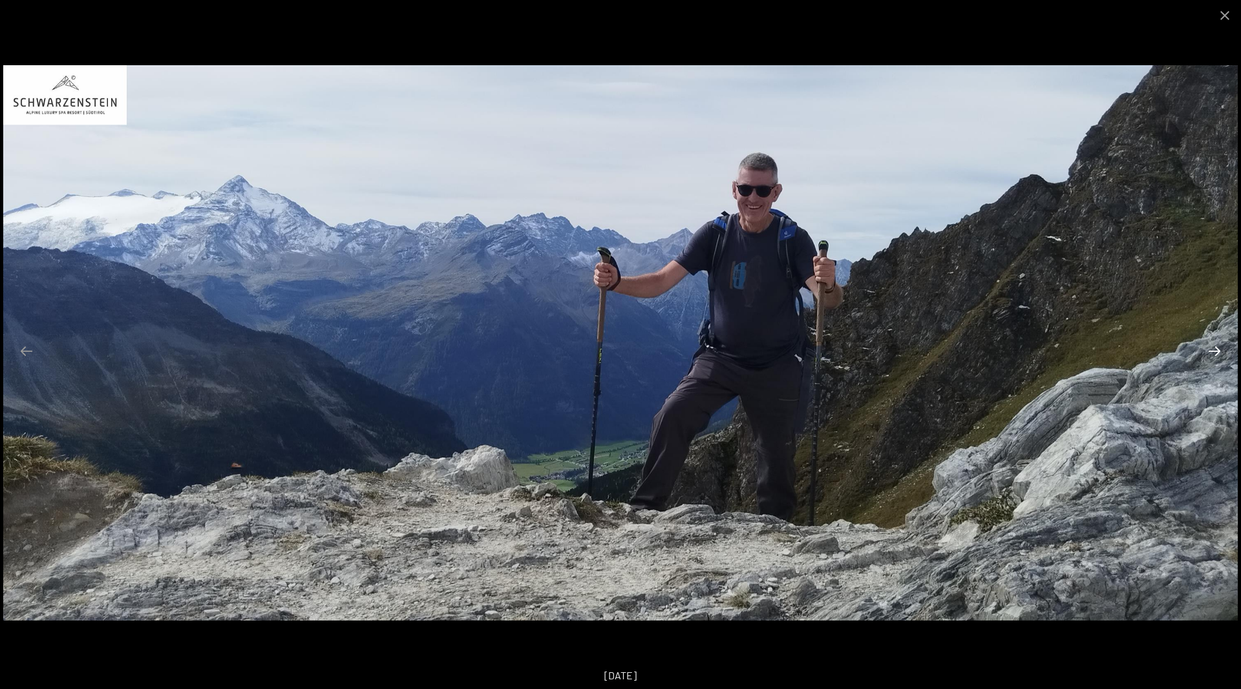
click at [1217, 354] on button "Next slide" at bounding box center [1213, 351] width 27 height 25
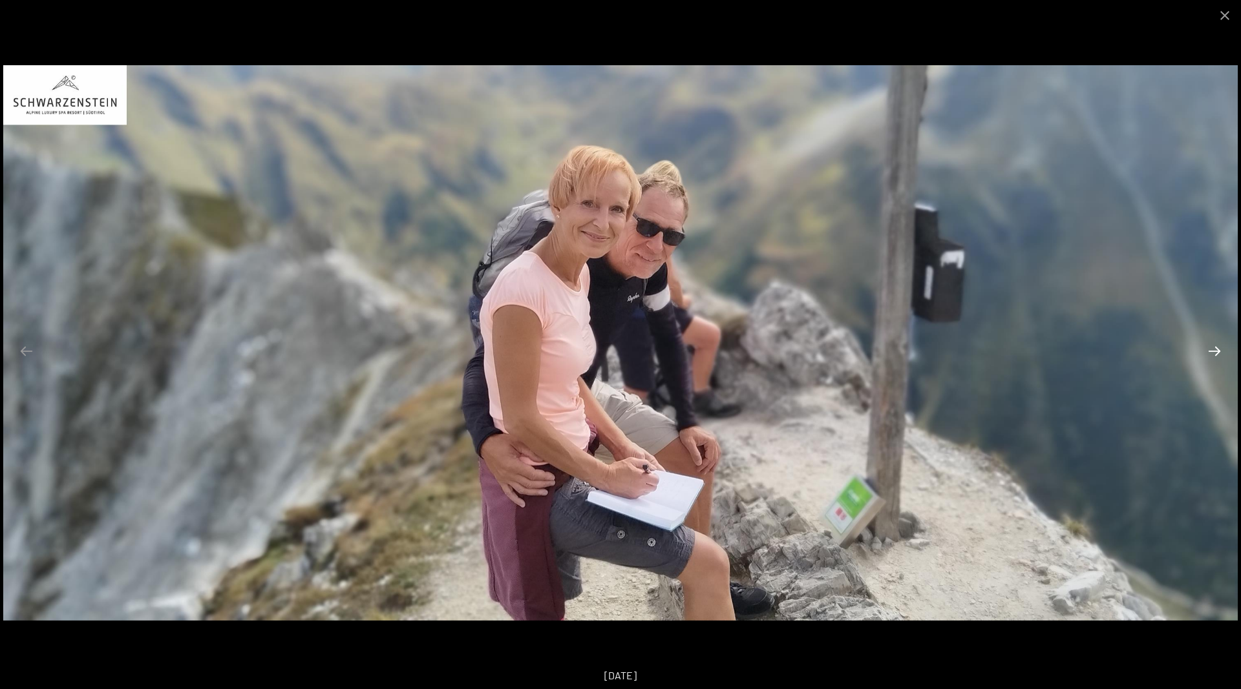
click at [1217, 354] on button "Next slide" at bounding box center [1213, 351] width 27 height 25
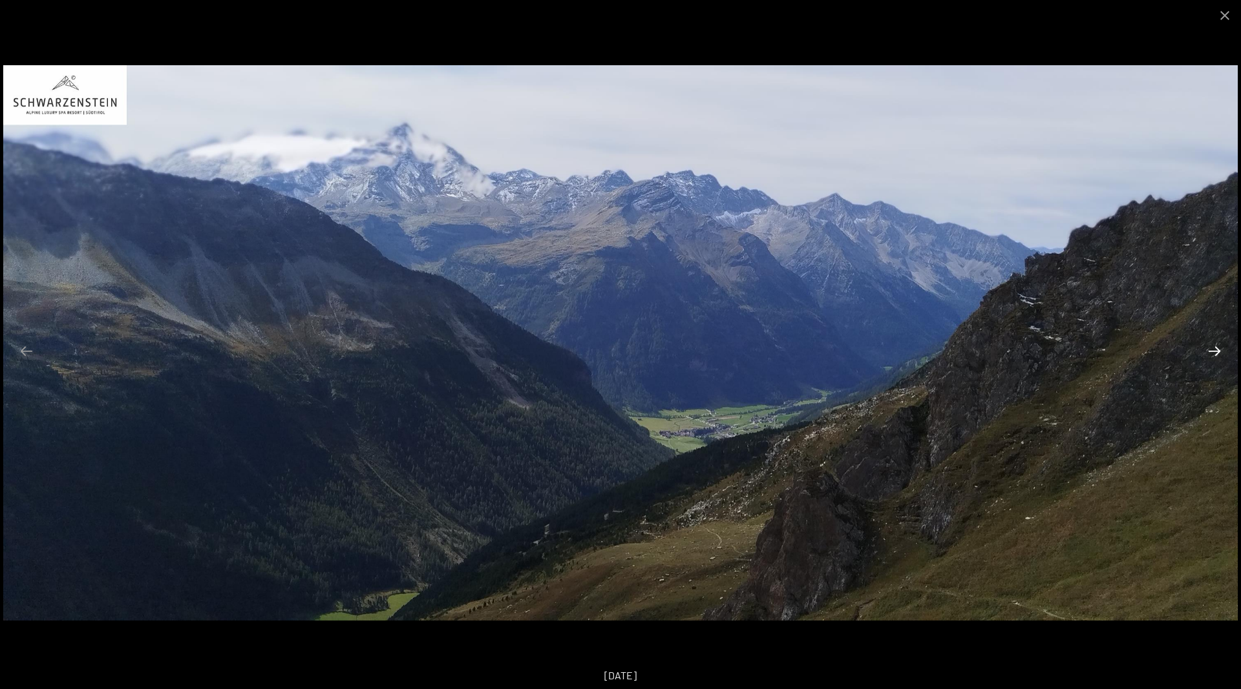
click at [1217, 354] on button "Next slide" at bounding box center [1213, 351] width 27 height 25
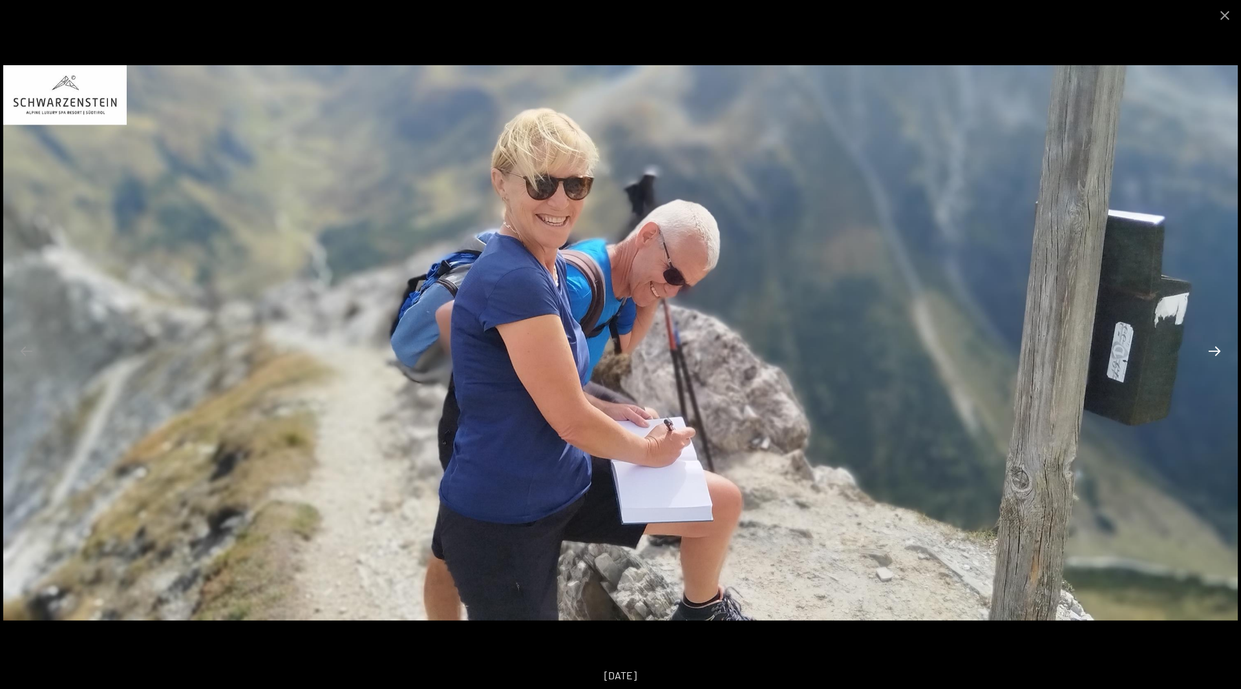
click at [1217, 354] on button "Next slide" at bounding box center [1213, 351] width 27 height 25
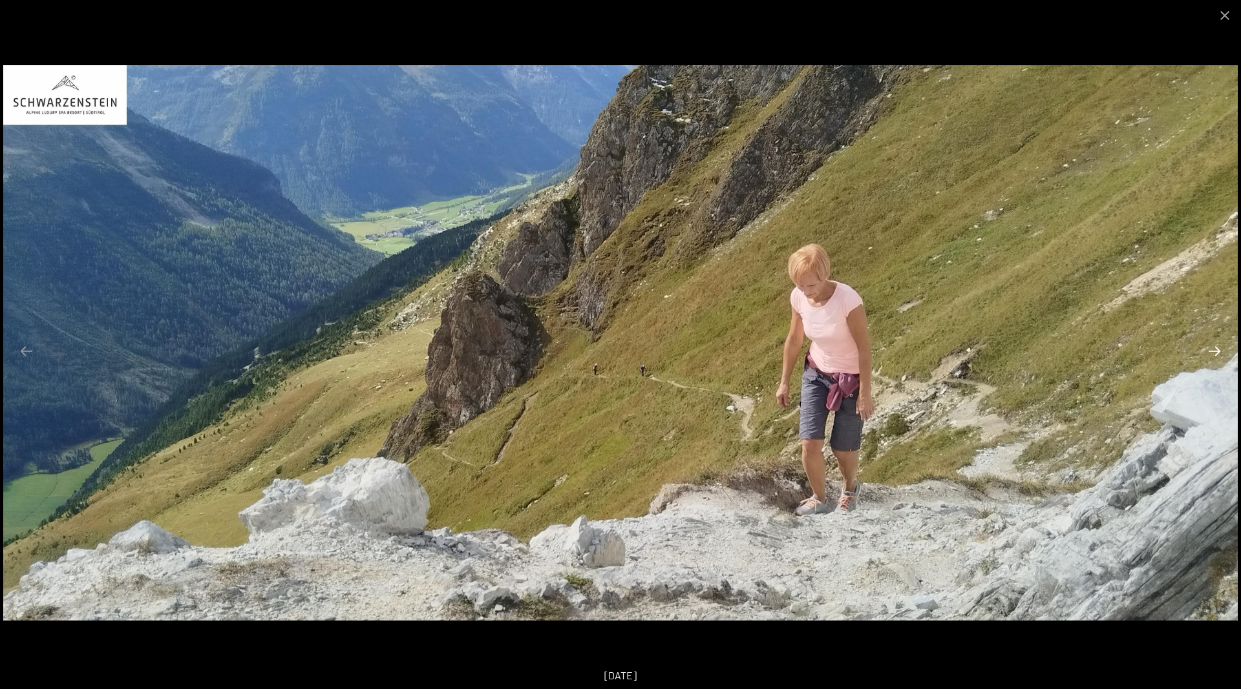
click at [1217, 354] on button "Next slide" at bounding box center [1213, 351] width 27 height 25
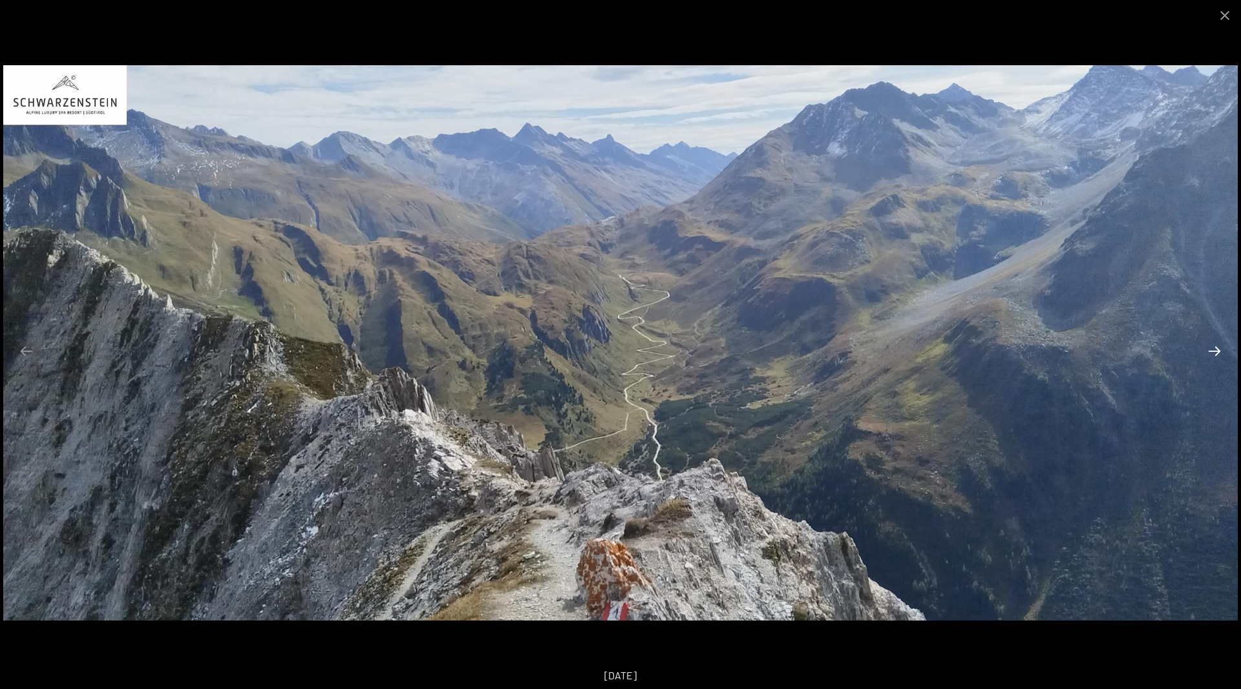
click at [1217, 354] on button "Next slide" at bounding box center [1213, 351] width 27 height 25
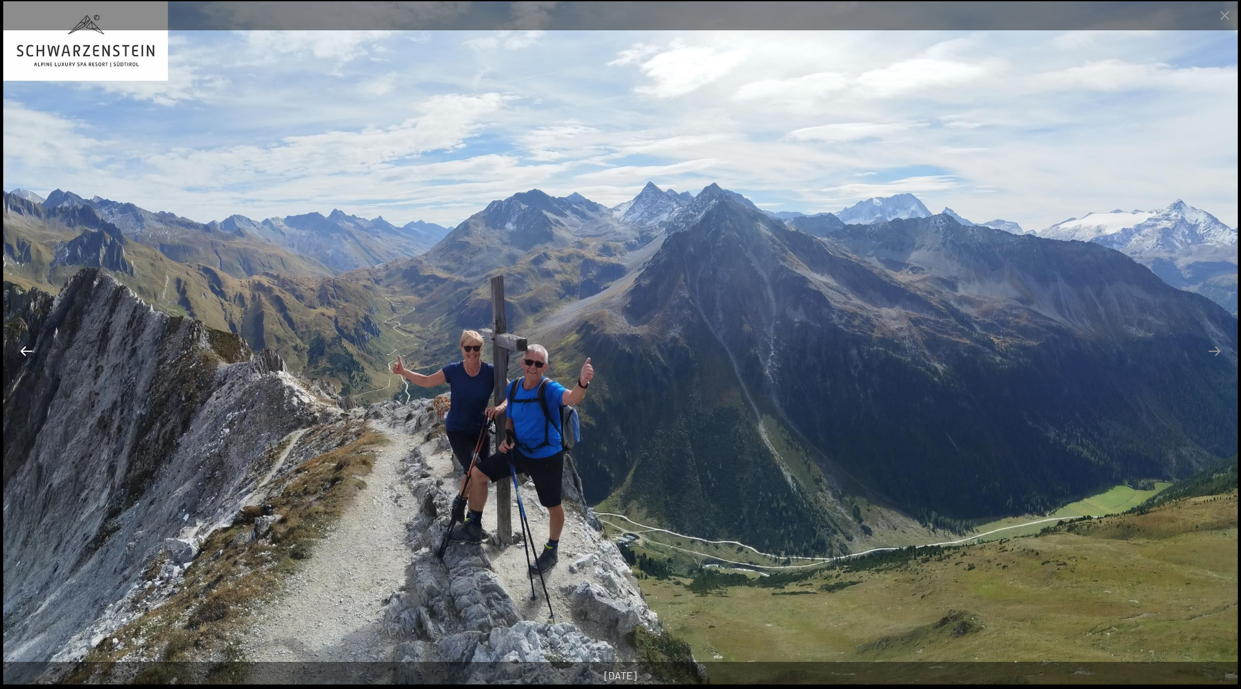
click at [28, 352] on button "Previous slide" at bounding box center [26, 351] width 27 height 25
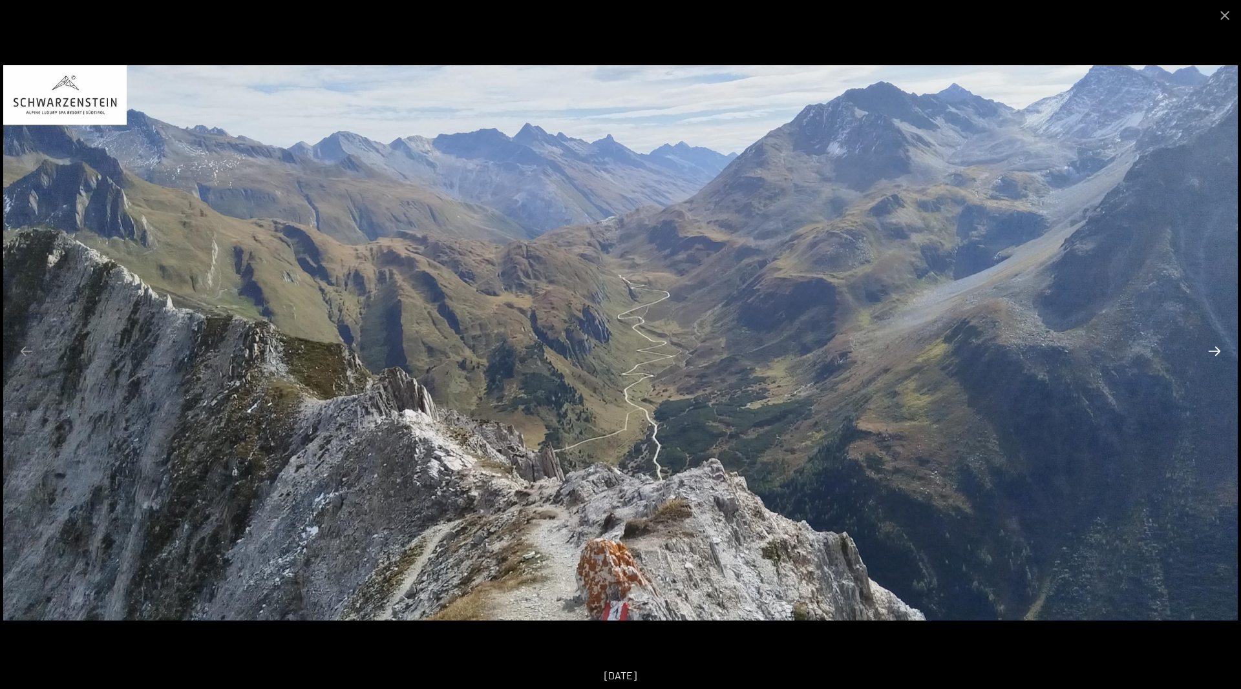
click at [1215, 358] on button "Next slide" at bounding box center [1213, 351] width 27 height 25
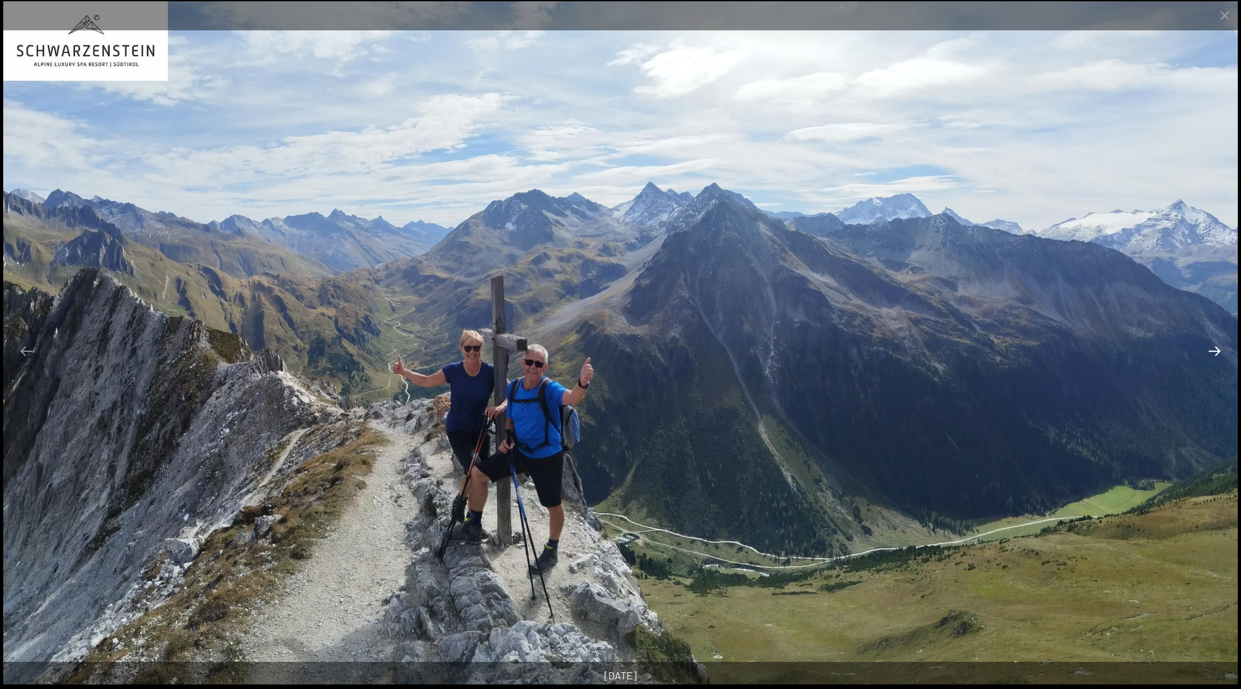
click at [1215, 358] on button "Next slide" at bounding box center [1213, 351] width 27 height 25
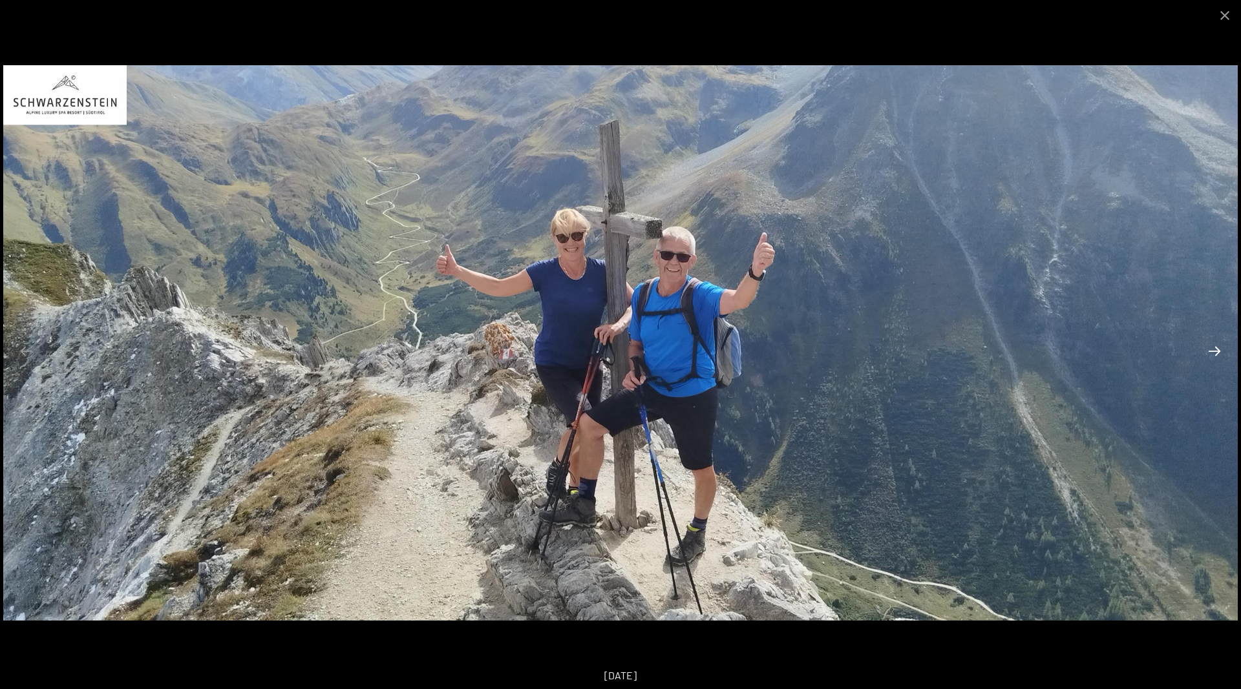
click at [1215, 358] on button "Next slide" at bounding box center [1213, 351] width 27 height 25
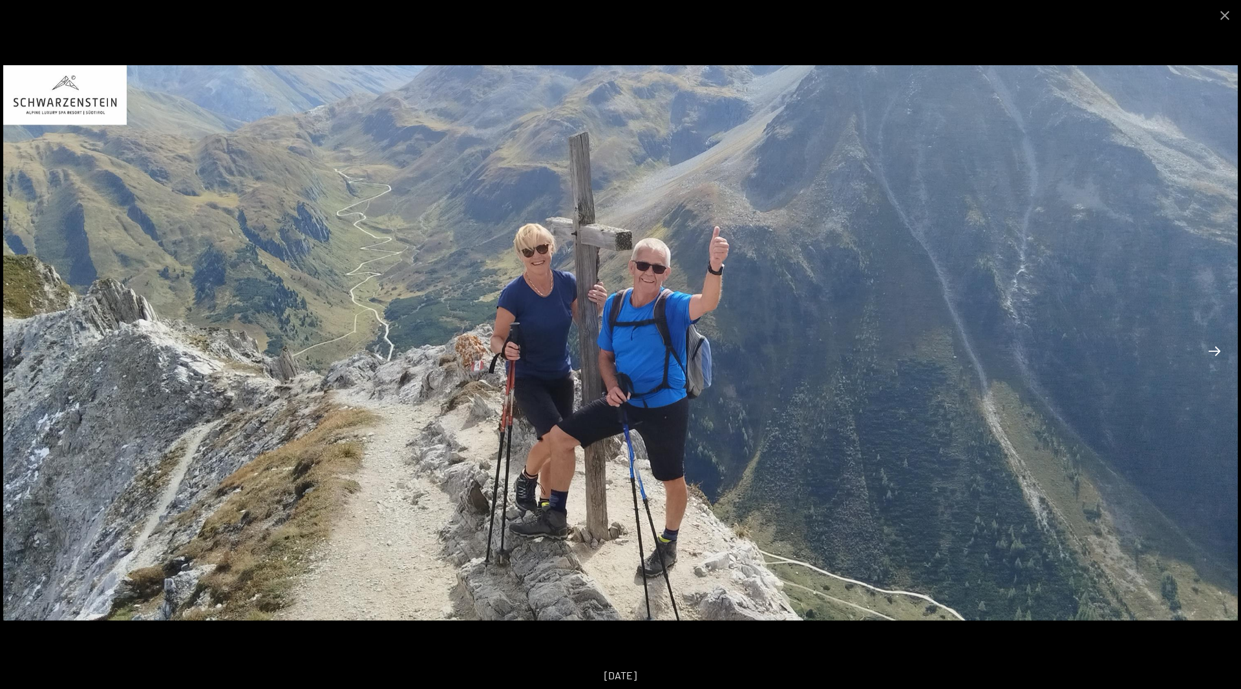
click at [1215, 358] on button "Next slide" at bounding box center [1213, 351] width 27 height 25
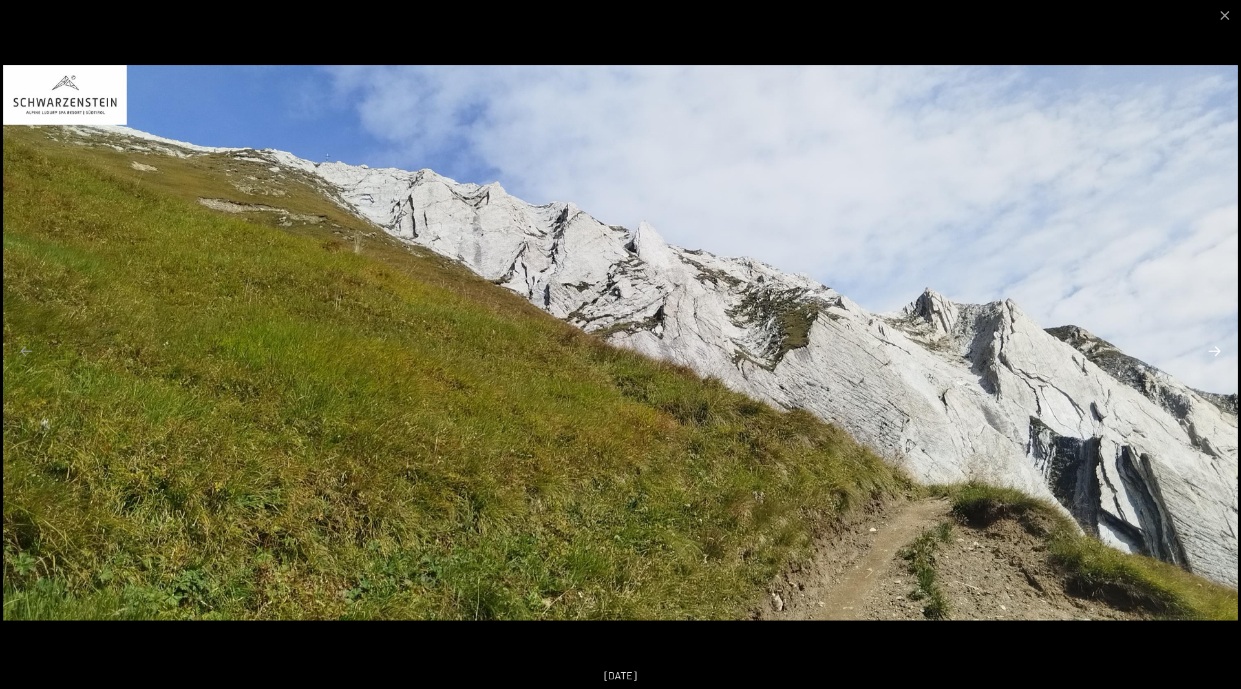
click at [1215, 358] on button "Next slide" at bounding box center [1213, 351] width 27 height 25
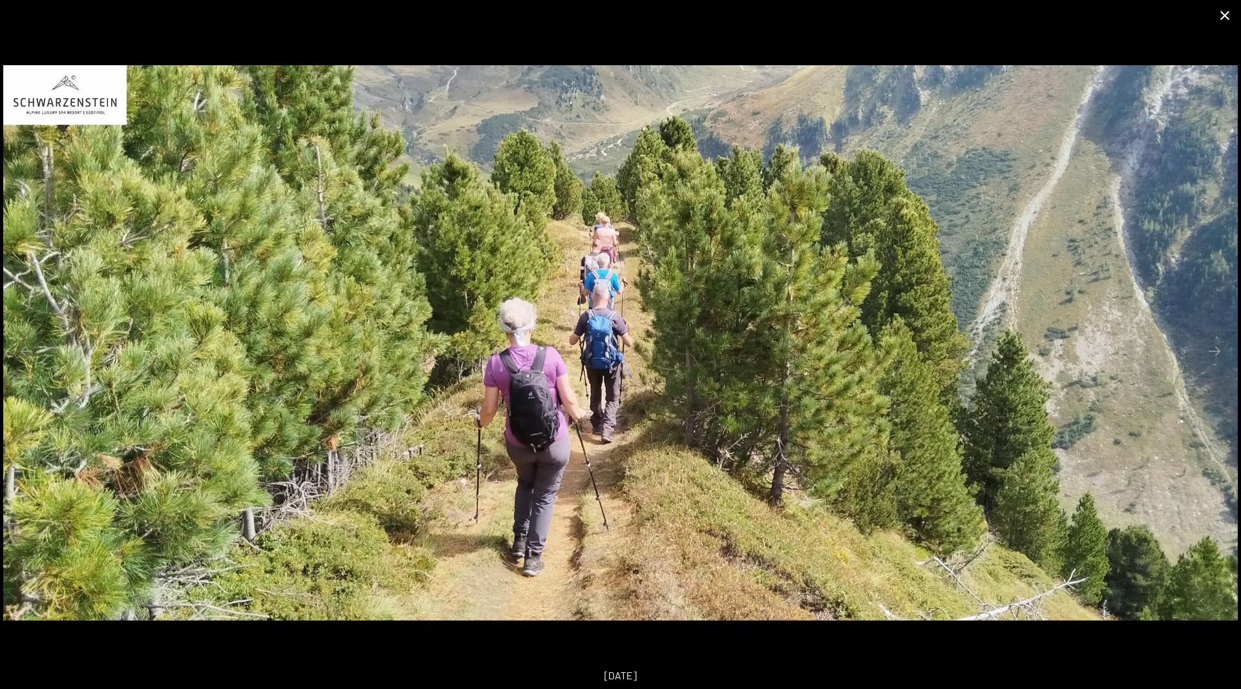
click at [1223, 17] on button "Close gallery" at bounding box center [1224, 15] width 32 height 30
